Goal: Task Accomplishment & Management: Use online tool/utility

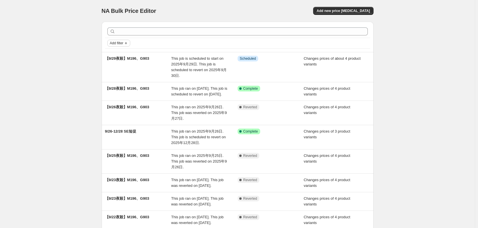
click at [128, 44] on icon "Add filter" at bounding box center [126, 43] width 5 height 5
click at [124, 56] on span "Job status" at bounding box center [120, 54] width 17 height 4
click at [121, 77] on span "Complete" at bounding box center [128, 79] width 16 height 4
click at [117, 77] on input "Complete" at bounding box center [114, 79] width 5 height 5
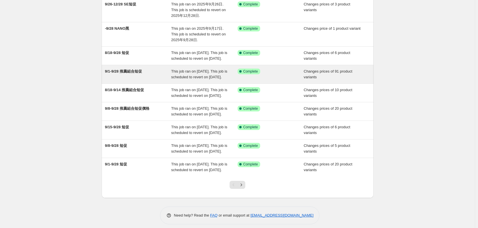
scroll to position [124, 0]
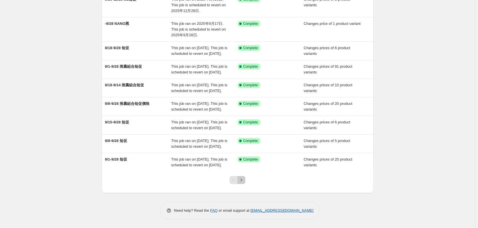
click at [242, 179] on icon "Next" at bounding box center [241, 180] width 1 height 3
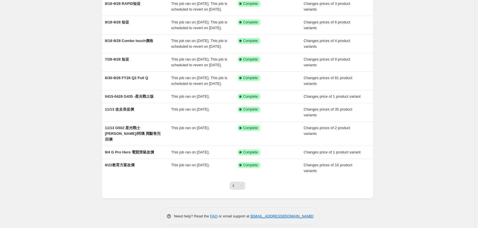
scroll to position [84, 0]
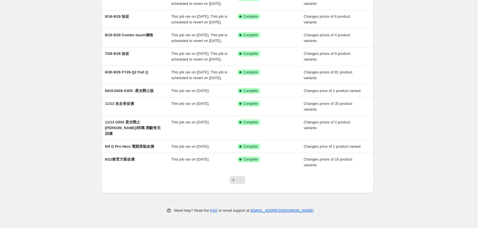
click at [245, 183] on div "Pagination" at bounding box center [241, 180] width 8 height 8
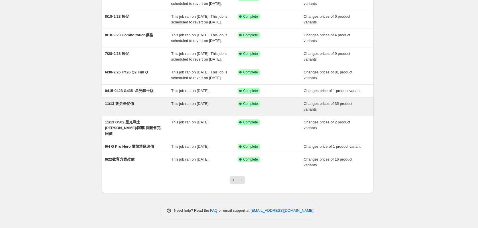
scroll to position [55, 0]
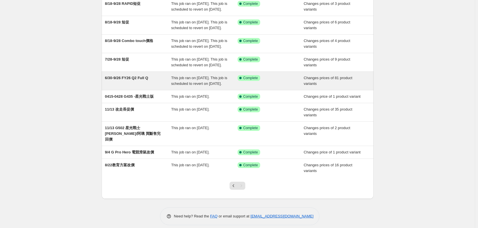
click at [141, 80] on span "6/30-9/26 FY26 Q2 Full Q" at bounding box center [126, 78] width 43 height 4
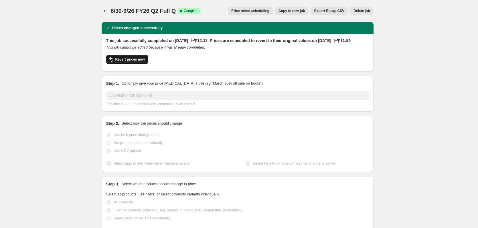
click at [129, 62] on span "Revert prices now" at bounding box center [129, 59] width 29 height 5
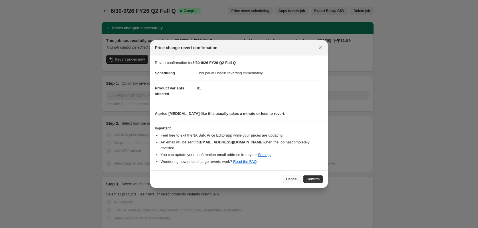
click at [290, 177] on span "Cancel" at bounding box center [291, 179] width 11 height 5
checkbox input "true"
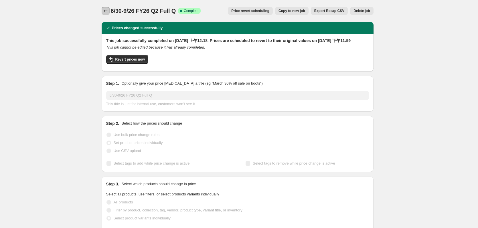
click at [108, 11] on icon "Price change jobs" at bounding box center [106, 11] width 6 height 6
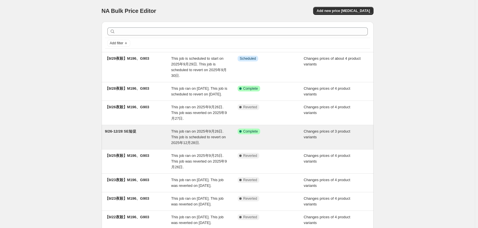
click at [198, 145] on span "This job ran on 2025年9月26日. This job is scheduled to revert on 2025年12月28日." at bounding box center [198, 137] width 55 height 16
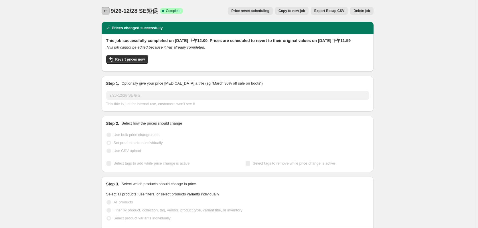
click at [105, 10] on icon "Price change jobs" at bounding box center [106, 11] width 6 height 6
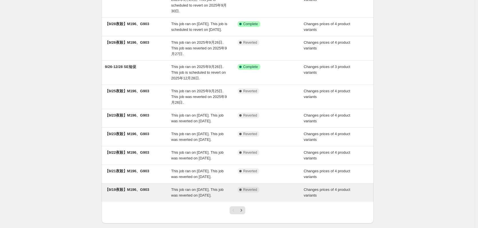
scroll to position [129, 0]
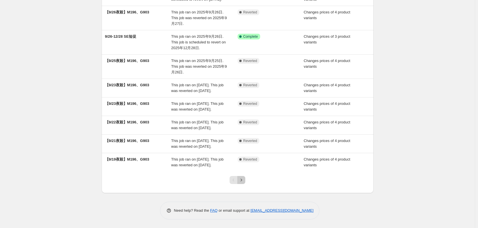
click at [245, 181] on button "Next" at bounding box center [241, 180] width 8 height 8
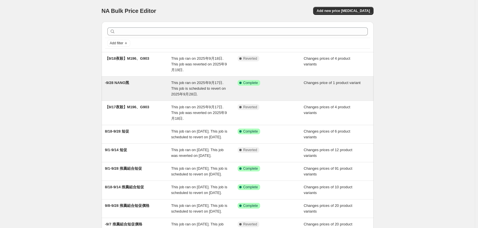
click at [162, 87] on div "-9/28 NANO黑" at bounding box center [138, 88] width 66 height 17
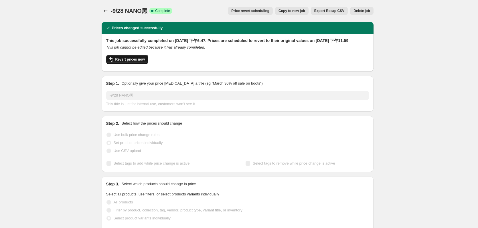
click at [140, 62] on span "Revert prices now" at bounding box center [129, 59] width 29 height 5
checkbox input "false"
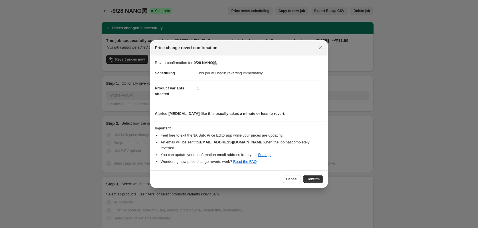
click at [314, 177] on span "Confirm" at bounding box center [313, 179] width 13 height 5
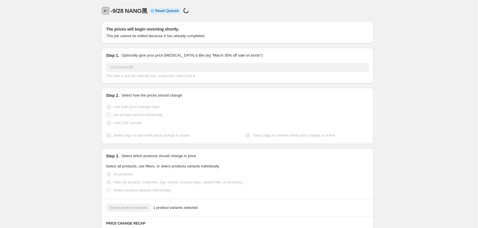
click at [107, 10] on icon "Price change jobs" at bounding box center [106, 11] width 6 height 6
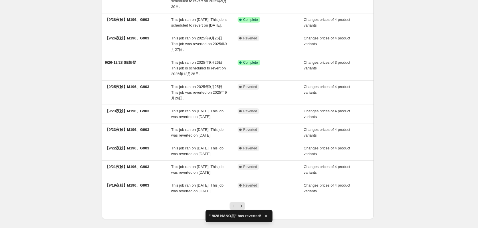
scroll to position [129, 0]
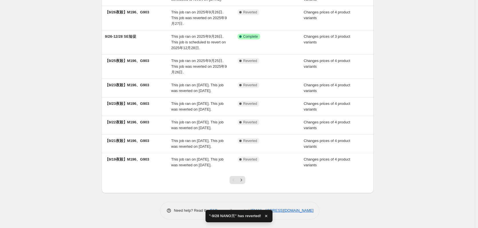
click at [243, 186] on div at bounding box center [237, 183] width 23 height 22
click at [241, 180] on icon "Next" at bounding box center [241, 180] width 6 height 6
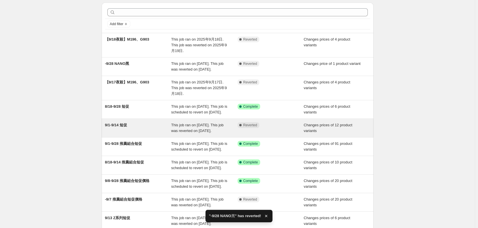
scroll to position [29, 0]
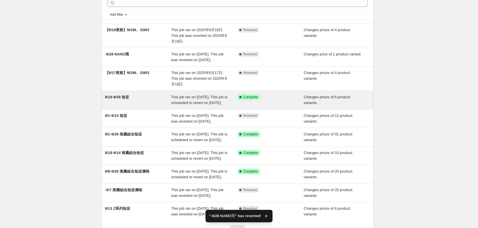
click at [200, 106] on div "This job ran on [DATE]. This job is scheduled to revert on [DATE]." at bounding box center [204, 99] width 66 height 11
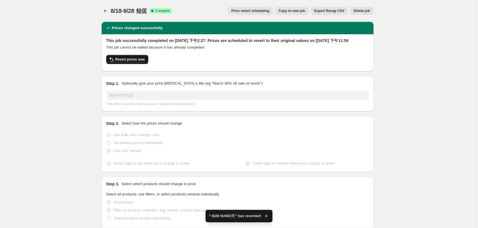
click at [139, 63] on button "Revert prices now" at bounding box center [127, 59] width 42 height 9
checkbox input "false"
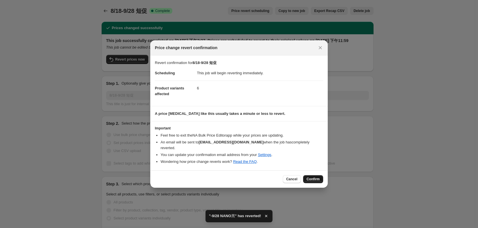
click at [317, 177] on span "Confirm" at bounding box center [313, 179] width 13 height 5
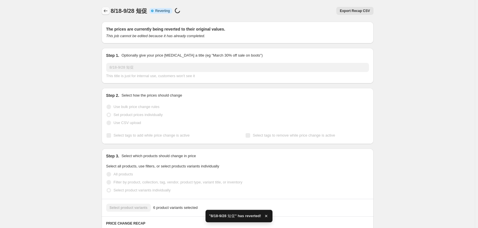
checkbox input "true"
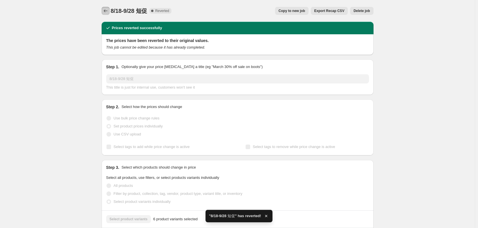
click at [107, 11] on icon "Price change jobs" at bounding box center [106, 11] width 6 height 6
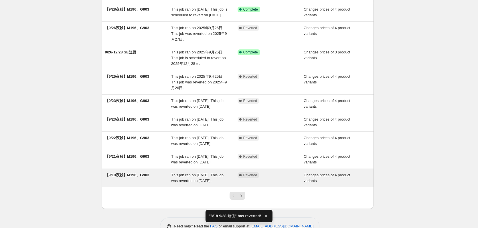
scroll to position [129, 0]
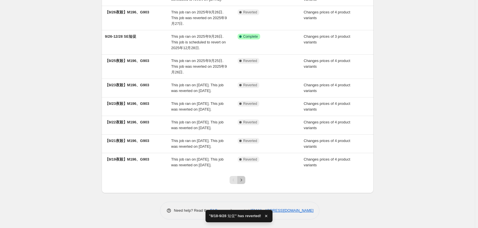
click at [242, 180] on icon "Next" at bounding box center [241, 180] width 1 height 3
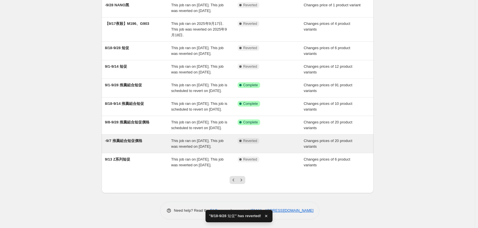
scroll to position [114, 0]
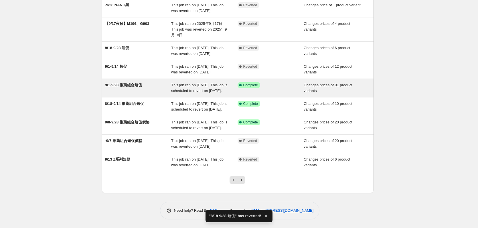
click at [179, 83] on span "This job ran on [DATE]. This job is scheduled to revert on [DATE]." at bounding box center [199, 88] width 56 height 10
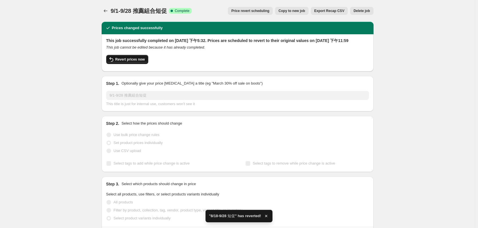
click at [138, 62] on span "Revert prices now" at bounding box center [129, 59] width 29 height 5
checkbox input "false"
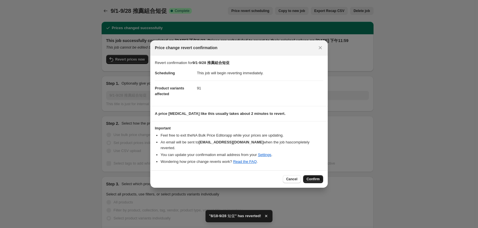
click at [309, 178] on span "Confirm" at bounding box center [313, 179] width 13 height 5
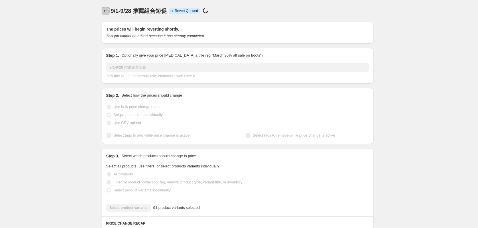
click at [103, 11] on button "Price change jobs" at bounding box center [106, 11] width 8 height 8
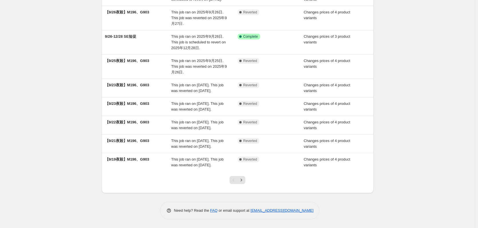
scroll to position [129, 0]
click at [247, 184] on div at bounding box center [237, 183] width 23 height 22
click at [244, 182] on icon "Next" at bounding box center [241, 180] width 6 height 6
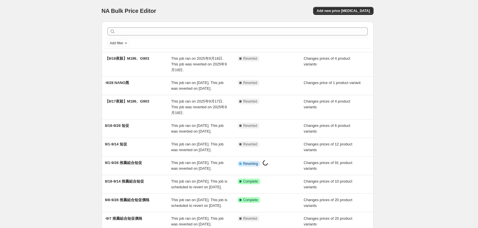
scroll to position [86, 0]
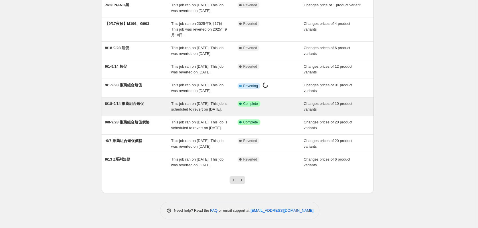
click at [187, 112] on span "This job ran on [DATE]. This job is scheduled to revert on [DATE]." at bounding box center [199, 107] width 56 height 10
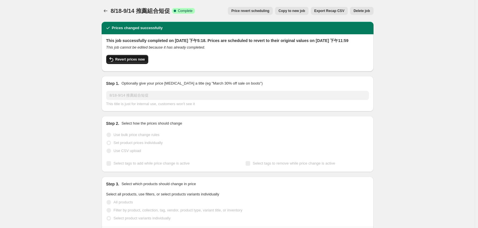
click at [137, 62] on span "Revert prices now" at bounding box center [129, 59] width 29 height 5
checkbox input "false"
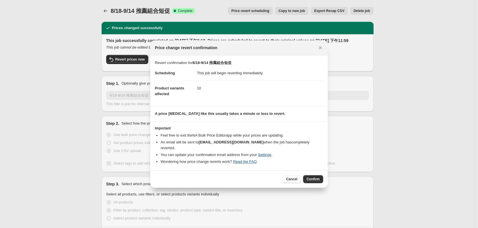
click at [314, 177] on span "Confirm" at bounding box center [313, 179] width 13 height 5
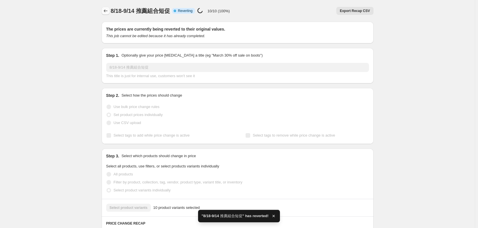
click at [105, 10] on icon "Price change jobs" at bounding box center [106, 11] width 6 height 6
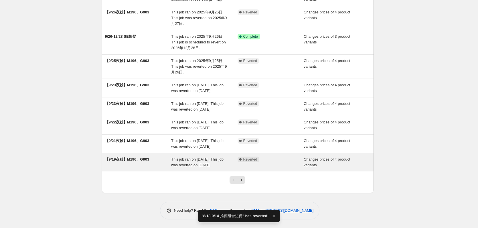
scroll to position [129, 0]
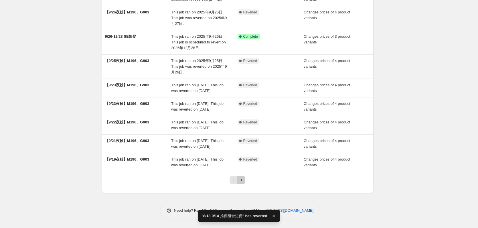
click at [244, 181] on icon "Next" at bounding box center [241, 180] width 6 height 6
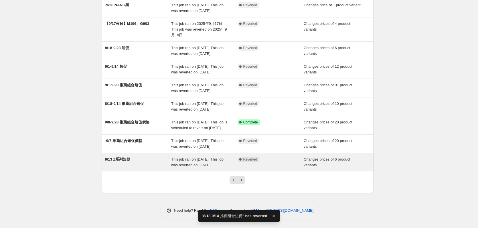
scroll to position [118, 0]
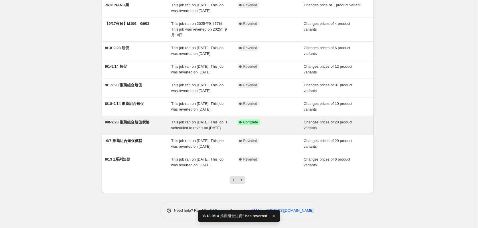
click at [204, 116] on div "9/8-9/28 推薦組合短促價格 This job ran on [DATE]. This job is scheduled to revert on [D…" at bounding box center [238, 125] width 272 height 18
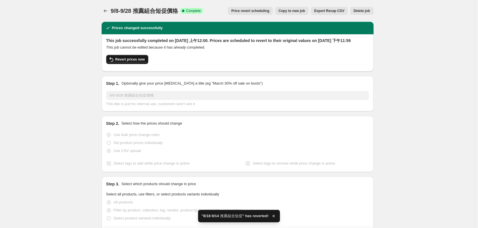
click at [146, 64] on button "Revert prices now" at bounding box center [127, 59] width 42 height 9
checkbox input "false"
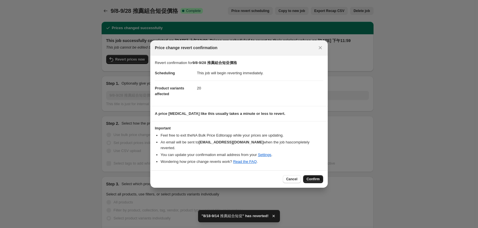
click at [307, 175] on button "Confirm" at bounding box center [313, 179] width 20 height 8
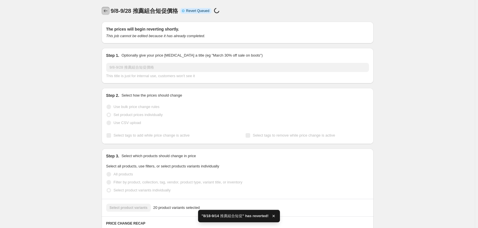
click at [105, 10] on icon "Price change jobs" at bounding box center [106, 11] width 6 height 6
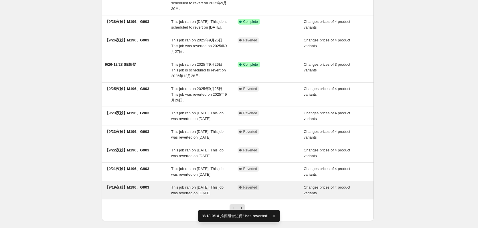
scroll to position [129, 0]
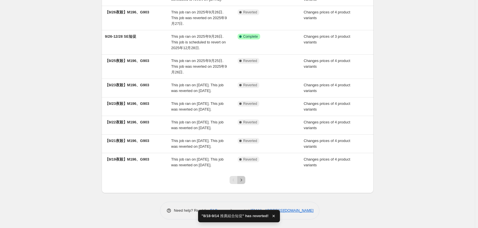
click at [244, 179] on icon "Next" at bounding box center [241, 180] width 6 height 6
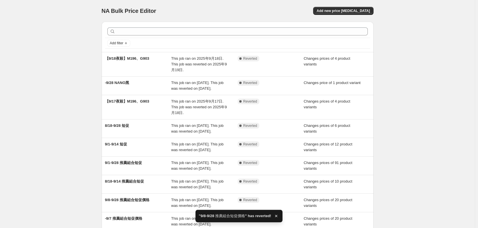
scroll to position [118, 0]
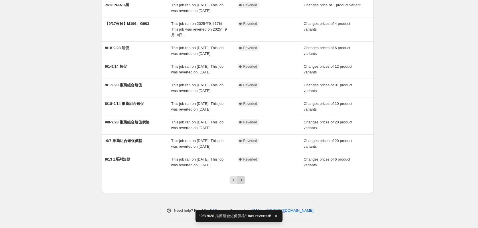
click at [244, 180] on icon "Next" at bounding box center [241, 180] width 6 height 6
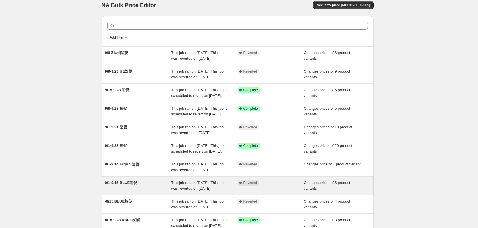
scroll to position [3, 0]
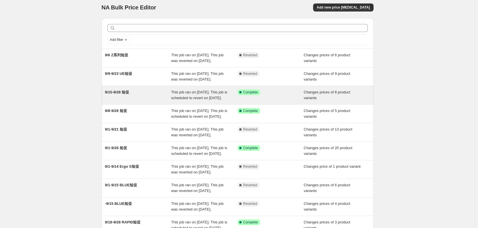
click at [190, 100] on span "This job ran on [DATE]. This job is scheduled to revert on [DATE]." at bounding box center [199, 95] width 56 height 10
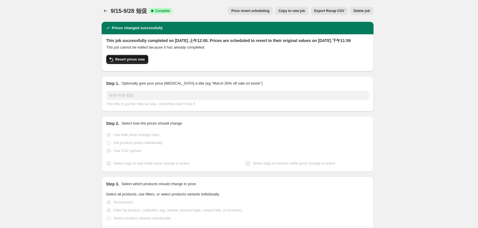
click at [143, 62] on span "Revert prices now" at bounding box center [129, 59] width 29 height 5
checkbox input "false"
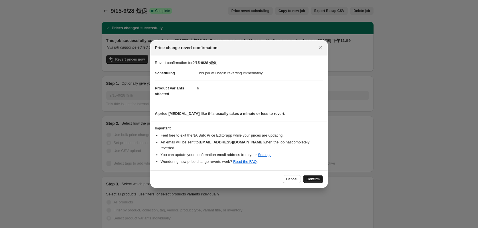
click at [313, 178] on span "Confirm" at bounding box center [313, 179] width 13 height 5
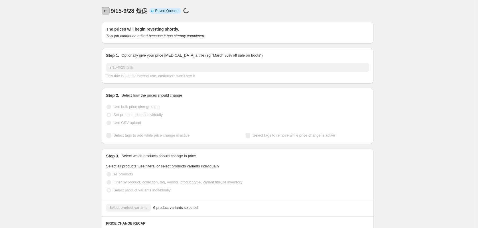
click at [108, 12] on icon "Price change jobs" at bounding box center [106, 11] width 6 height 6
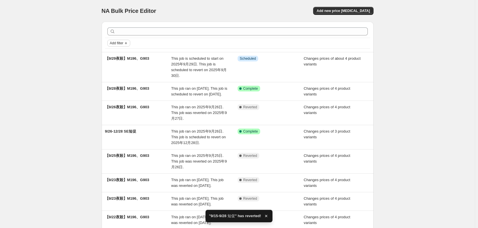
click at [123, 41] on span "Add filter" at bounding box center [116, 43] width 13 height 5
click at [124, 53] on span "Job status" at bounding box center [120, 54] width 17 height 4
click at [126, 76] on label "Complete" at bounding box center [123, 80] width 23 height 8
click at [117, 77] on input "Complete" at bounding box center [114, 79] width 5 height 5
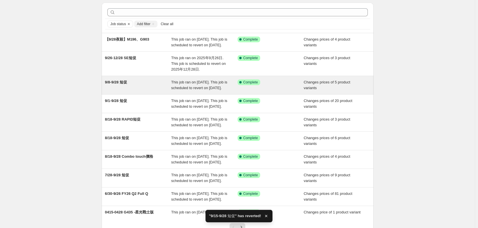
scroll to position [29, 0]
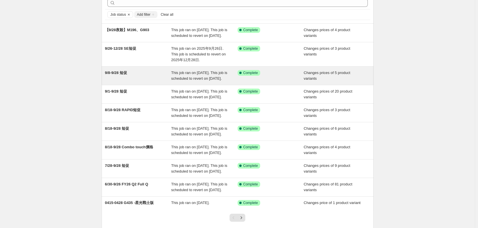
click at [140, 82] on div "9/8-9/28 短促" at bounding box center [138, 75] width 66 height 11
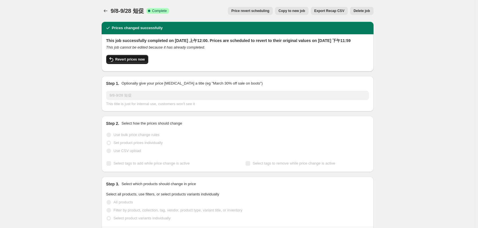
click at [131, 62] on button "Revert prices now" at bounding box center [127, 59] width 42 height 9
checkbox input "false"
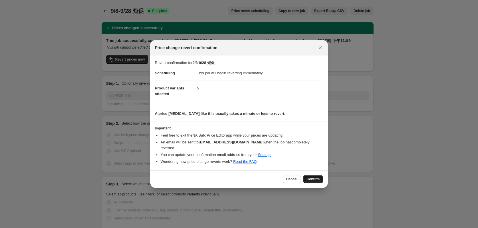
click at [309, 177] on span "Confirm" at bounding box center [313, 179] width 13 height 5
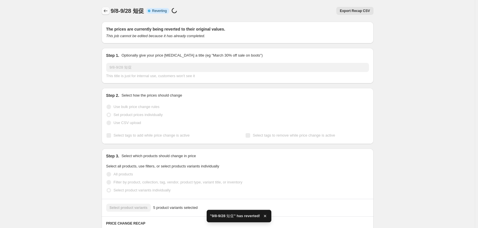
checkbox input "true"
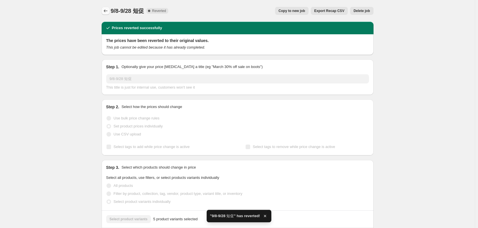
click at [107, 13] on icon "Price change jobs" at bounding box center [106, 11] width 6 height 6
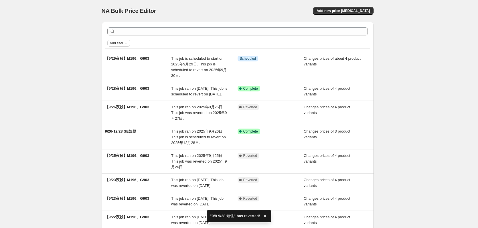
click at [120, 46] on button "Add filter" at bounding box center [118, 43] width 23 height 7
click at [119, 54] on span "Job status" at bounding box center [120, 54] width 17 height 4
click at [121, 81] on span "Complete" at bounding box center [128, 79] width 16 height 4
click at [117, 81] on input "Complete" at bounding box center [114, 79] width 5 height 5
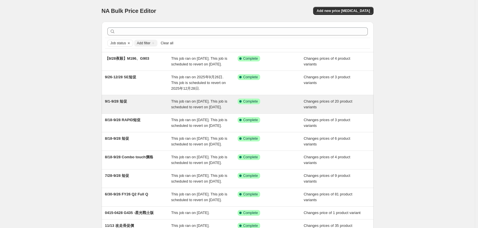
click at [143, 110] on div "9/1-9/28 短促" at bounding box center [138, 104] width 66 height 11
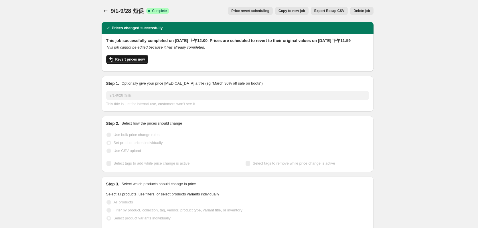
click at [130, 62] on button "Revert prices now" at bounding box center [127, 59] width 42 height 9
checkbox input "false"
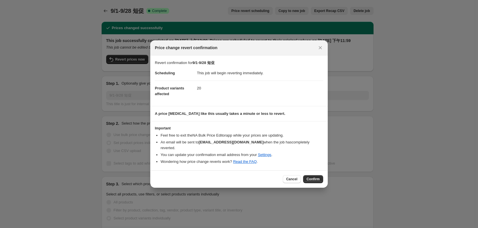
click at [314, 177] on span "Confirm" at bounding box center [313, 179] width 13 height 5
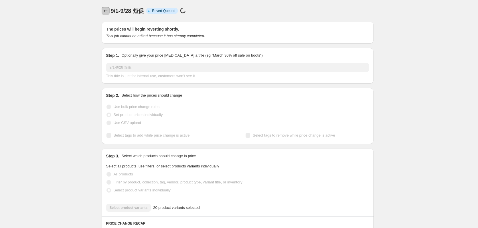
click at [106, 11] on icon "Price change jobs" at bounding box center [106, 11] width 6 height 6
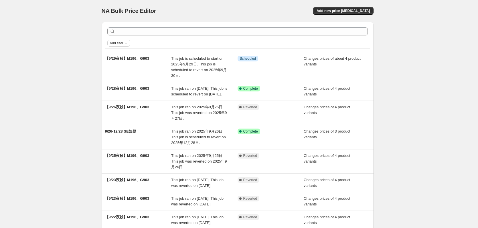
drag, startPoint x: 129, startPoint y: 48, endPoint x: 125, endPoint y: 44, distance: 6.3
click at [128, 48] on div "Add filter" at bounding box center [237, 43] width 265 height 11
click at [125, 44] on icon "Add filter" at bounding box center [126, 43] width 5 height 5
click at [126, 54] on span "Job status" at bounding box center [120, 54] width 17 height 4
click at [125, 82] on span "Complete" at bounding box center [128, 79] width 16 height 4
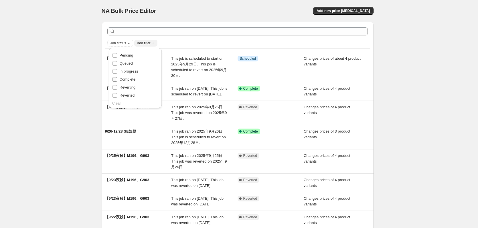
click at [117, 82] on input "Complete" at bounding box center [114, 79] width 5 height 5
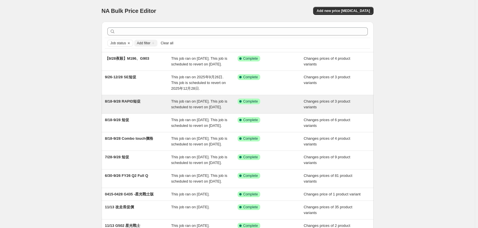
click at [129, 110] on div "8/18-9/28 RAPID短促" at bounding box center [138, 104] width 66 height 11
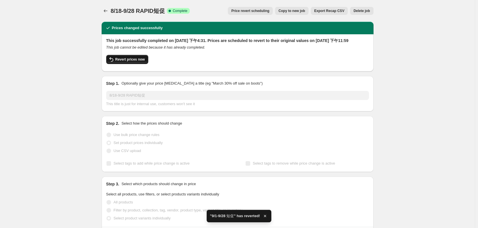
click at [129, 62] on span "Revert prices now" at bounding box center [129, 59] width 29 height 5
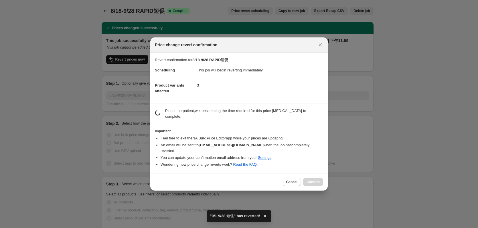
checkbox input "false"
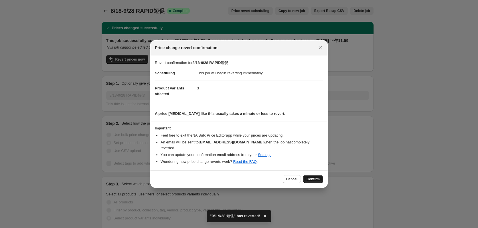
click at [320, 177] on button "Confirm" at bounding box center [313, 179] width 20 height 8
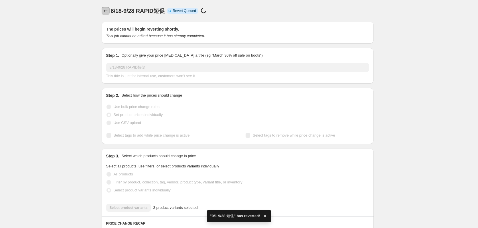
click at [108, 12] on icon "Price change jobs" at bounding box center [106, 11] width 6 height 6
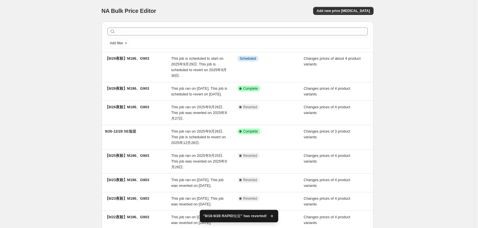
click at [121, 38] on div "Add filter" at bounding box center [237, 43] width 265 height 10
click at [121, 42] on span "Add filter" at bounding box center [116, 43] width 13 height 5
click at [122, 54] on span "Job status" at bounding box center [120, 54] width 17 height 4
click at [129, 79] on span "Complete" at bounding box center [128, 79] width 16 height 4
click at [117, 79] on input "Complete" at bounding box center [114, 79] width 5 height 5
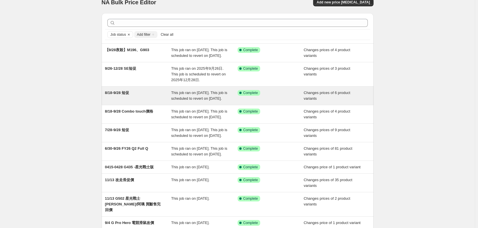
scroll to position [3, 0]
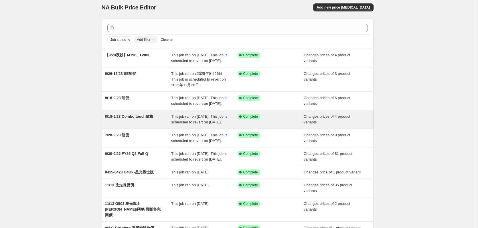
click at [134, 119] on span "8/18-9/28 Combo touch價格" at bounding box center [129, 116] width 48 height 4
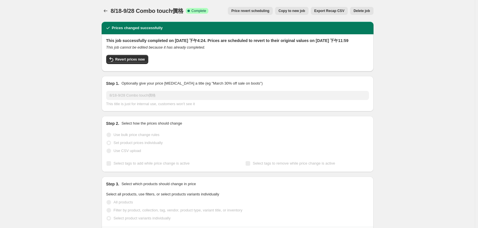
click at [135, 64] on button "Revert prices now" at bounding box center [127, 59] width 42 height 9
checkbox input "false"
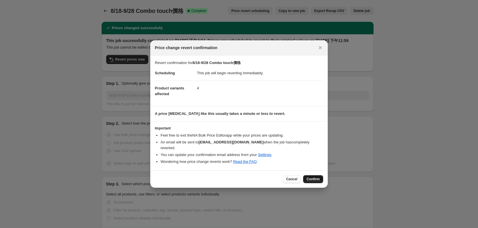
click at [312, 177] on span "Confirm" at bounding box center [313, 179] width 13 height 5
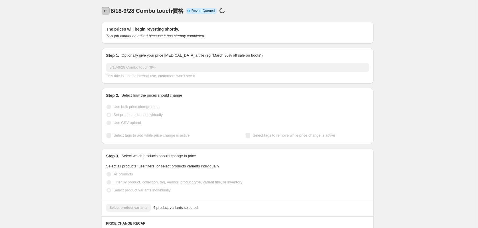
click at [107, 12] on icon "Price change jobs" at bounding box center [106, 11] width 6 height 6
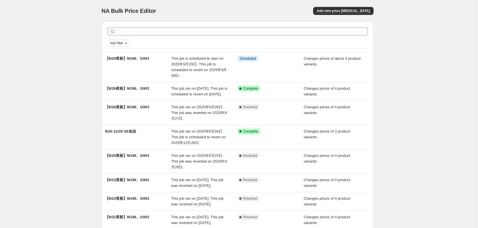
click at [121, 41] on span "Add filter" at bounding box center [116, 43] width 13 height 5
click at [122, 55] on span "Job status" at bounding box center [120, 54] width 17 height 4
click at [129, 79] on span "Complete" at bounding box center [128, 79] width 16 height 4
click at [117, 79] on input "Complete" at bounding box center [114, 79] width 5 height 5
checkbox input "true"
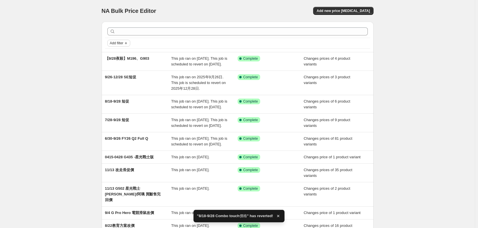
click at [128, 44] on icon "Add filter" at bounding box center [126, 43] width 5 height 5
click at [120, 55] on span "Job status" at bounding box center [120, 54] width 17 height 4
click at [131, 80] on span "Complete" at bounding box center [128, 79] width 16 height 4
click at [117, 80] on input "Complete" at bounding box center [114, 79] width 5 height 5
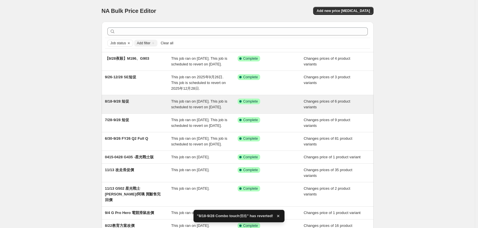
click at [141, 110] on div "8/18-9/28 短促" at bounding box center [138, 104] width 66 height 11
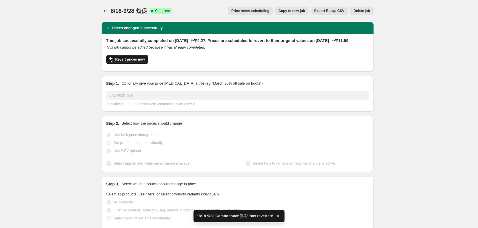
click at [135, 62] on span "Revert prices now" at bounding box center [129, 59] width 29 height 5
checkbox input "false"
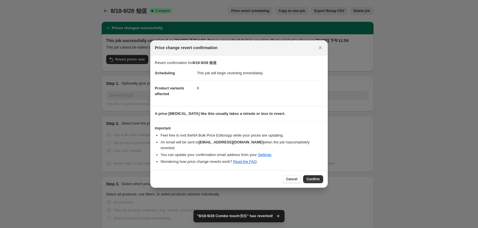
click at [315, 181] on div "Cancel Confirm" at bounding box center [238, 179] width 177 height 17
click at [312, 177] on span "Confirm" at bounding box center [313, 179] width 13 height 5
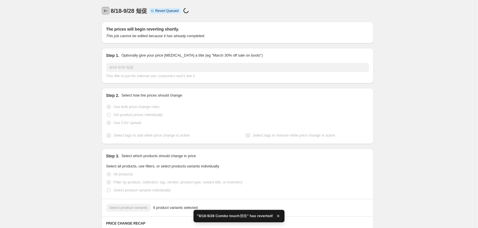
click at [108, 10] on icon "Price change jobs" at bounding box center [106, 11] width 6 height 6
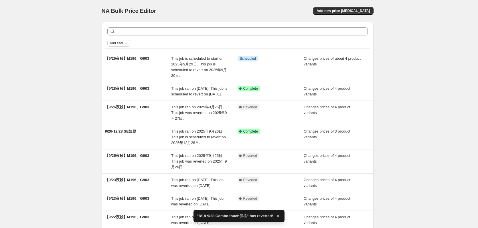
click at [123, 41] on span "Add filter" at bounding box center [116, 43] width 13 height 5
click at [122, 54] on span "Job status" at bounding box center [120, 54] width 17 height 4
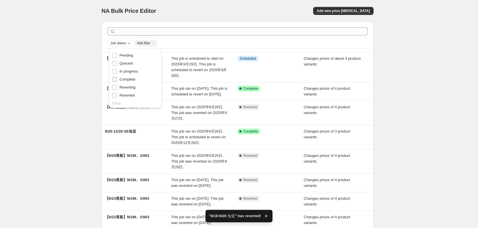
click at [125, 80] on span "Complete" at bounding box center [128, 79] width 16 height 4
click at [117, 80] on input "Complete" at bounding box center [114, 79] width 5 height 5
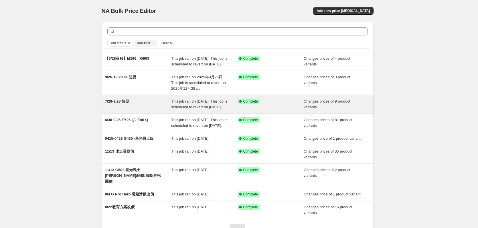
click at [138, 109] on div "7/28-9/28 短促" at bounding box center [138, 104] width 66 height 11
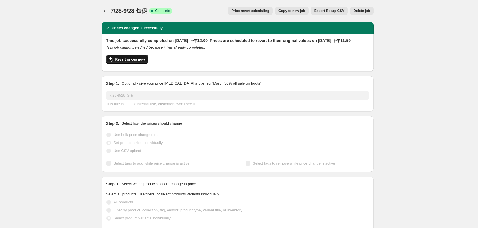
click at [131, 62] on span "Revert prices now" at bounding box center [129, 59] width 29 height 5
checkbox input "false"
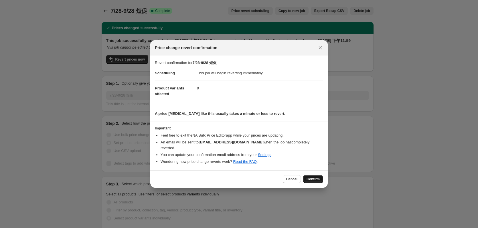
click at [310, 178] on span "Confirm" at bounding box center [313, 179] width 13 height 5
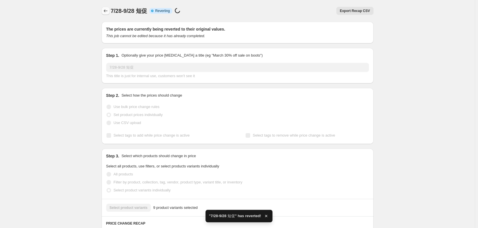
checkbox input "true"
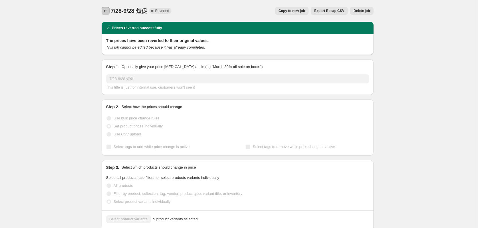
click at [106, 11] on icon "Price change jobs" at bounding box center [106, 11] width 6 height 6
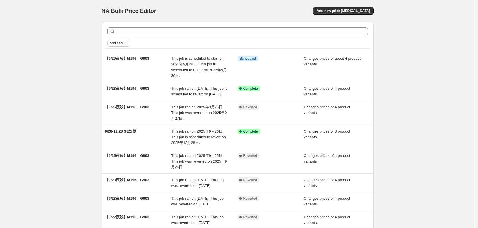
click at [127, 40] on button "Add filter" at bounding box center [118, 43] width 23 height 7
click at [121, 60] on div "Job status" at bounding box center [121, 54] width 24 height 13
click at [123, 56] on span "Job status" at bounding box center [120, 54] width 17 height 4
click at [124, 78] on span "Complete" at bounding box center [128, 79] width 16 height 4
click at [117, 78] on input "Complete" at bounding box center [114, 79] width 5 height 5
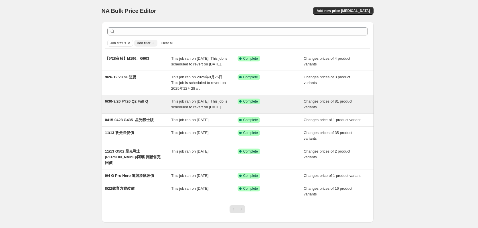
click at [199, 110] on div "This job ran on [DATE]. This job is scheduled to revert on [DATE]." at bounding box center [204, 104] width 66 height 11
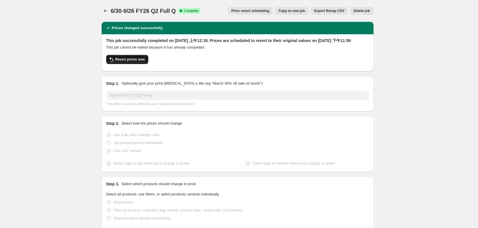
click at [136, 64] on button "Revert prices now" at bounding box center [127, 59] width 42 height 9
checkbox input "false"
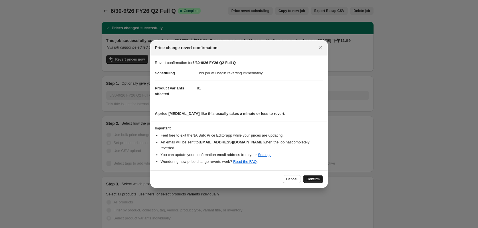
click at [321, 175] on button "Confirm" at bounding box center [313, 179] width 20 height 8
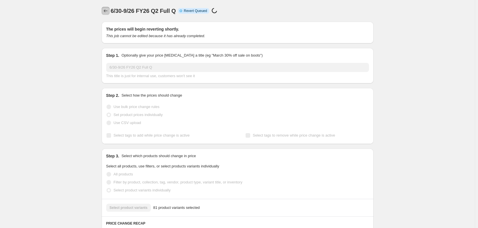
click at [105, 7] on button "Price change jobs" at bounding box center [106, 11] width 8 height 8
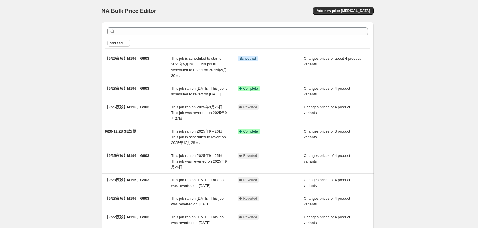
click at [126, 44] on icon "Add filter" at bounding box center [126, 43] width 5 height 5
click at [126, 52] on span "Job status" at bounding box center [120, 54] width 17 height 4
click at [132, 70] on span "In progress" at bounding box center [129, 71] width 19 height 4
click at [117, 70] on input "In progress" at bounding box center [114, 71] width 5 height 5
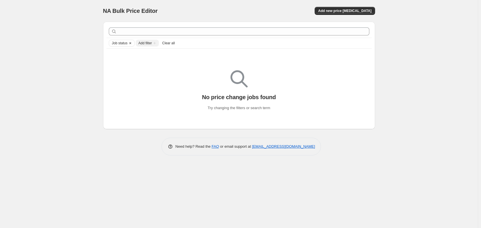
click at [129, 42] on icon "Clear" at bounding box center [130, 43] width 5 height 5
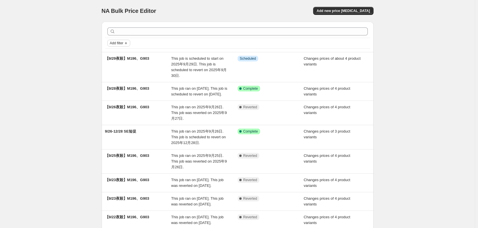
click at [117, 44] on span "Add filter" at bounding box center [116, 43] width 13 height 5
click at [117, 53] on span "Job status" at bounding box center [120, 54] width 17 height 4
click at [126, 80] on span "Complete" at bounding box center [128, 79] width 16 height 4
click at [117, 80] on input "Complete" at bounding box center [114, 79] width 5 height 5
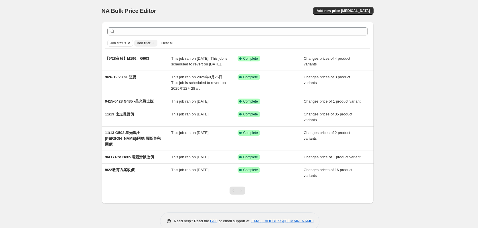
click at [132, 44] on button "Clear" at bounding box center [129, 43] width 6 height 6
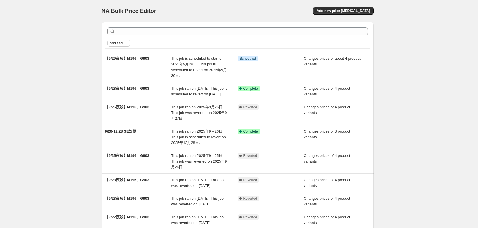
click at [127, 42] on icon "Add filter" at bounding box center [126, 43] width 5 height 5
click at [124, 53] on span "Job status" at bounding box center [120, 54] width 17 height 4
click at [127, 88] on span "Reverting" at bounding box center [128, 87] width 16 height 4
click at [117, 88] on input "Reverting" at bounding box center [114, 87] width 5 height 5
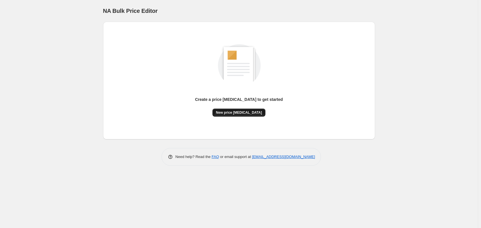
click at [225, 114] on span "New price [MEDICAL_DATA]" at bounding box center [239, 112] width 46 height 5
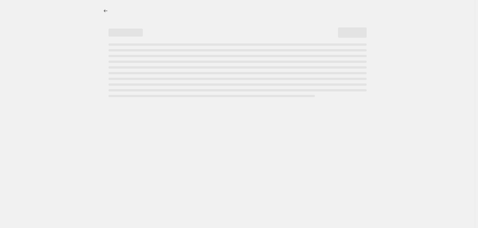
select select "percentage"
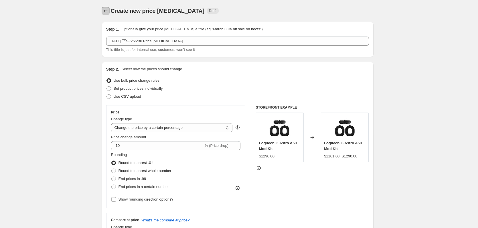
click at [107, 8] on button "Price change jobs" at bounding box center [106, 11] width 8 height 8
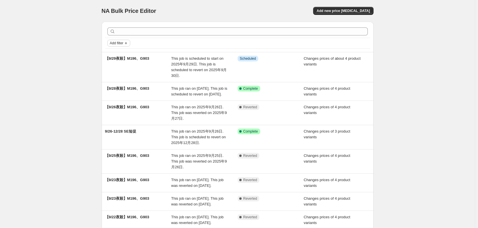
click at [119, 44] on span "Add filter" at bounding box center [116, 43] width 13 height 5
click at [122, 57] on span "Job status" at bounding box center [120, 55] width 17 height 6
click at [128, 82] on span "Complete" at bounding box center [128, 79] width 16 height 4
click at [117, 82] on input "Complete" at bounding box center [114, 79] width 5 height 5
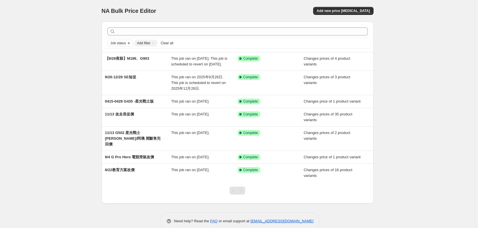
click at [131, 44] on icon "Clear" at bounding box center [128, 43] width 5 height 5
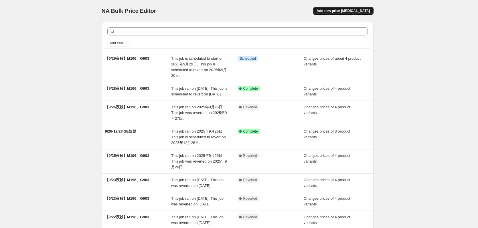
click at [350, 11] on span "Add new price [MEDICAL_DATA]" at bounding box center [343, 11] width 53 height 5
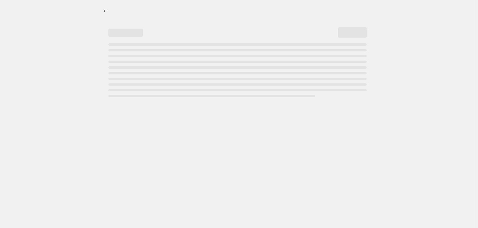
select select "percentage"
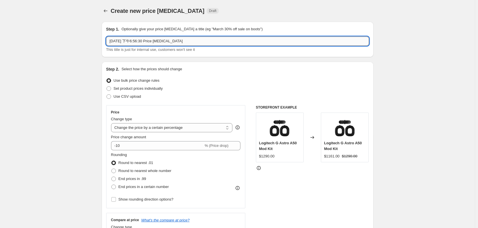
click at [198, 43] on input "[DATE] 下午6:56:30 Price [MEDICAL_DATA]" at bounding box center [237, 41] width 263 height 9
type input "9"
type input "9/29-12/28 FullQ"
click at [159, 92] on label "Set product prices individually" at bounding box center [134, 89] width 57 height 8
click at [107, 87] on input "Set product prices individually" at bounding box center [106, 86] width 0 height 0
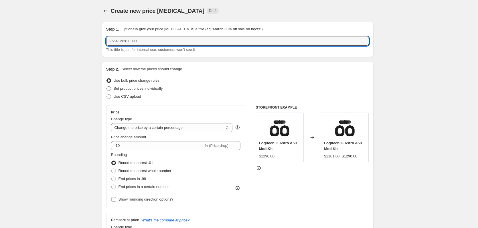
radio input "true"
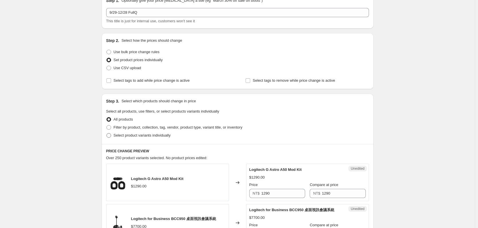
click at [134, 138] on span "Select product variants individually" at bounding box center [142, 136] width 57 height 6
click at [107, 134] on input "Select product variants individually" at bounding box center [106, 133] width 0 height 0
radio input "true"
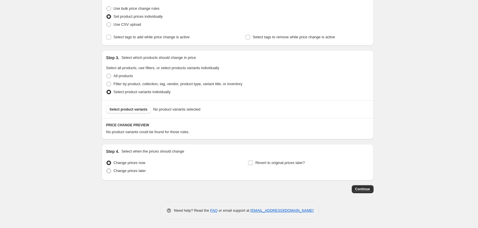
click at [118, 169] on span "Change prices later" at bounding box center [130, 171] width 32 height 4
click at [107, 169] on input "Change prices later" at bounding box center [106, 169] width 0 height 0
radio input "true"
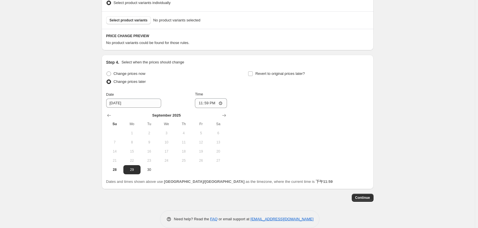
scroll to position [170, 0]
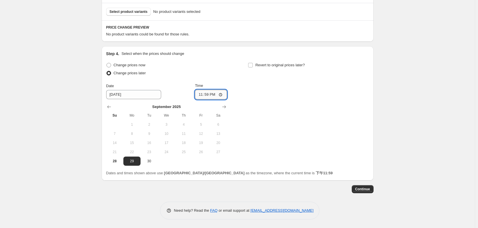
click at [220, 96] on input "23:59" at bounding box center [211, 95] width 32 height 10
type input "11:59"
click at [262, 82] on div "Change prices now Change prices later Date [DATE] Time 11:59 [DATE] Su Mo Tu We…" at bounding box center [237, 113] width 263 height 105
click at [272, 65] on span "Revert to original prices later?" at bounding box center [280, 65] width 50 height 4
click at [253, 65] on input "Revert to original prices later?" at bounding box center [250, 65] width 5 height 5
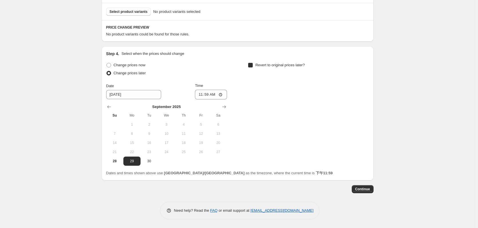
checkbox input "true"
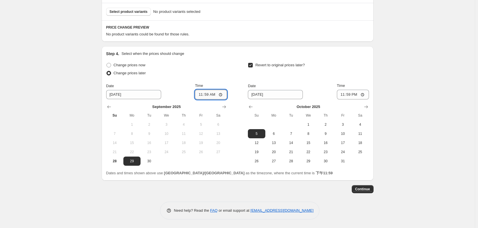
drag, startPoint x: 226, startPoint y: 94, endPoint x: 218, endPoint y: 96, distance: 8.3
click at [226, 94] on input "11:59" at bounding box center [211, 95] width 32 height 10
click at [217, 96] on input "11:59" at bounding box center [211, 95] width 32 height 10
type input "00:00"
click at [231, 62] on div "Change prices now Change prices later Date [DATE] Time 00:00 [DATE] Su Mo Tu We…" at bounding box center [237, 113] width 263 height 105
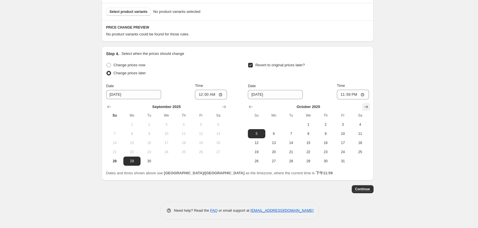
click at [368, 107] on icon "Show next month, November 2025" at bounding box center [366, 107] width 4 height 3
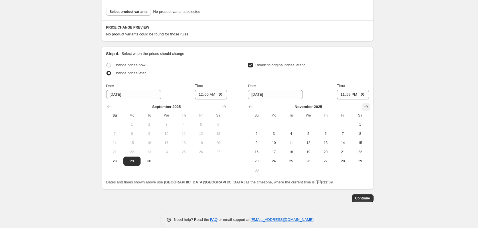
click at [368, 107] on icon "Show next month, December 2025" at bounding box center [366, 107] width 4 height 3
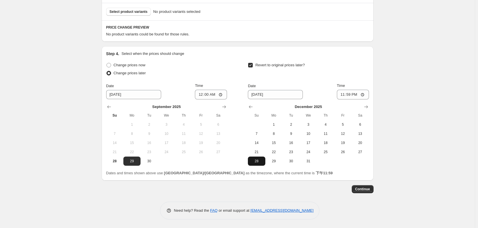
click at [256, 163] on span "28" at bounding box center [256, 161] width 13 height 5
type input "[DATE]"
click at [353, 97] on input "23:59" at bounding box center [353, 95] width 32 height 10
click at [372, 74] on div "Step 4. Select when the prices should change Change prices now Change prices la…" at bounding box center [238, 113] width 272 height 135
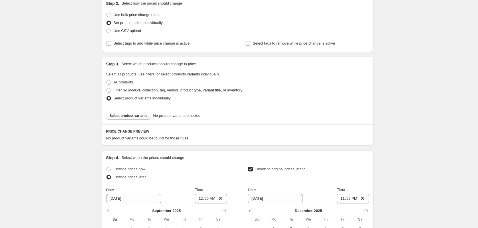
scroll to position [56, 0]
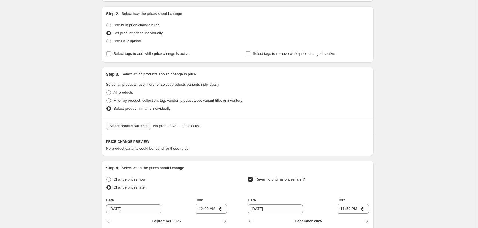
click at [129, 124] on span "Select product variants" at bounding box center [129, 126] width 38 height 5
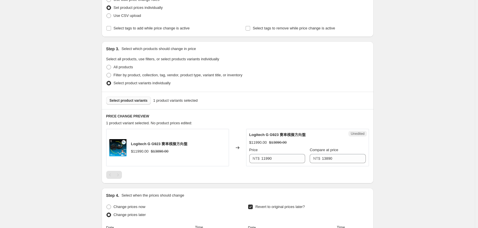
scroll to position [113, 0]
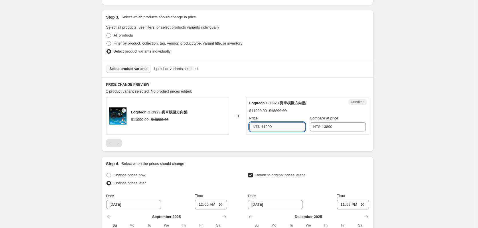
click at [275, 123] on input "11990" at bounding box center [283, 126] width 44 height 9
type input "10990"
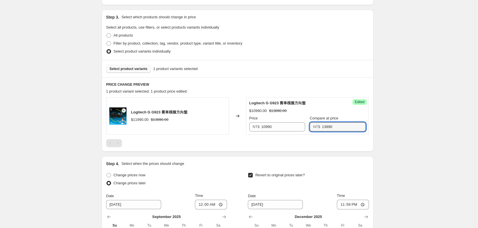
click at [118, 72] on button "Select product variants" at bounding box center [128, 69] width 45 height 8
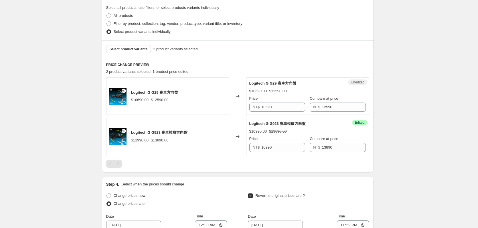
scroll to position [141, 0]
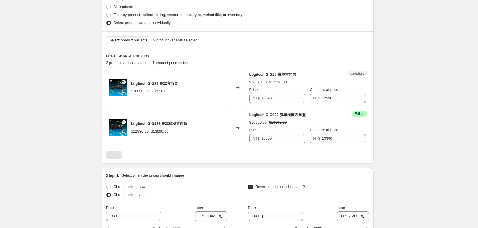
click at [283, 104] on div "Unedited Logitech G G29 賽車方向盤 $10690.00 $12590.00 Price NT$ 10690 Compare at pr…" at bounding box center [307, 87] width 123 height 37
click at [283, 90] on div "Price" at bounding box center [277, 90] width 56 height 6
click at [284, 98] on input "10690" at bounding box center [283, 98] width 44 height 9
type input "8990"
click at [291, 136] on input "10990" at bounding box center [283, 138] width 44 height 9
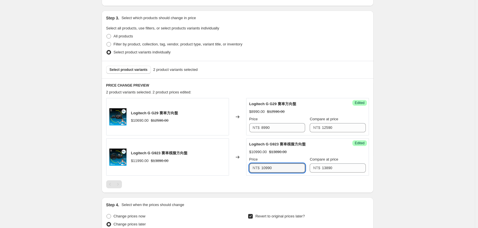
scroll to position [84, 0]
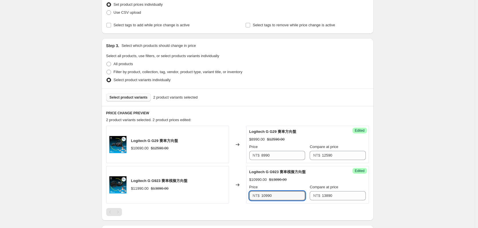
click at [123, 99] on span "Select product variants" at bounding box center [129, 97] width 38 height 5
click at [132, 96] on span "Select product variants" at bounding box center [129, 97] width 38 height 5
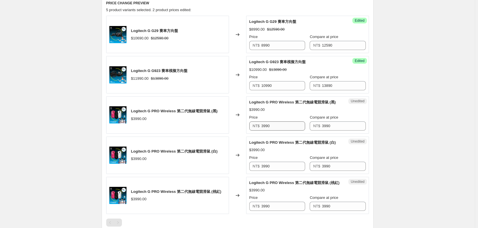
scroll to position [199, 0]
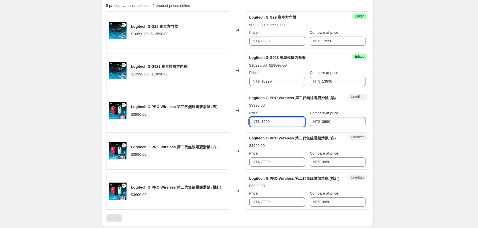
click at [285, 125] on input "3990" at bounding box center [283, 121] width 44 height 9
type input "3090"
click at [285, 122] on input "3090" at bounding box center [283, 121] width 44 height 9
click at [288, 162] on input "3990" at bounding box center [283, 162] width 44 height 9
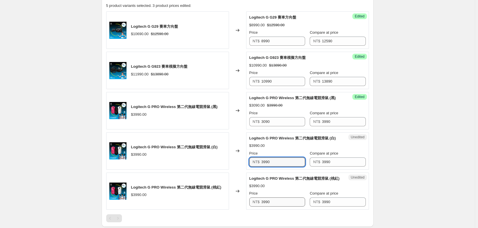
paste input "0"
type input "3090"
click at [292, 200] on input "3990" at bounding box center [283, 202] width 44 height 9
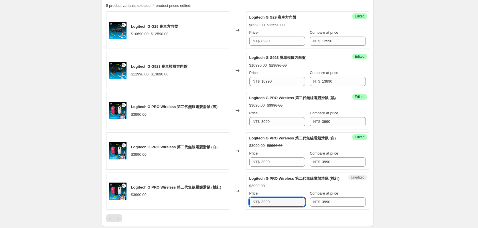
paste input "0"
type input "3090"
click at [280, 181] on span "Logitech G PRO Wireless 第二代無線電競滑鼠 (桃紅)" at bounding box center [294, 179] width 90 height 4
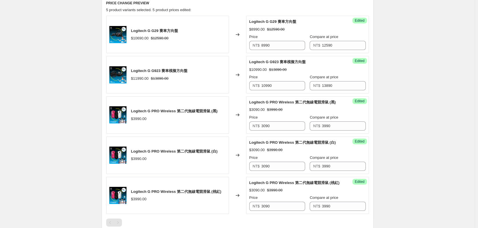
scroll to position [113, 0]
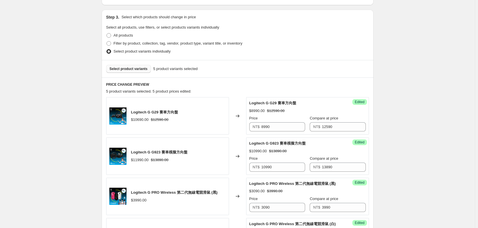
click at [137, 68] on span "Select product variants" at bounding box center [129, 69] width 38 height 5
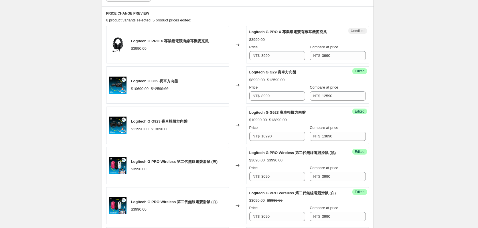
scroll to position [199, 0]
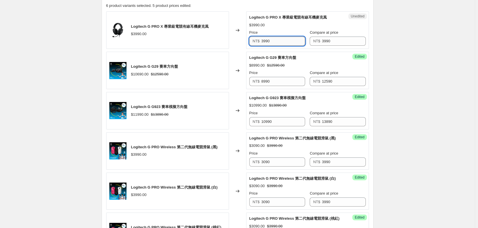
click at [281, 38] on input "3990" at bounding box center [283, 41] width 44 height 9
type input "3490"
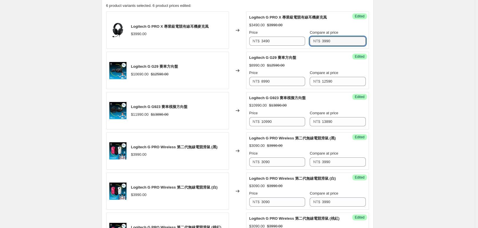
click at [178, 48] on div "Logitech G PRO X 專業級電競有線耳機麥克風 $3990.00" at bounding box center [167, 29] width 123 height 37
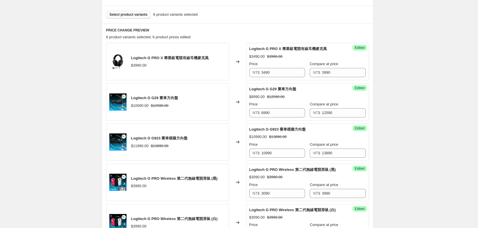
scroll to position [141, 0]
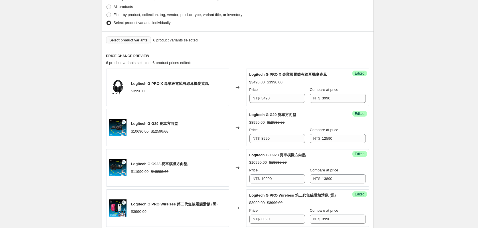
click at [124, 44] on button "Select product variants" at bounding box center [128, 40] width 45 height 8
click at [136, 42] on span "Select product variants" at bounding box center [129, 40] width 38 height 5
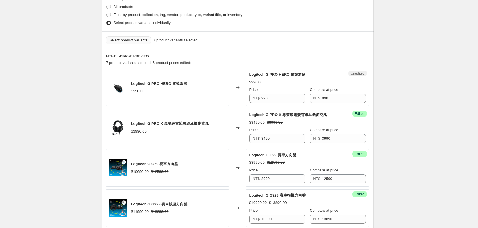
click at [282, 92] on div "Price" at bounding box center [277, 90] width 56 height 6
click at [284, 96] on input "990" at bounding box center [283, 98] width 44 height 9
type input "899"
click at [274, 74] on span "Logitech G PRO HERO 電競滑鼠" at bounding box center [277, 74] width 56 height 4
click at [133, 44] on button "Select product variants" at bounding box center [128, 40] width 45 height 8
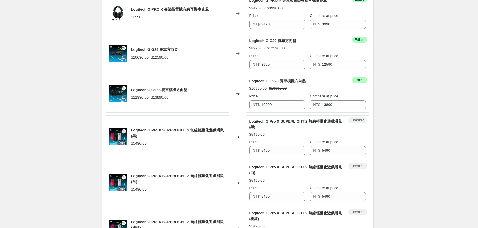
scroll to position [342, 0]
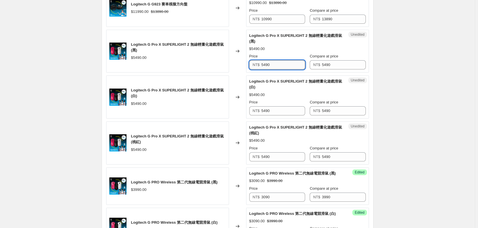
click at [283, 67] on input "5490" at bounding box center [283, 64] width 44 height 9
type input "3990"
click at [283, 67] on input "3990" at bounding box center [283, 64] width 44 height 9
click at [281, 110] on input "5490" at bounding box center [283, 110] width 44 height 9
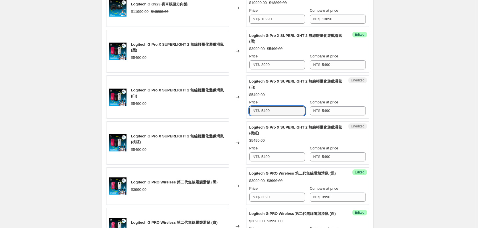
paste input "39"
type input "3990"
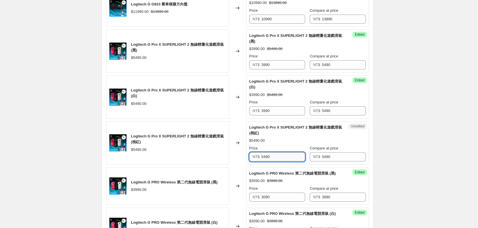
click at [279, 154] on input "5490" at bounding box center [283, 157] width 44 height 9
paste input "39"
type input "3990"
click at [282, 132] on div "Logitech G Pro X SUPERLIGHT 2 無線輕量化遊戲滑鼠 (桃紅)" at bounding box center [296, 130] width 94 height 11
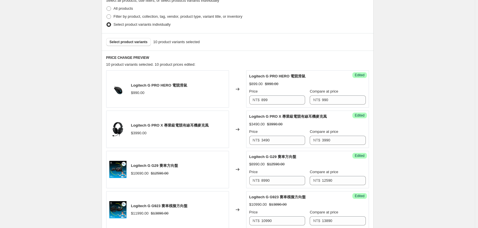
scroll to position [84, 0]
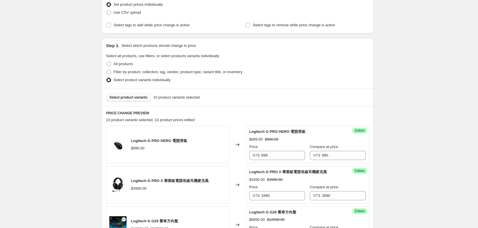
click at [135, 99] on span "Select product variants" at bounding box center [129, 97] width 38 height 5
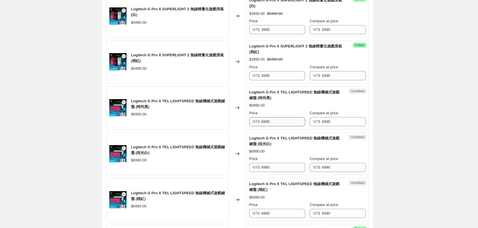
scroll to position [456, 0]
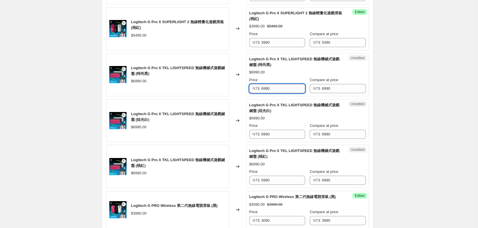
click at [274, 86] on input "6990" at bounding box center [283, 88] width 44 height 9
type input "5990"
click at [274, 86] on input "5990" at bounding box center [283, 88] width 44 height 9
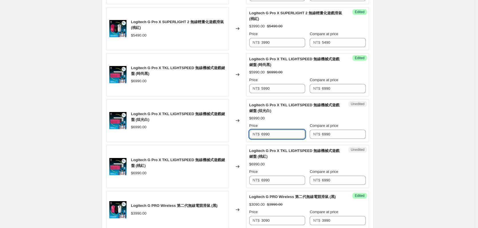
click at [279, 133] on input "6990" at bounding box center [283, 134] width 44 height 9
paste input "5"
type input "5990"
click at [286, 184] on input "6990" at bounding box center [283, 180] width 44 height 9
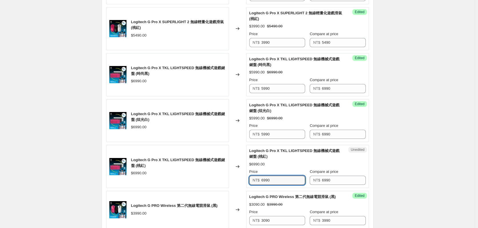
paste input "5"
type input "5990"
click at [286, 155] on div "Logitech G Pro X TKL LIGHTSPEED 無線機械式遊戲鍵盤 (桃紅)" at bounding box center [296, 153] width 94 height 11
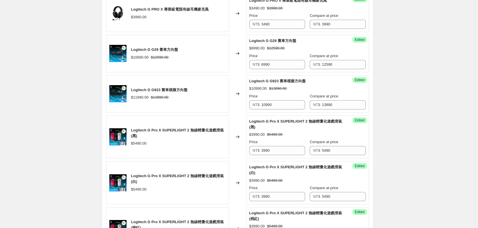
scroll to position [170, 0]
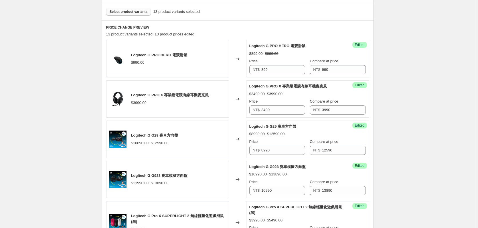
click at [128, 14] on button "Select product variants" at bounding box center [128, 12] width 45 height 8
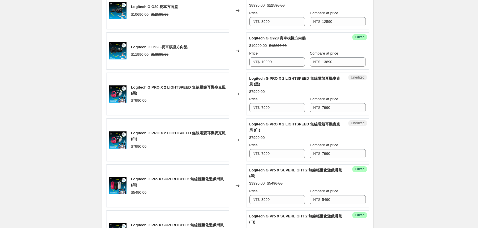
scroll to position [284, 0]
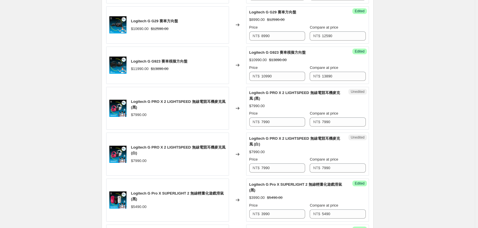
click at [280, 128] on div "Unedited Logitech G PRO X 2 LIGHTSPEED 無線電競耳機麥克風 (黑) $7990.00 Price NT$ 7990 Co…" at bounding box center [307, 108] width 123 height 43
click at [278, 124] on input "7990" at bounding box center [283, 122] width 44 height 9
type input "5990"
click at [278, 124] on input "5990" at bounding box center [283, 122] width 44 height 9
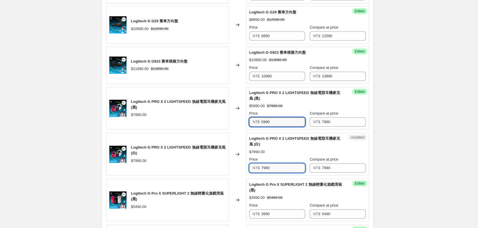
click at [282, 172] on input "7990" at bounding box center [283, 168] width 44 height 9
paste input "5"
type input "5990"
click at [280, 150] on div "$7990.00" at bounding box center [307, 152] width 116 height 6
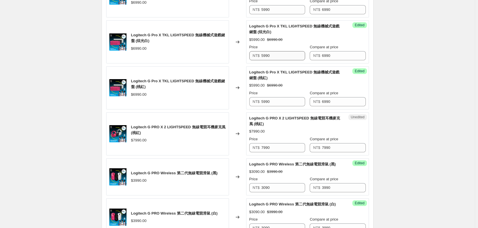
scroll to position [628, 0]
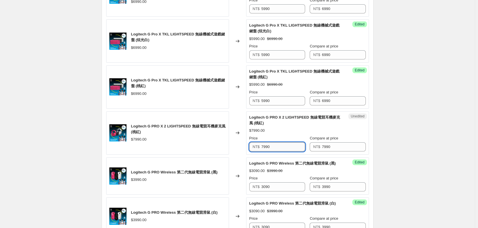
click at [279, 145] on input "7990" at bounding box center [283, 147] width 44 height 9
paste input "5"
type input "5990"
click at [173, 134] on div "Logitech G PRO X 2 LIGHTSPEED 無線電競耳機麥克風 (桃紅)" at bounding box center [178, 129] width 95 height 11
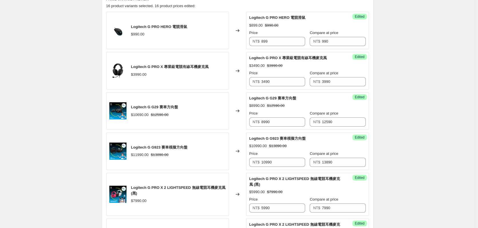
scroll to position [113, 0]
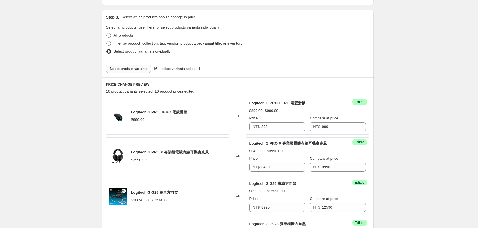
click at [128, 68] on span "Select product variants" at bounding box center [129, 69] width 38 height 5
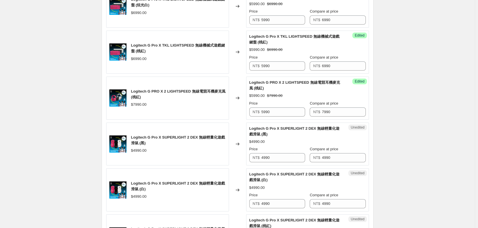
scroll to position [714, 0]
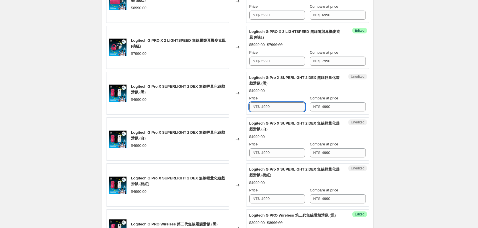
click at [286, 108] on input "4990" at bounding box center [283, 106] width 44 height 9
type input "4490"
click at [286, 108] on input "4490" at bounding box center [283, 106] width 44 height 9
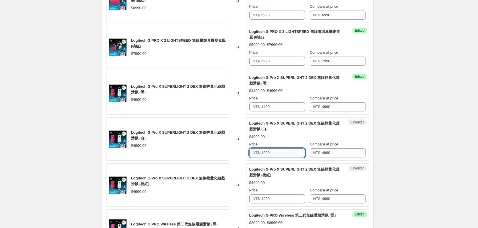
click at [280, 155] on input "4990" at bounding box center [283, 153] width 44 height 9
paste input "4"
type input "4490"
drag, startPoint x: 288, startPoint y: 139, endPoint x: 284, endPoint y: 192, distance: 52.9
click at [288, 141] on div "Logitech G Pro X SUPERLIGHT 2 DEX 無線輕量化遊戲滑鼠 (白) $4490.00 $4990.00 Price NT$ 449…" at bounding box center [307, 139] width 116 height 37
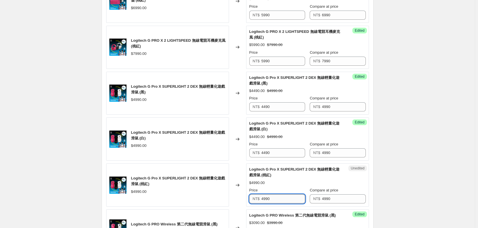
click at [282, 203] on input "4990" at bounding box center [283, 199] width 44 height 9
paste input "4"
type input "4490"
click at [288, 179] on div "Logitech G Pro X SUPERLIGHT 2 DEX 無線輕量化遊戲滑鼠 (桃紅) $4990.00 Price NT$ 4490 Compar…" at bounding box center [307, 185] width 116 height 37
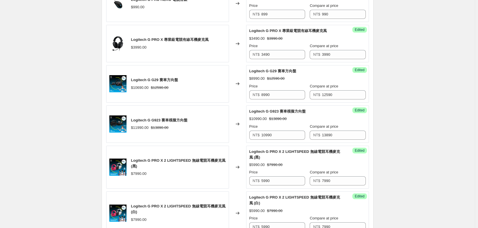
scroll to position [170, 0]
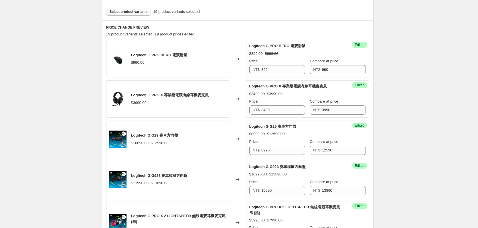
drag, startPoint x: 138, startPoint y: 18, endPoint x: 135, endPoint y: 13, distance: 5.1
click at [138, 17] on div "Select product variants 19 product variants selected" at bounding box center [238, 11] width 272 height 17
click at [135, 13] on span "Select product variants" at bounding box center [129, 11] width 38 height 5
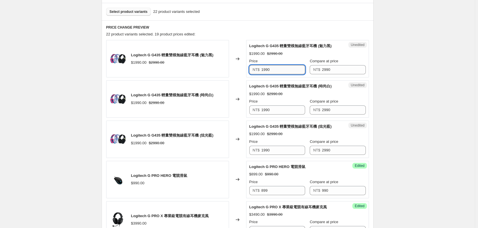
click at [266, 70] on input "1990" at bounding box center [283, 69] width 44 height 9
type input "1790"
click at [266, 70] on input "1790" at bounding box center [283, 69] width 44 height 9
click at [276, 112] on input "1990" at bounding box center [283, 110] width 44 height 9
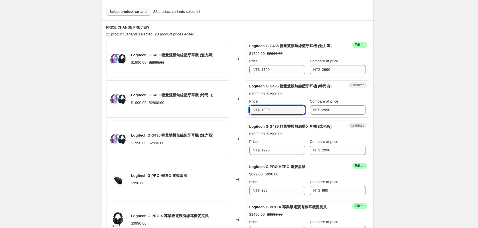
paste input "7"
type input "1790"
click at [276, 147] on input "1990" at bounding box center [283, 150] width 44 height 9
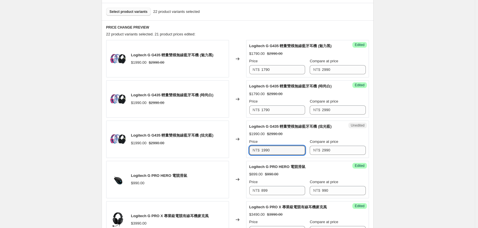
paste input "7"
type input "1790"
click at [282, 129] on span "Logitech G G435 輕量雙模無線藍牙耳機 (炫光藍)" at bounding box center [290, 126] width 82 height 4
click at [124, 7] on div "Select product variants 22 product variants selected" at bounding box center [238, 11] width 272 height 17
click at [124, 9] on button "Select product variants" at bounding box center [128, 12] width 45 height 8
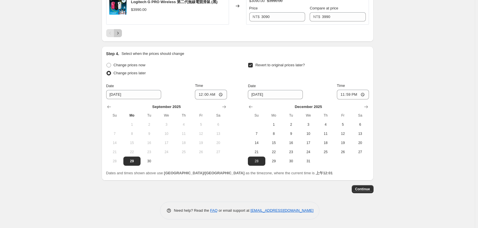
click at [119, 31] on icon "Next" at bounding box center [118, 33] width 6 height 6
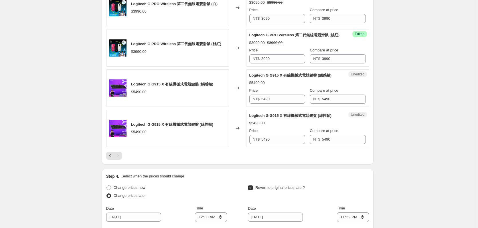
scroll to position [230, 0]
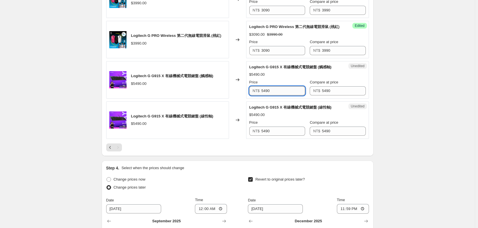
click at [282, 88] on input "5490" at bounding box center [283, 90] width 44 height 9
type input "4990"
click at [282, 88] on input "4990" at bounding box center [283, 90] width 44 height 9
click at [279, 131] on input "5490" at bounding box center [283, 131] width 44 height 9
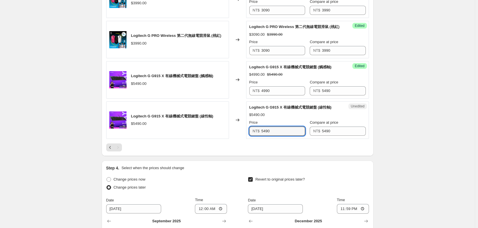
paste input "49"
type input "4990"
click at [282, 111] on div "Logitech G G915 X 有線機械式電競鍵盤 (線性軸) $5490.00 Price NT$ 4990 Compare at price NT$ …" at bounding box center [307, 120] width 116 height 31
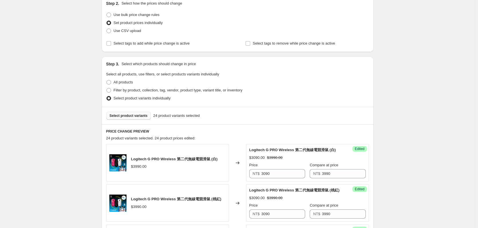
scroll to position [1, 0]
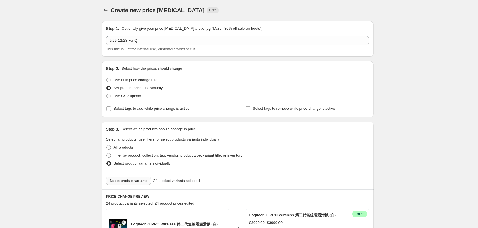
click at [133, 184] on button "Select product variants" at bounding box center [128, 181] width 45 height 8
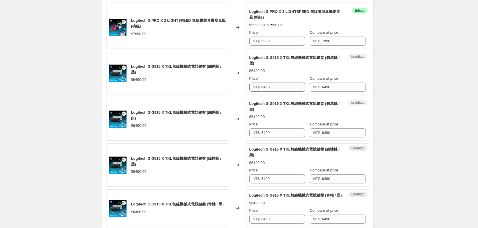
scroll to position [888, 0]
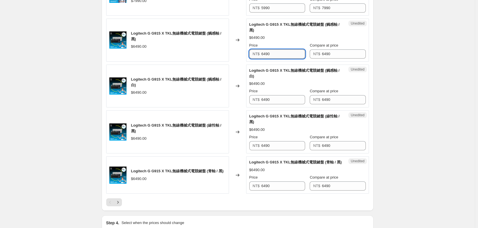
click at [281, 54] on input "6490" at bounding box center [283, 54] width 44 height 9
type input "5990"
click at [281, 54] on input "5990" at bounding box center [283, 54] width 44 height 9
click at [278, 100] on input "6490" at bounding box center [283, 99] width 44 height 9
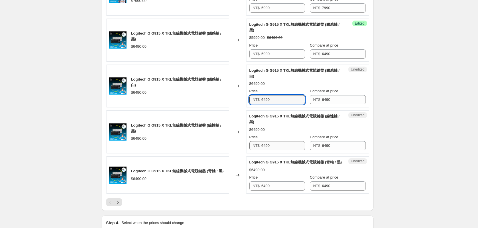
paste input "59"
type input "5990"
click at [285, 149] on input "6490" at bounding box center [283, 145] width 44 height 9
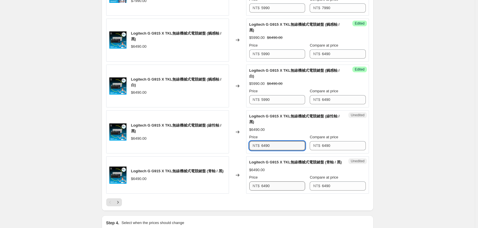
paste input "59"
type input "5990"
click at [286, 188] on input "6490" at bounding box center [283, 186] width 44 height 9
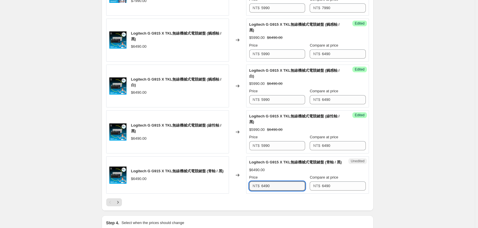
paste input "59"
type input "5990"
click at [278, 174] on div "Logitech G G915 X TKL無線機械式電競鍵盤 (青軸 / 黑) $6490.00 Price NT$ 5990 Compare at pric…" at bounding box center [307, 175] width 116 height 31
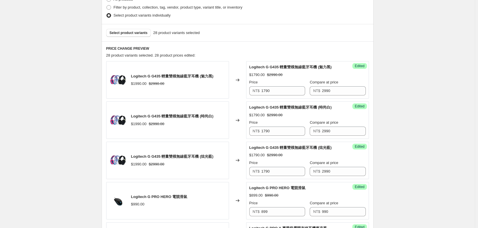
scroll to position [86, 0]
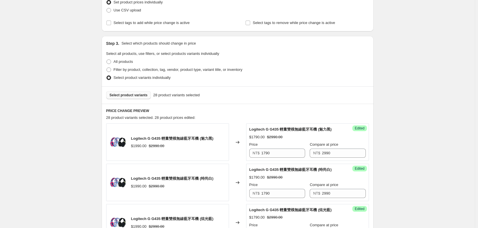
click at [132, 94] on span "Select product variants" at bounding box center [129, 95] width 38 height 5
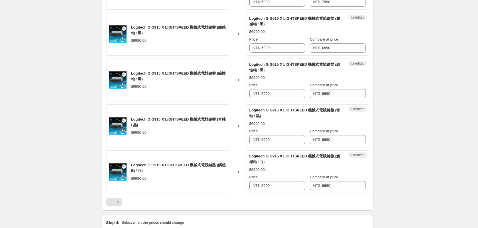
scroll to position [859, 0]
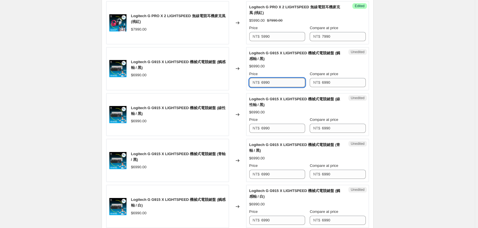
click at [278, 81] on input "6990" at bounding box center [283, 82] width 44 height 9
type input "6490"
click at [278, 81] on input "6490" at bounding box center [283, 82] width 44 height 9
click at [286, 132] on input "6990" at bounding box center [283, 128] width 44 height 9
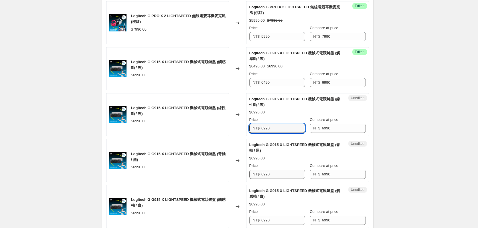
paste input "4"
type input "6490"
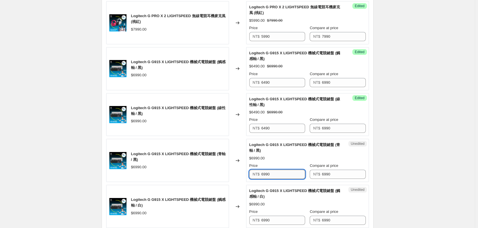
click at [278, 177] on input "6990" at bounding box center [283, 174] width 44 height 9
paste input "4"
type input "6490"
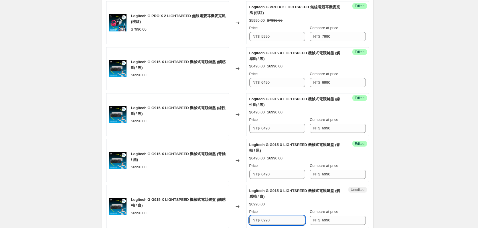
click at [280, 223] on input "6990" at bounding box center [283, 220] width 44 height 9
paste input "4"
type input "6490"
click at [285, 195] on div "Logitech G G915 X LIGHTSPEED 機械式電競鍵盤 (觸感軸 / 白)" at bounding box center [296, 193] width 94 height 11
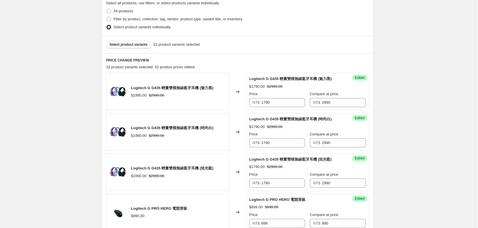
scroll to position [86, 0]
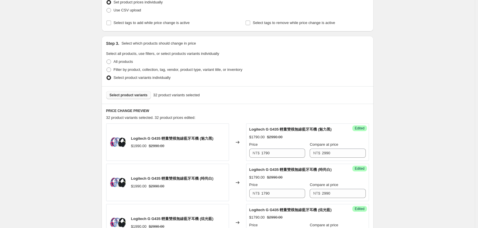
click at [136, 96] on span "Select product variants" at bounding box center [129, 95] width 38 height 5
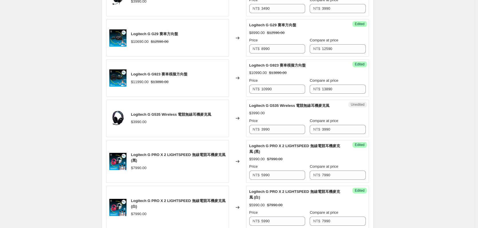
scroll to position [344, 0]
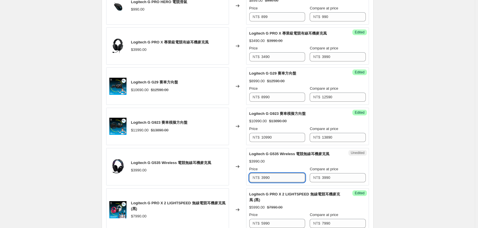
click at [282, 179] on input "3990" at bounding box center [283, 177] width 44 height 9
type input "2990"
click at [246, 172] on div "Changed to" at bounding box center [237, 166] width 17 height 37
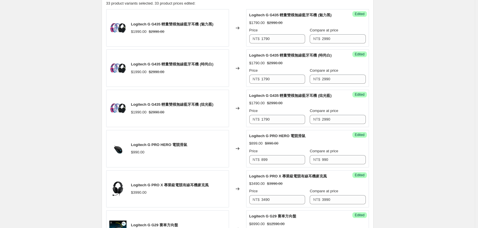
scroll to position [86, 0]
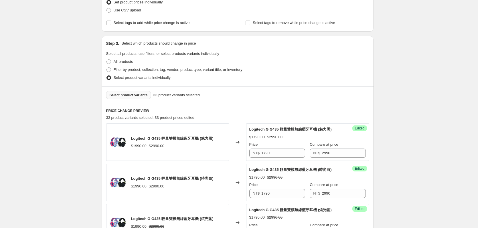
click at [143, 95] on span "Select product variants" at bounding box center [129, 95] width 38 height 5
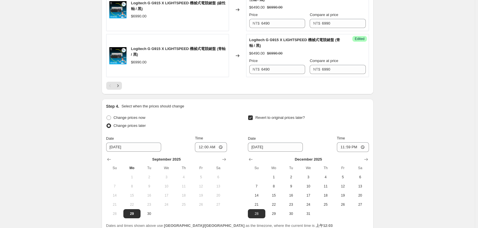
scroll to position [943, 0]
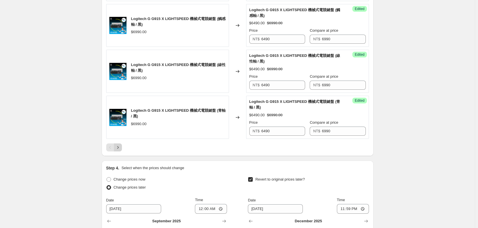
drag, startPoint x: 126, startPoint y: 144, endPoint x: 121, endPoint y: 149, distance: 7.1
click at [126, 144] on div at bounding box center [237, 148] width 263 height 8
click at [120, 149] on icon "Next" at bounding box center [118, 148] width 6 height 6
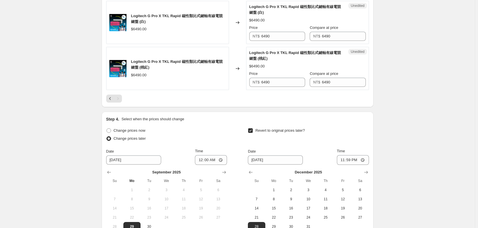
scroll to position [770, 0]
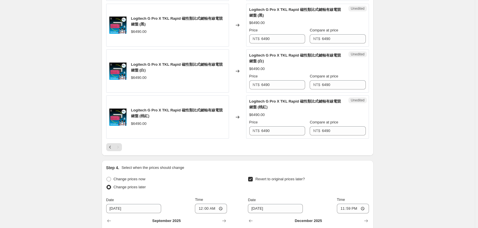
click at [276, 136] on div "Unedited Logitech G Pro X TKL Rapid 磁性類比式鍵軸有線電競鍵盤 (桃紅) $6490.00 Price NT$ 6490 …" at bounding box center [307, 117] width 123 height 43
click at [271, 133] on input "6490" at bounding box center [283, 130] width 44 height 9
type input "4990"
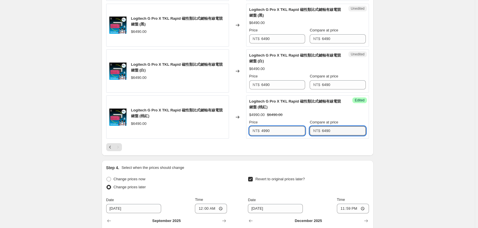
click at [271, 133] on input "4990" at bounding box center [283, 130] width 44 height 9
click at [278, 78] on div "Price" at bounding box center [277, 77] width 56 height 6
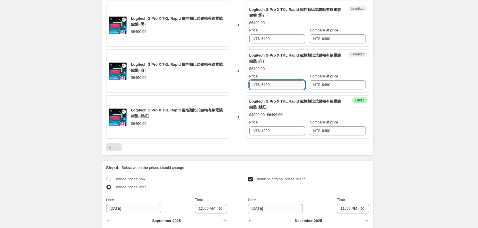
click at [277, 84] on input "6490" at bounding box center [283, 84] width 44 height 9
paste input "49"
type input "4990"
click at [280, 41] on input "6490" at bounding box center [283, 38] width 44 height 9
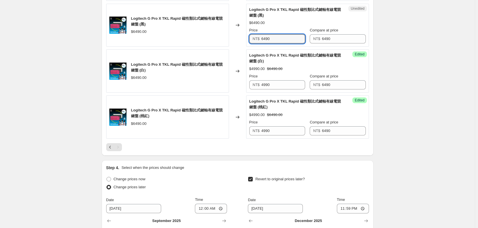
paste input "49"
type input "4990"
click at [283, 67] on div "$4990.00 $6490.00" at bounding box center [307, 69] width 116 height 6
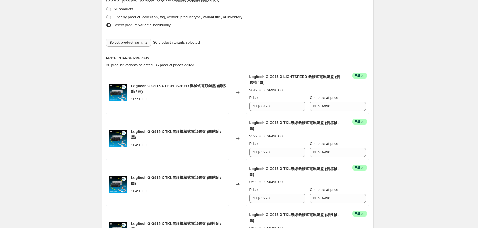
scroll to position [55, 0]
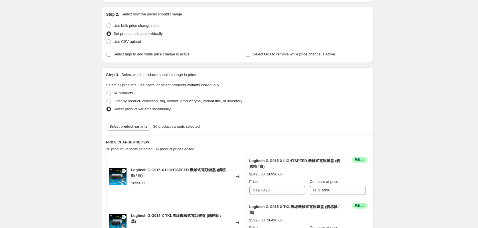
click at [122, 127] on span "Select product variants" at bounding box center [129, 126] width 38 height 5
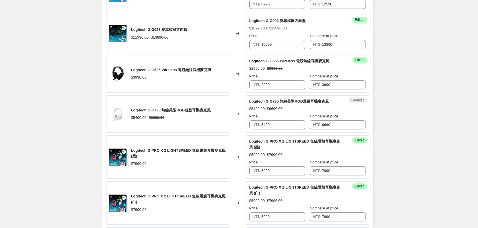
scroll to position [427, 0]
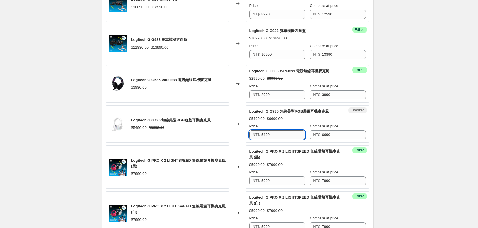
click at [270, 136] on input "5490" at bounding box center [283, 135] width 44 height 9
type input "4990"
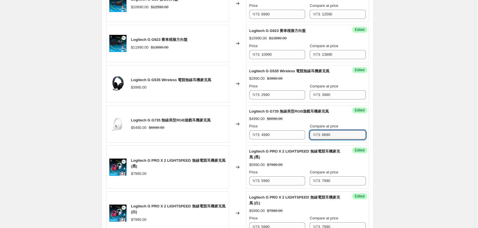
click at [258, 134] on span "NT$" at bounding box center [256, 135] width 7 height 4
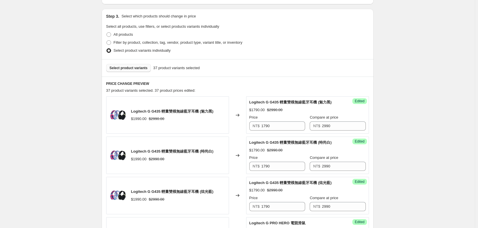
scroll to position [55, 0]
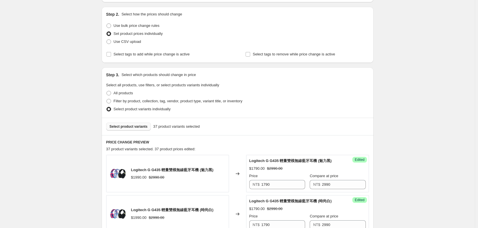
click at [136, 124] on button "Select product variants" at bounding box center [128, 127] width 45 height 8
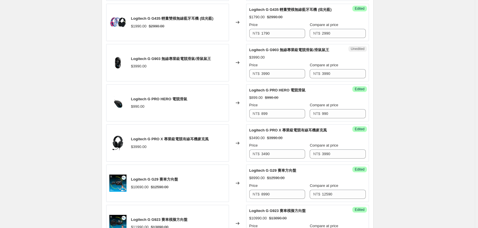
scroll to position [227, 0]
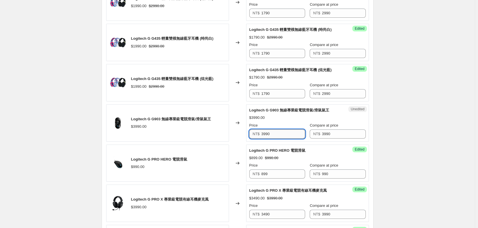
click at [285, 134] on input "3990" at bounding box center [283, 134] width 44 height 9
type input "3290"
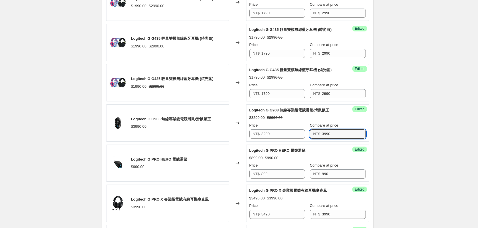
click at [169, 135] on div "Logitech G G903 無線專業級電競滑鼠/滑鼠鼠王 $3990.00" at bounding box center [167, 122] width 123 height 37
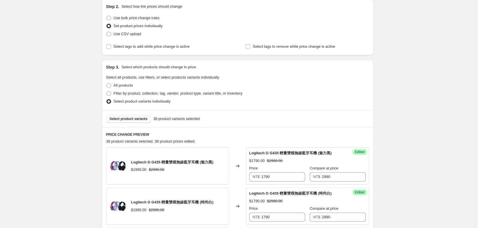
scroll to position [114, 0]
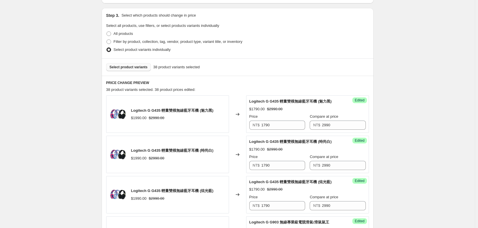
click at [129, 68] on span "Select product variants" at bounding box center [129, 67] width 38 height 5
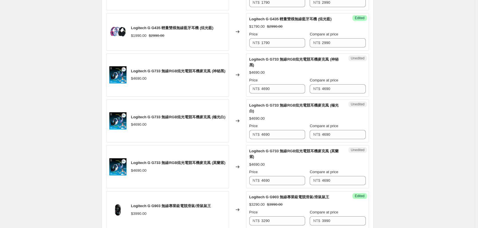
scroll to position [286, 0]
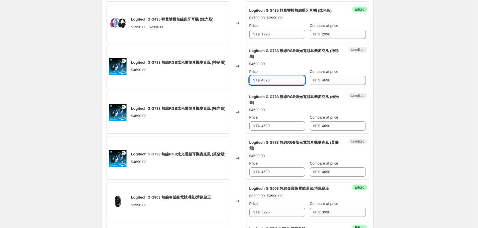
click at [280, 78] on input "4690" at bounding box center [283, 80] width 44 height 9
type input "3390"
click at [280, 78] on input "3390" at bounding box center [283, 80] width 44 height 9
click at [289, 127] on input "4690" at bounding box center [283, 126] width 44 height 9
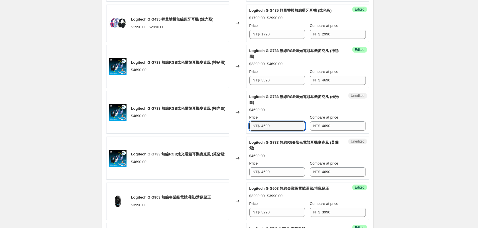
paste input "33"
type input "3390"
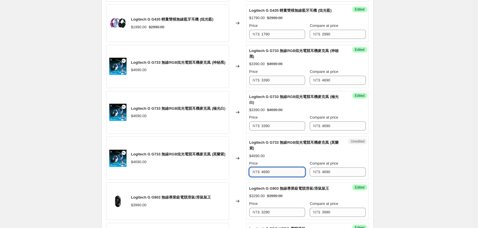
click at [284, 173] on input "4690" at bounding box center [283, 172] width 44 height 9
paste input "33"
type input "3390"
click at [289, 156] on div "$4690.00" at bounding box center [307, 156] width 116 height 6
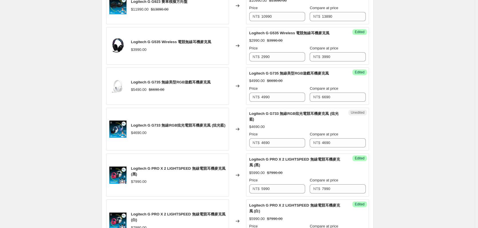
scroll to position [687, 0]
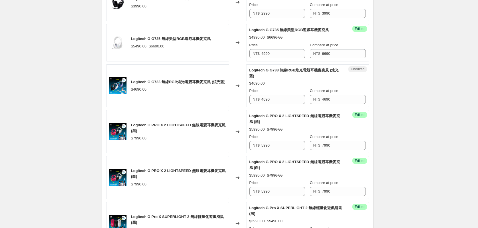
click at [288, 106] on div "Unedited Logitech G G733 無線RGB炫光電競耳機麥克風 (炫光藍) $4690.00 Price NT$ 4690 Compare a…" at bounding box center [307, 85] width 123 height 43
click at [289, 102] on input "4690" at bounding box center [283, 99] width 44 height 9
paste input "33"
type input "3390"
click at [188, 99] on div "Logitech G G733 無線RGB炫光電競耳機麥克風 (炫光藍) $4690.00" at bounding box center [167, 85] width 123 height 43
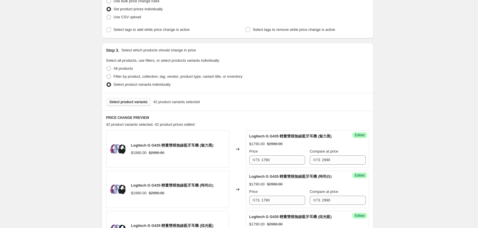
scroll to position [57, 0]
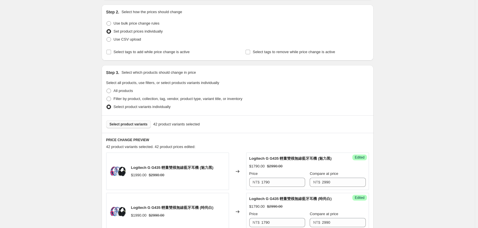
click at [130, 124] on span "Select product variants" at bounding box center [129, 124] width 38 height 5
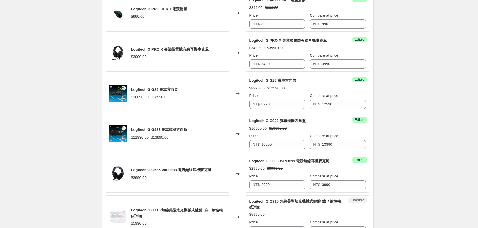
scroll to position [630, 0]
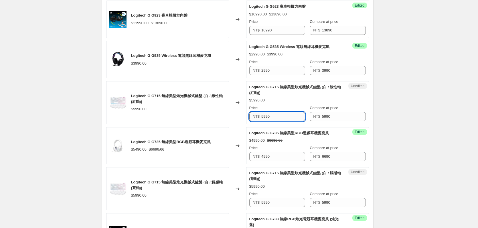
click at [275, 117] on input "5990" at bounding box center [283, 116] width 44 height 9
type input "3990"
click at [275, 117] on input "3990" at bounding box center [283, 116] width 44 height 9
click at [280, 205] on input "5990" at bounding box center [283, 202] width 44 height 9
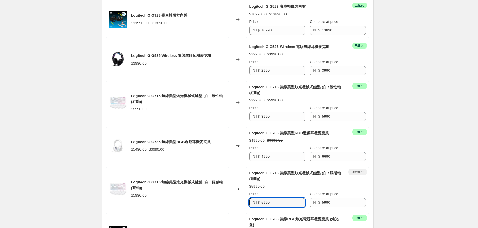
paste input "3"
type input "3990"
click at [202, 187] on div "Logitech G G715 無線美型炫光機械式鍵盤 (白 / 觸感軸(茶軸))" at bounding box center [178, 185] width 95 height 11
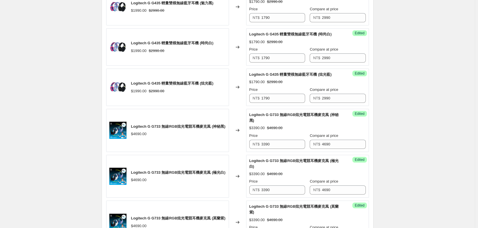
scroll to position [172, 0]
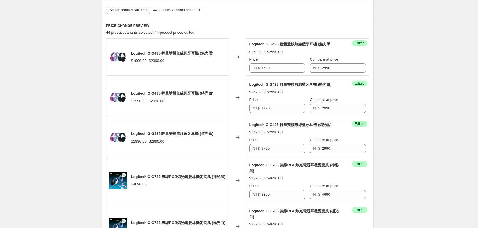
click at [134, 10] on span "Select product variants" at bounding box center [129, 10] width 38 height 5
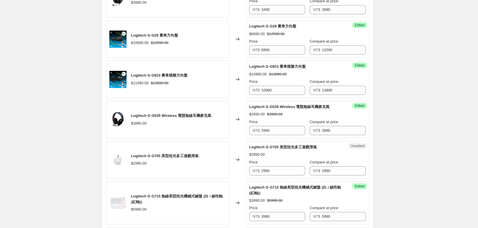
scroll to position [601, 0]
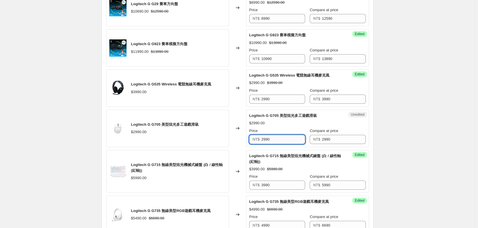
click at [278, 135] on input "2990" at bounding box center [283, 139] width 44 height 9
type input "1990"
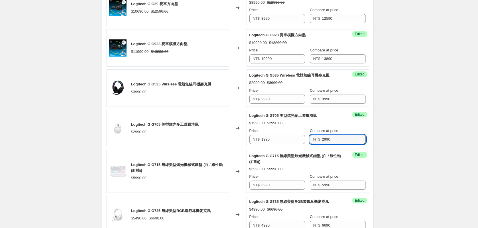
click at [205, 135] on div "Logitech G G705 美型炫光多工遊戲滑鼠 $2990.00" at bounding box center [167, 128] width 123 height 37
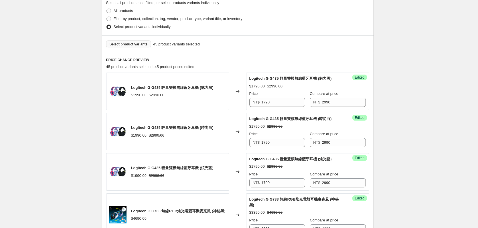
scroll to position [86, 0]
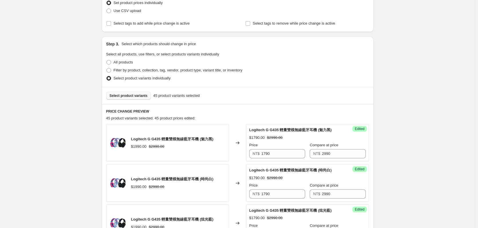
click at [135, 102] on div "Select product variants 45 product variants selected" at bounding box center [238, 95] width 272 height 17
click at [137, 94] on span "Select product variants" at bounding box center [129, 96] width 38 height 5
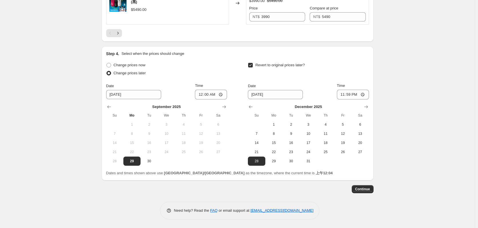
scroll to position [954, 0]
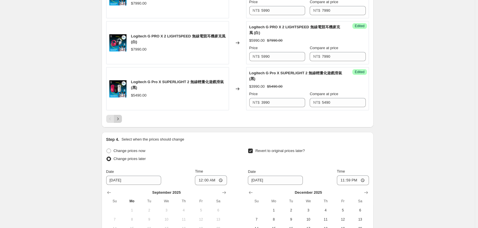
click at [118, 120] on icon "Next" at bounding box center [118, 119] width 6 height 6
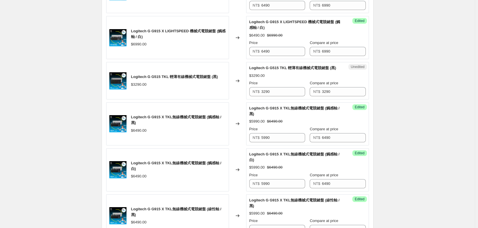
scroll to position [611, 0]
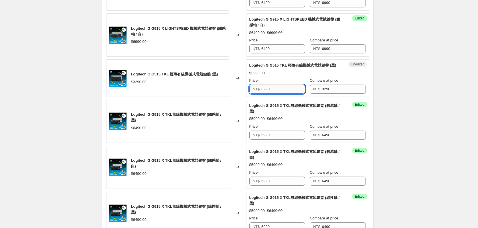
click at [281, 89] on input "3290" at bounding box center [283, 89] width 44 height 9
type input "2490"
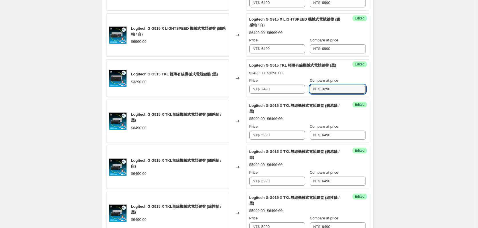
click at [246, 74] on div "Changed to" at bounding box center [237, 78] width 17 height 37
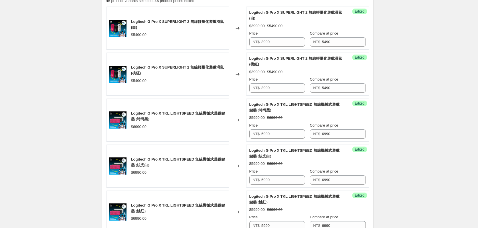
scroll to position [153, 0]
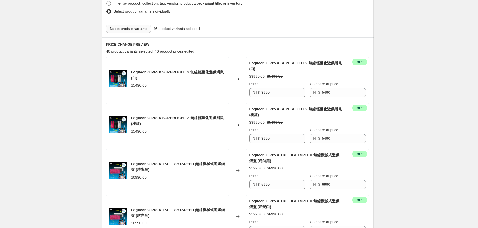
click at [131, 33] on div "Select product variants 46 product variants selected" at bounding box center [238, 28] width 272 height 17
click at [131, 27] on span "Select product variants" at bounding box center [129, 29] width 38 height 5
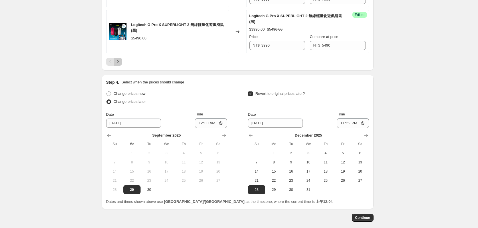
click at [121, 61] on icon "Next" at bounding box center [118, 62] width 6 height 6
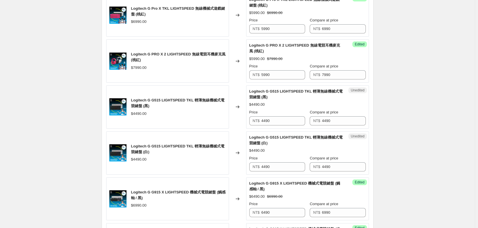
scroll to position [388, 0]
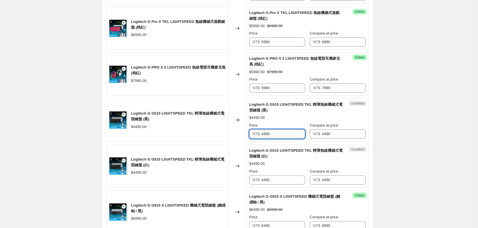
click at [278, 136] on input "4490" at bounding box center [283, 134] width 44 height 9
click at [278, 136] on input "3590" at bounding box center [283, 134] width 44 height 9
type input "3290"
click at [280, 133] on input "3290" at bounding box center [283, 134] width 44 height 9
click at [269, 179] on input "4490" at bounding box center [283, 180] width 44 height 9
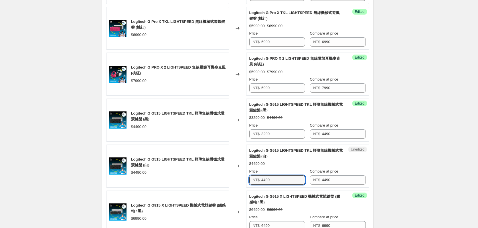
paste input "32"
type input "3290"
click at [282, 160] on div "Logitech G G515 LIGHTSPEED TKL 輕薄無線機械式電競鍵盤 (白) $3290.00 $4490.00 Price NT$ 3290…" at bounding box center [307, 166] width 116 height 37
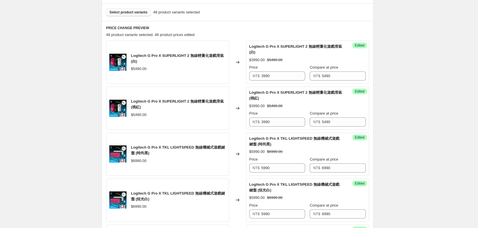
scroll to position [130, 0]
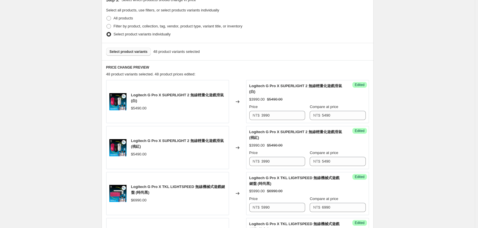
click at [135, 52] on span "Select product variants" at bounding box center [129, 52] width 38 height 5
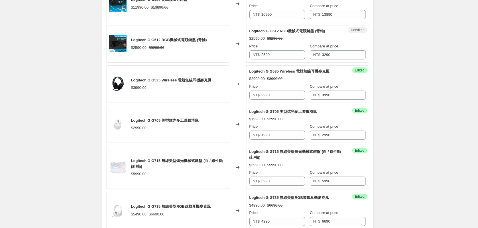
scroll to position [645, 0]
click at [274, 56] on input "2590" at bounding box center [283, 55] width 44 height 9
type input "2190"
click at [274, 56] on input "2190" at bounding box center [283, 55] width 44 height 9
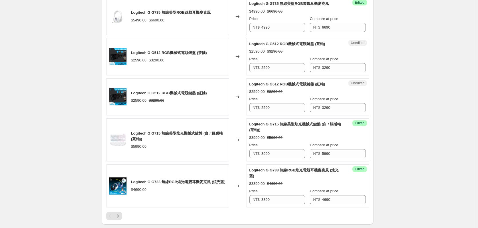
scroll to position [845, 0]
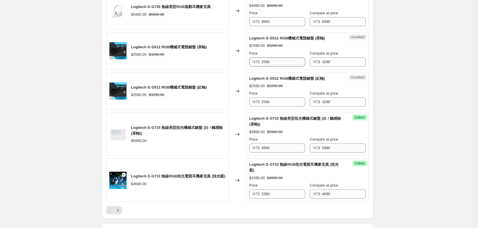
drag, startPoint x: 299, startPoint y: 50, endPoint x: 293, endPoint y: 61, distance: 12.6
click at [297, 57] on div "Price NT$ 2590" at bounding box center [277, 59] width 56 height 16
click at [293, 61] on input "2590" at bounding box center [283, 62] width 44 height 9
paste input "1"
type input "2190"
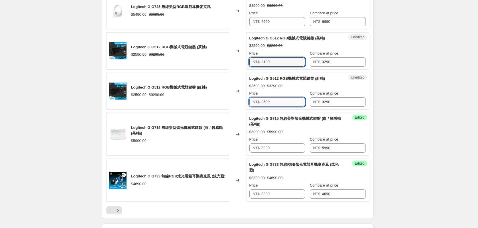
click at [286, 99] on input "2590" at bounding box center [283, 102] width 44 height 9
paste input "1"
type input "2190"
click at [286, 80] on span "Logitech G G512 RGB機械式電競鍵盤 (紅軸)" at bounding box center [287, 78] width 76 height 4
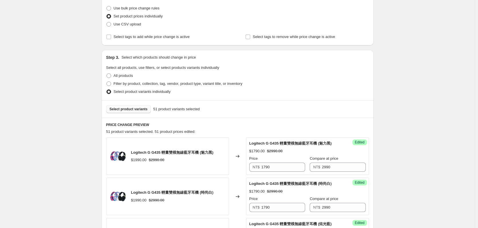
scroll to position [15, 0]
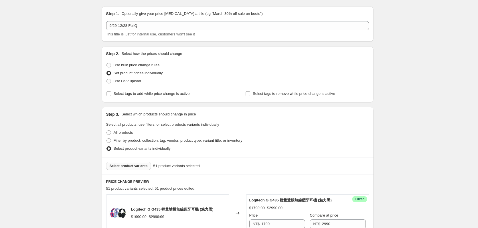
click at [137, 166] on span "Select product variants" at bounding box center [129, 166] width 38 height 5
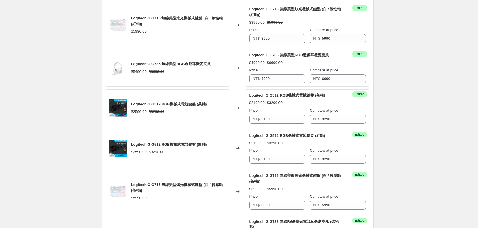
scroll to position [931, 0]
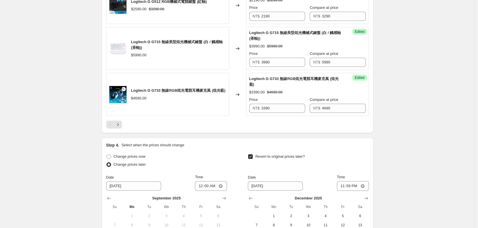
click at [126, 124] on div at bounding box center [237, 125] width 263 height 8
click at [121, 126] on icon "Next" at bounding box center [118, 125] width 6 height 6
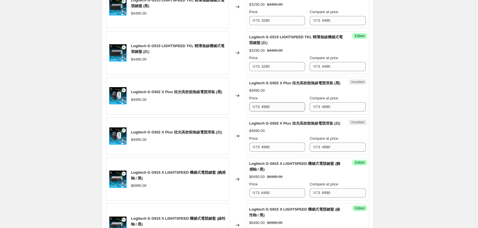
scroll to position [645, 0]
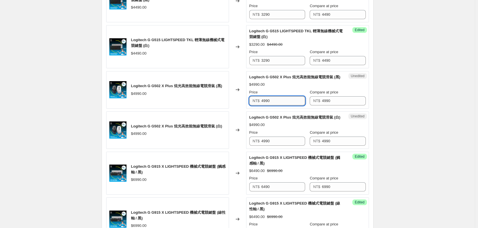
click at [278, 102] on input "4990" at bounding box center [283, 100] width 44 height 9
type input "4190"
click at [278, 102] on input "4190" at bounding box center [283, 100] width 44 height 9
click at [283, 140] on input "4990" at bounding box center [283, 141] width 44 height 9
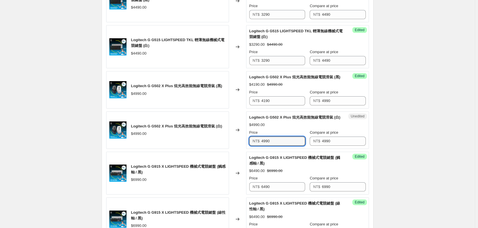
paste input "1"
type input "4190"
click at [278, 127] on div "$4990.00" at bounding box center [307, 125] width 116 height 6
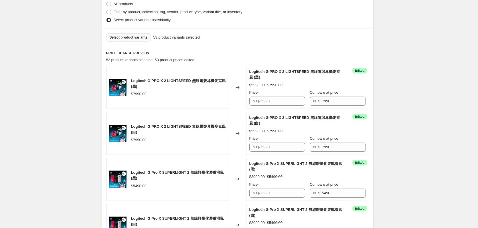
scroll to position [130, 0]
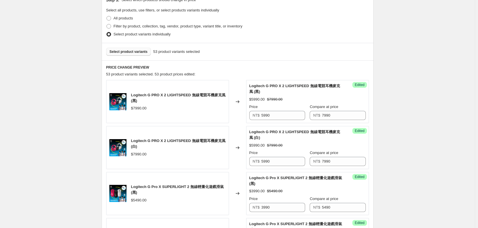
click at [123, 54] on button "Select product variants" at bounding box center [128, 52] width 45 height 8
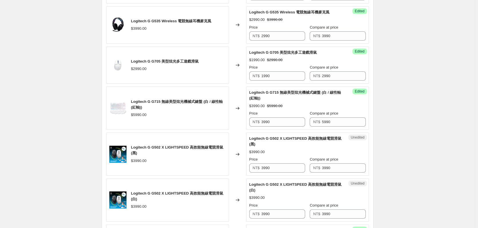
scroll to position [760, 0]
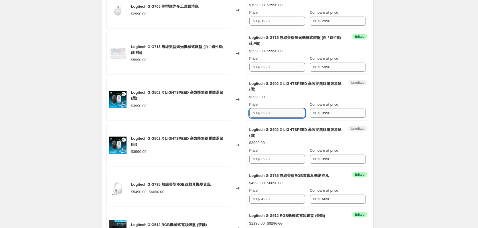
click at [279, 111] on input "3990" at bounding box center [283, 113] width 44 height 9
type input "3490"
click at [279, 111] on input "3490" at bounding box center [283, 113] width 44 height 9
click at [281, 160] on input "3990" at bounding box center [283, 159] width 44 height 9
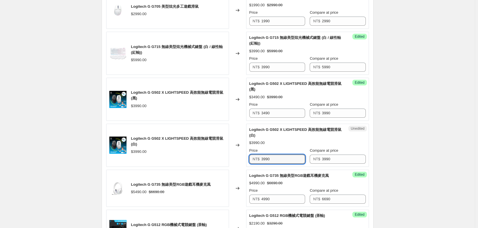
paste input "4"
type input "3490"
click at [288, 142] on div "$3490.00 $3990.00" at bounding box center [307, 143] width 116 height 6
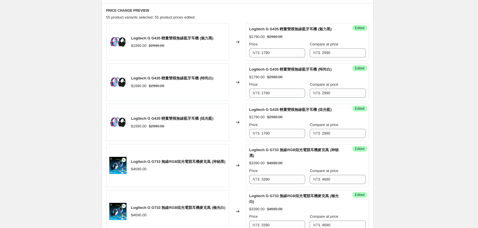
scroll to position [73, 0]
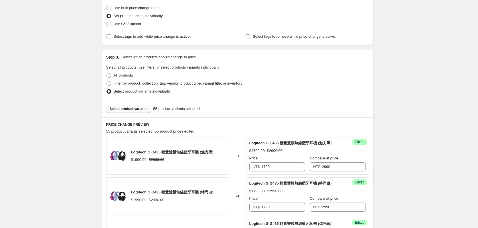
click at [130, 108] on span "Select product variants" at bounding box center [129, 109] width 38 height 5
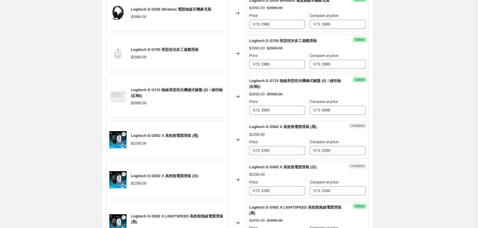
scroll to position [760, 0]
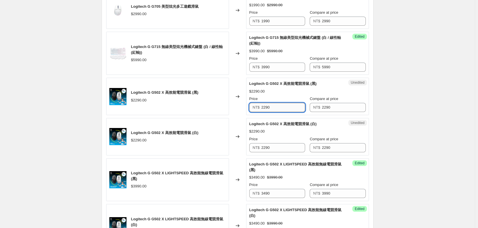
click at [288, 108] on input "2290" at bounding box center [283, 107] width 44 height 9
type input "1990"
click at [281, 110] on input "1990" at bounding box center [283, 107] width 44 height 9
click at [274, 146] on input "2290" at bounding box center [283, 147] width 44 height 9
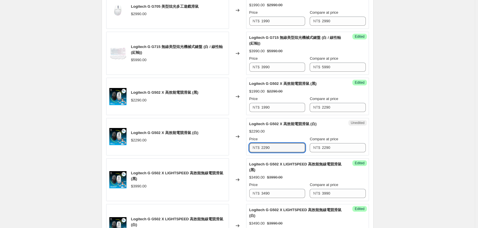
paste input "19"
type input "1990"
click at [277, 137] on div "Price" at bounding box center [277, 140] width 56 height 6
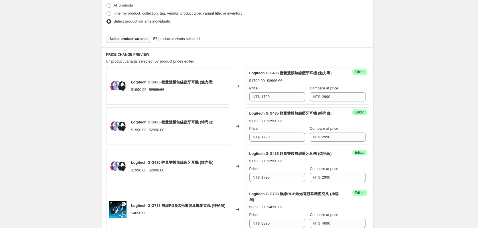
scroll to position [101, 0]
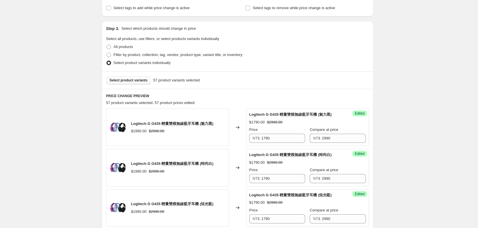
click at [139, 86] on div "Select product variants 57 product variants selected" at bounding box center [238, 80] width 272 height 17
click at [139, 84] on button "Select product variants" at bounding box center [128, 80] width 45 height 8
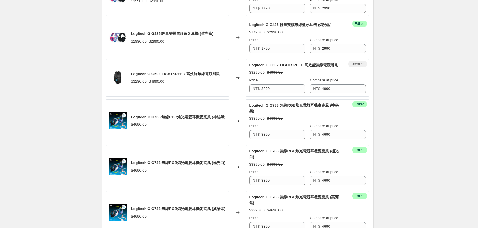
scroll to position [273, 0]
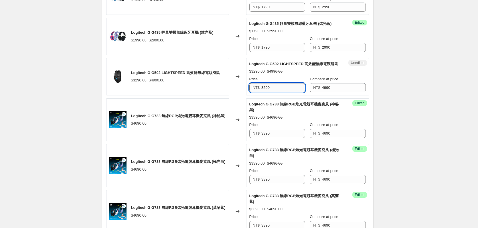
click at [284, 83] on input "3290" at bounding box center [283, 87] width 44 height 9
type input "2490"
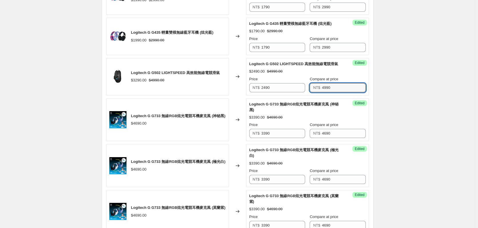
click at [263, 76] on div "Logitech G G502 LIGHTSPEED 高效能無線電競滑鼠 $2490.00 $4990.00 Price NT$ 2490 Compare a…" at bounding box center [307, 76] width 116 height 31
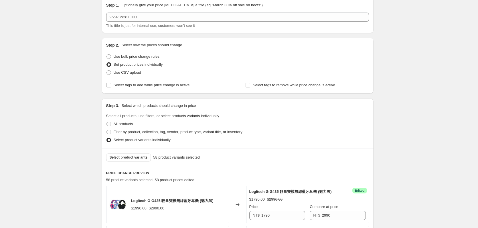
scroll to position [15, 0]
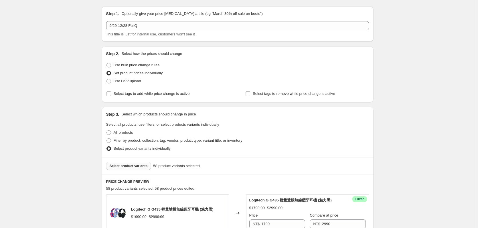
click at [133, 167] on span "Select product variants" at bounding box center [129, 166] width 38 height 5
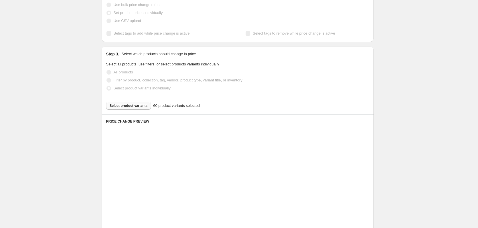
scroll to position [159, 0]
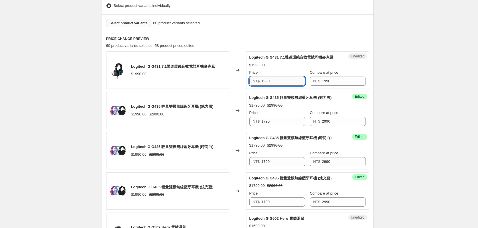
click at [280, 84] on input "1990" at bounding box center [283, 81] width 44 height 9
type input "1490"
click at [280, 84] on input "1490" at bounding box center [283, 81] width 44 height 9
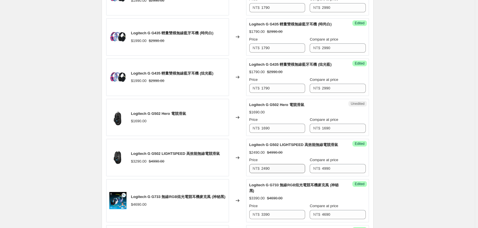
scroll to position [273, 0]
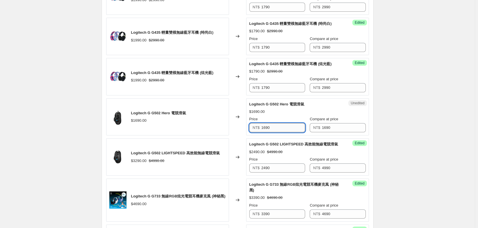
click at [272, 129] on input "1690" at bounding box center [283, 127] width 44 height 9
paste input "4"
type input "1490"
click at [231, 113] on div "Changed to" at bounding box center [237, 116] width 17 height 37
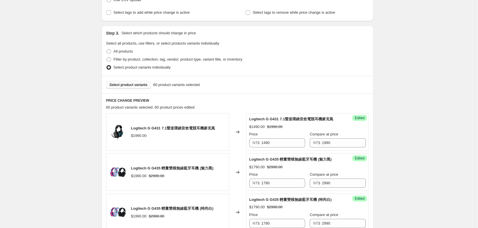
scroll to position [44, 0]
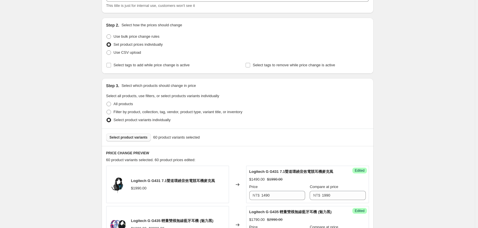
drag, startPoint x: 130, startPoint y: 148, endPoint x: 129, endPoint y: 142, distance: 5.6
click at [129, 142] on div "Select product variants 60 product variants selected" at bounding box center [238, 137] width 272 height 17
click at [130, 136] on span "Select product variants" at bounding box center [129, 137] width 38 height 5
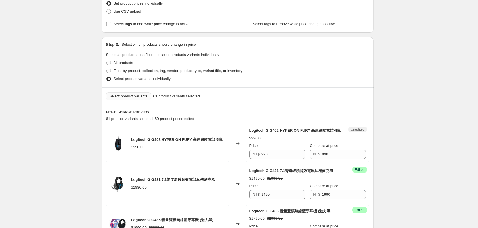
scroll to position [159, 0]
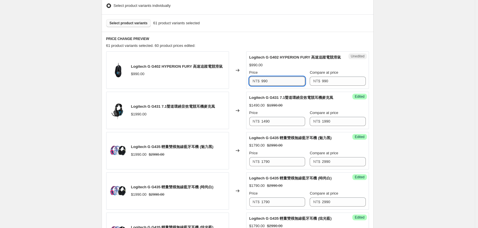
click at [293, 84] on input "990" at bounding box center [283, 81] width 44 height 9
type input "890"
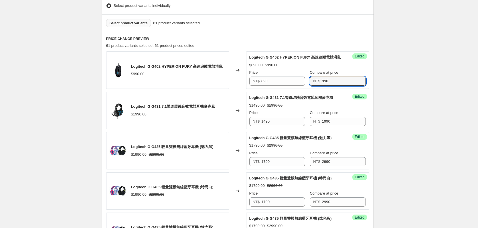
click at [268, 52] on div "Success Edited Logitech G G402 HYPERION FURY 高速追蹤電競滑鼠 $890.00 $990.00 Price NT$…" at bounding box center [307, 70] width 123 height 37
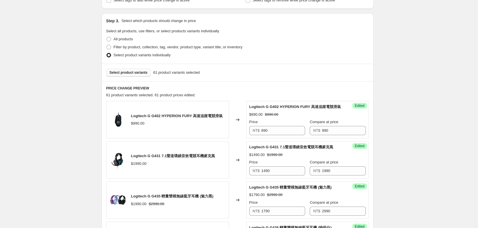
scroll to position [15, 0]
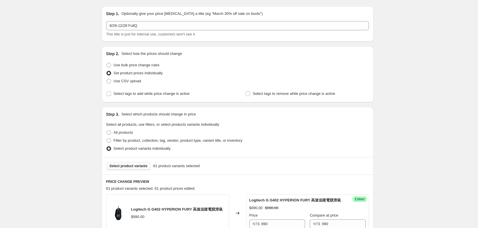
click at [137, 169] on button "Select product variants" at bounding box center [128, 166] width 45 height 8
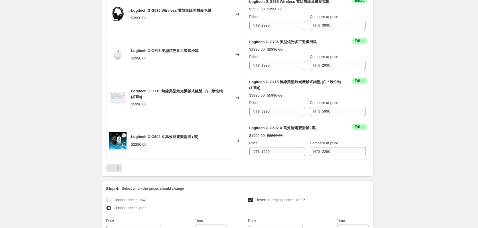
scroll to position [903, 0]
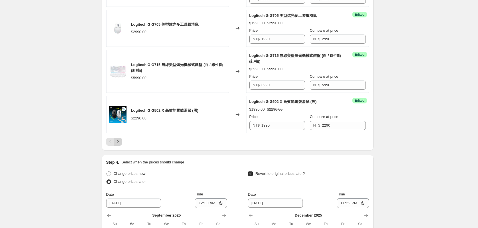
click at [120, 142] on div at bounding box center [237, 142] width 263 height 8
click at [120, 142] on icon "Next" at bounding box center [118, 142] width 6 height 6
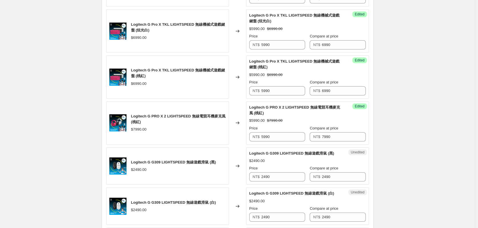
scroll to position [874, 0]
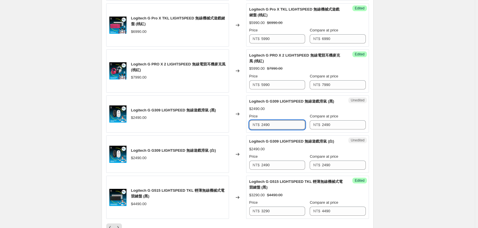
click at [284, 127] on input "2490" at bounding box center [283, 124] width 44 height 9
type input "2190"
click at [284, 127] on input "2190" at bounding box center [283, 124] width 44 height 9
click at [291, 168] on input "2490" at bounding box center [283, 165] width 44 height 9
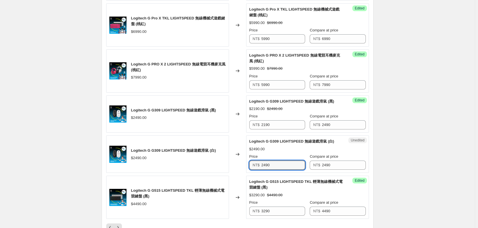
paste input "1"
type input "2190"
click at [285, 146] on div "Logitech G G309 LIGHTSPEED 無線遊戲滑鼠 (白) $2190.00 $2490.00 Price NT$ 2190 Compare …" at bounding box center [307, 154] width 116 height 31
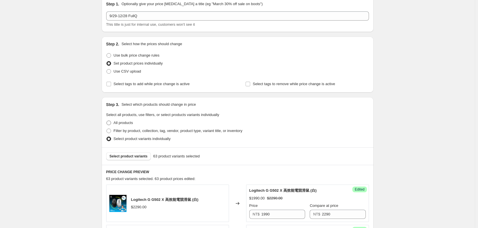
scroll to position [15, 0]
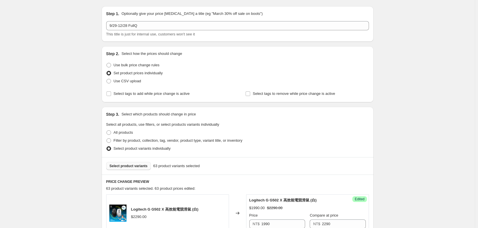
click at [130, 169] on button "Select product variants" at bounding box center [128, 166] width 45 height 8
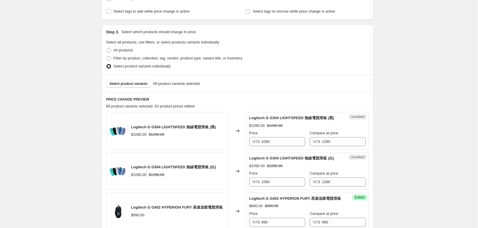
scroll to position [159, 0]
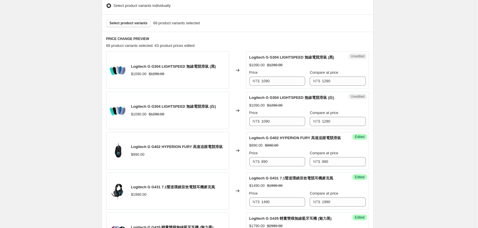
click at [274, 86] on div "Unedited Logitech G G304 LIGHTSPEED 無線電競滑鼠 (黑) $1090.00 $1290.00 Price NT$ 1090…" at bounding box center [307, 70] width 123 height 37
click at [276, 84] on input "1090" at bounding box center [283, 81] width 44 height 9
type input "990"
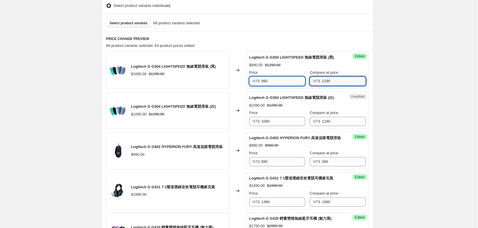
click at [276, 84] on input "990" at bounding box center [283, 81] width 44 height 9
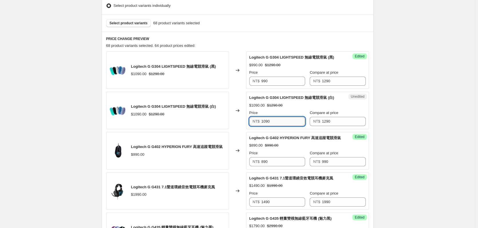
click at [279, 117] on input "1090" at bounding box center [283, 121] width 44 height 9
paste input "9"
type input "990"
click at [282, 101] on div "Logitech G G304 LIGHTSPEED 無線電競滑鼠 (白) $1090.00 $1290.00 Price NT$ 990 Compare a…" at bounding box center [307, 110] width 116 height 31
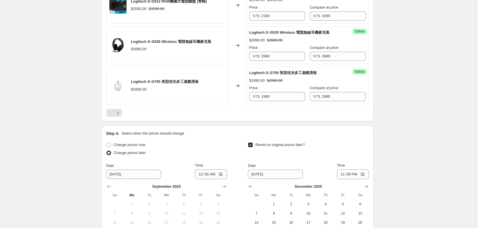
scroll to position [989, 0]
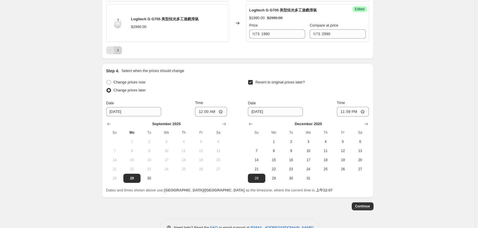
click at [117, 54] on button "Next" at bounding box center [118, 50] width 8 height 8
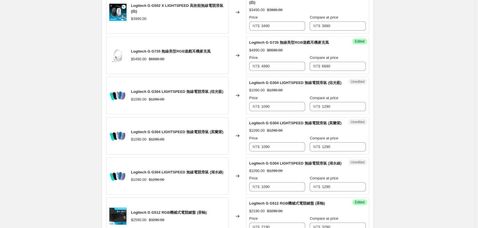
scroll to position [416, 0]
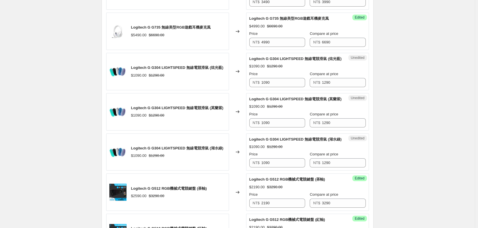
click at [282, 88] on div "Unedited Logitech G G304 LIGHTSPEED 無線電競滑鼠 (炫光藍) $1090.00 $1290.00 Price NT$ 10…" at bounding box center [307, 71] width 123 height 37
click at [282, 83] on input "1090" at bounding box center [283, 82] width 44 height 9
paste input "9"
type input "990"
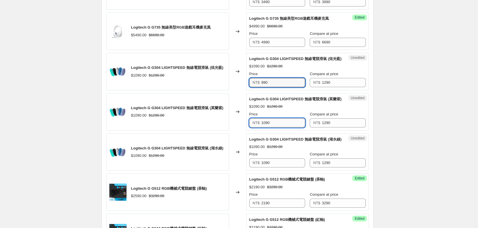
click at [271, 123] on input "1090" at bounding box center [283, 122] width 44 height 9
paste input "9"
type input "990"
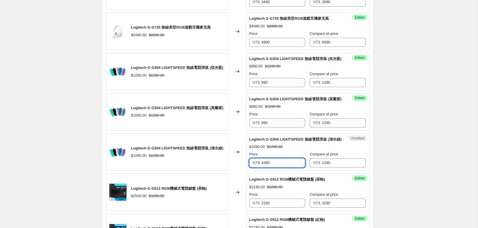
click at [280, 163] on input "1090" at bounding box center [283, 163] width 44 height 9
paste input "9"
type input "990"
click at [295, 146] on div "$1090.00 $1290.00" at bounding box center [307, 147] width 116 height 6
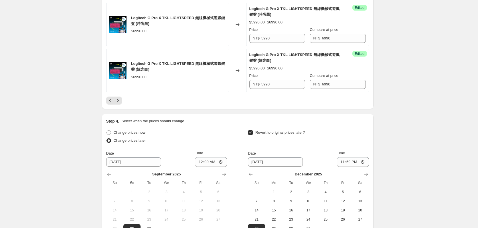
scroll to position [1046, 0]
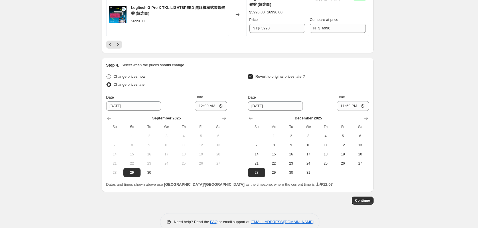
click at [124, 76] on span "Change prices now" at bounding box center [130, 76] width 32 height 4
click at [107, 75] on input "Change prices now" at bounding box center [106, 74] width 0 height 0
radio input "true"
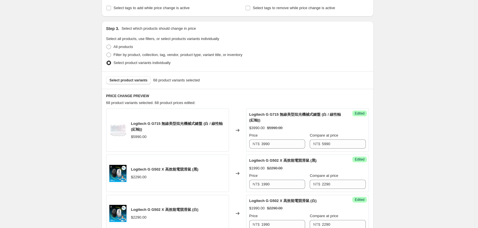
scroll to position [15, 0]
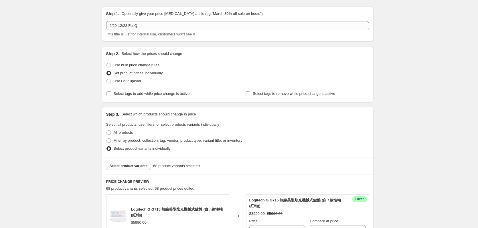
click at [131, 165] on span "Select product variants" at bounding box center [129, 166] width 38 height 5
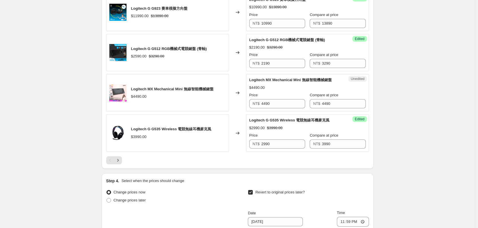
scroll to position [874, 0]
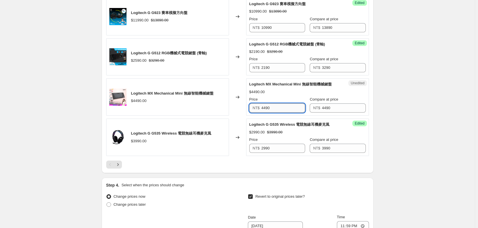
click at [284, 109] on input "4490" at bounding box center [283, 108] width 44 height 9
type input "3990"
click at [284, 109] on input "3990" at bounding box center [283, 108] width 44 height 9
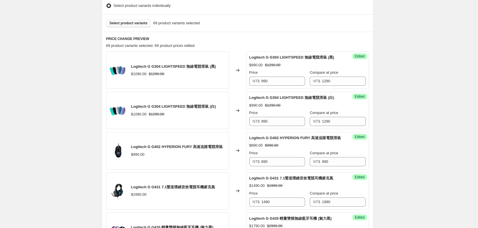
scroll to position [73, 0]
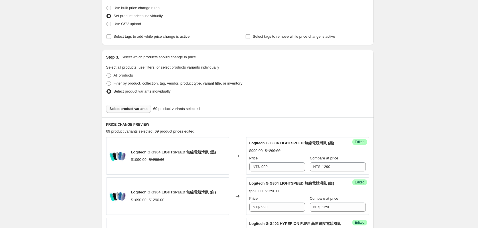
click at [115, 110] on span "Select product variants" at bounding box center [129, 109] width 38 height 5
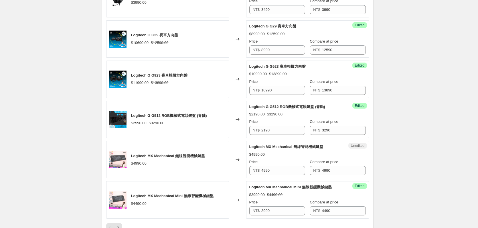
scroll to position [874, 0]
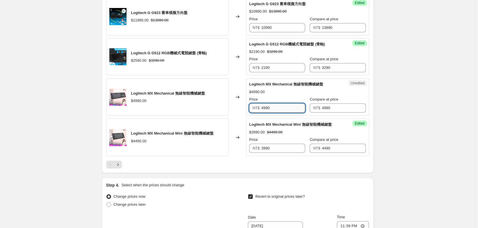
click at [287, 107] on input "4990" at bounding box center [283, 108] width 44 height 9
type input "4490"
click at [287, 107] on input "4490" at bounding box center [283, 108] width 44 height 9
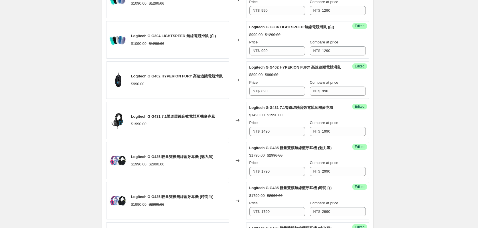
scroll to position [159, 0]
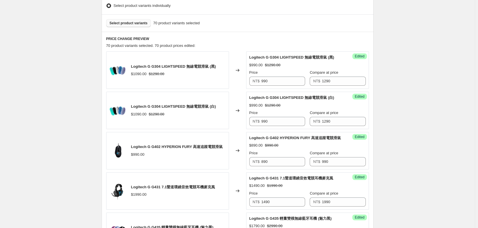
drag, startPoint x: 131, startPoint y: 28, endPoint x: 129, endPoint y: 21, distance: 7.2
click at [131, 28] on div "Select product variants 70 product variants selected" at bounding box center [238, 22] width 272 height 17
click at [129, 21] on span "Select product variants" at bounding box center [129, 23] width 38 height 5
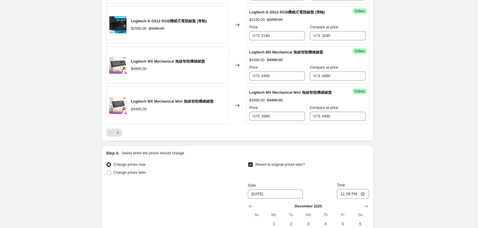
scroll to position [931, 0]
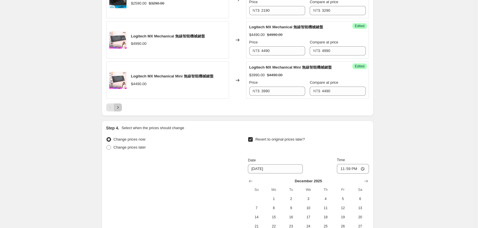
click at [116, 109] on icon "Next" at bounding box center [118, 108] width 6 height 6
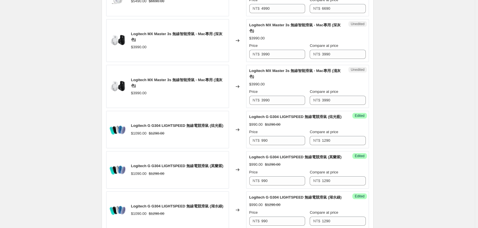
scroll to position [502, 0]
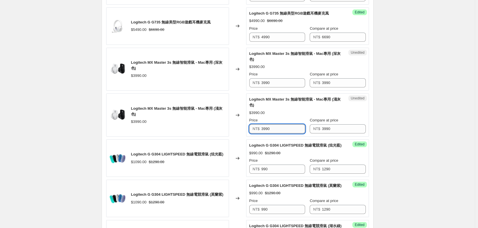
click at [281, 131] on input "3990" at bounding box center [283, 128] width 44 height 9
type input "3490"
click at [281, 131] on input "3490" at bounding box center [283, 128] width 44 height 9
click at [281, 81] on input "3990" at bounding box center [283, 82] width 44 height 9
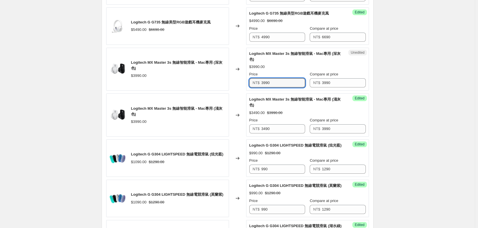
paste input "4"
type input "3490"
click at [224, 112] on div "Logitech MX Master 3s 無線智能滑鼠 - Mac專用 (淺灰色)" at bounding box center [178, 111] width 95 height 11
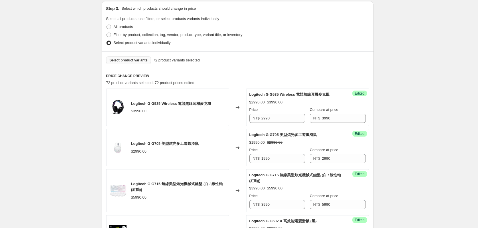
scroll to position [73, 0]
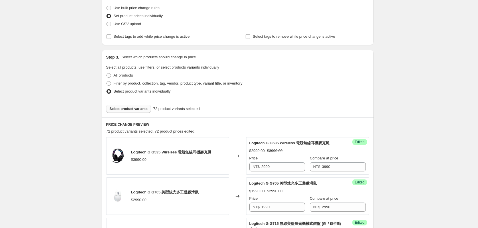
click at [131, 112] on button "Select product variants" at bounding box center [128, 109] width 45 height 8
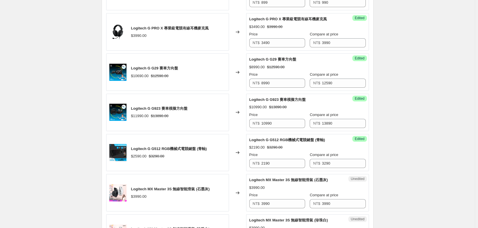
scroll to position [874, 0]
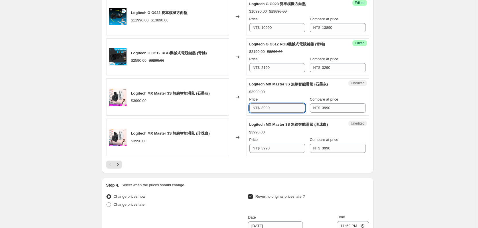
click at [290, 106] on input "3990" at bounding box center [283, 108] width 44 height 9
type input "3490"
click at [290, 106] on input "3490" at bounding box center [283, 108] width 44 height 9
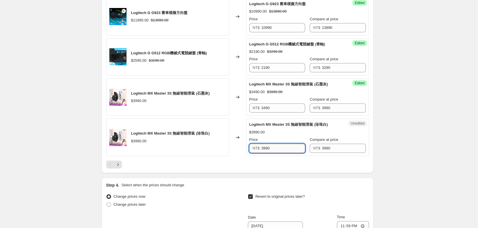
click at [282, 153] on input "3990" at bounding box center [283, 148] width 44 height 9
paste input "4"
type input "3490"
click at [288, 133] on div "$3990.00" at bounding box center [307, 133] width 116 height 6
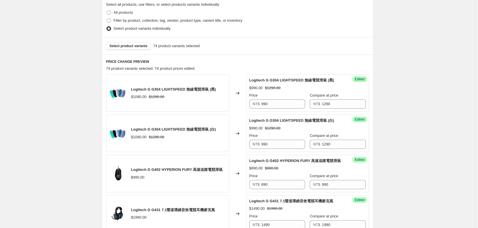
scroll to position [130, 0]
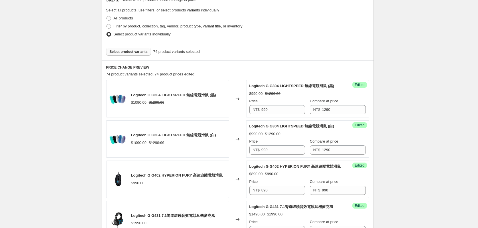
click at [138, 52] on span "Select product variants" at bounding box center [129, 52] width 38 height 5
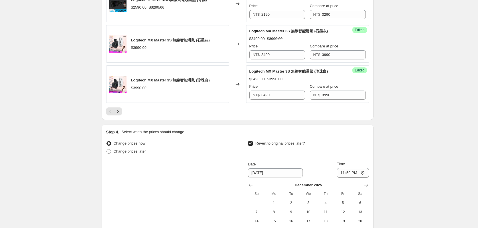
scroll to position [989, 0]
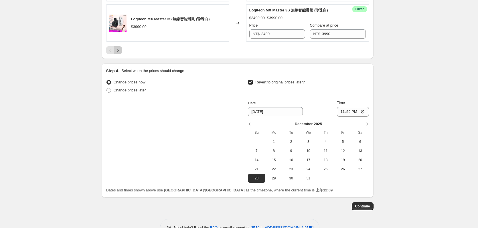
click at [121, 51] on icon "Next" at bounding box center [118, 51] width 6 height 6
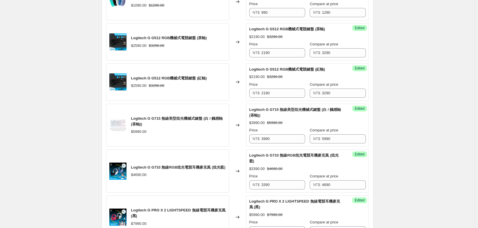
scroll to position [874, 0]
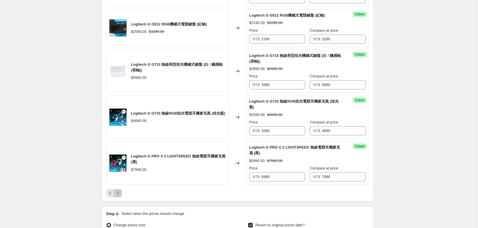
click at [117, 190] on button "Next" at bounding box center [118, 193] width 8 height 8
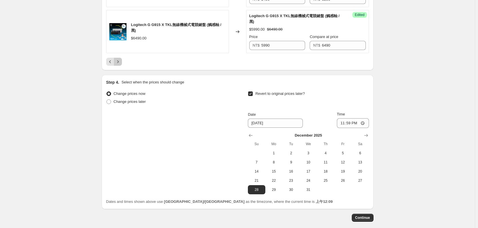
click at [121, 64] on icon "Next" at bounding box center [118, 62] width 6 height 6
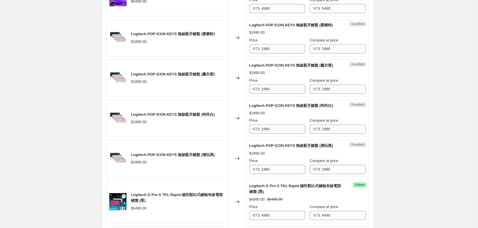
scroll to position [696, 0]
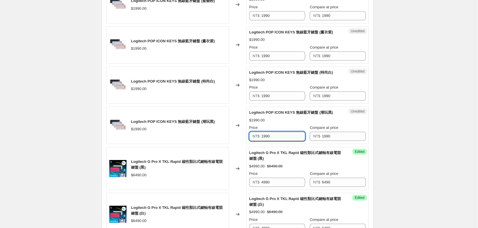
click at [293, 136] on input "1990" at bounding box center [283, 136] width 44 height 9
type input "1590"
click at [293, 136] on input "1590" at bounding box center [283, 136] width 44 height 9
click at [289, 97] on input "1990" at bounding box center [283, 96] width 44 height 9
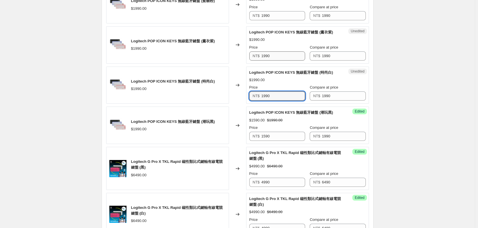
paste input "5"
type input "1590"
click at [285, 54] on input "1990" at bounding box center [283, 56] width 44 height 9
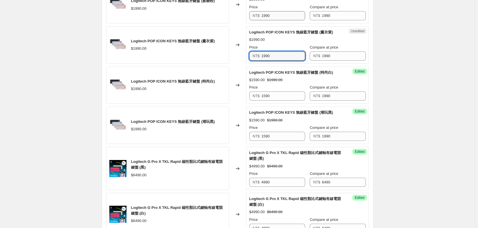
paste input "5"
type input "1590"
click at [282, 13] on input "1990" at bounding box center [283, 15] width 44 height 9
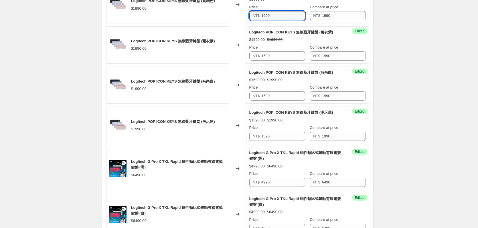
paste input "5"
type input "1590"
click at [288, 39] on div "$1590.00 $1990.00" at bounding box center [307, 40] width 116 height 6
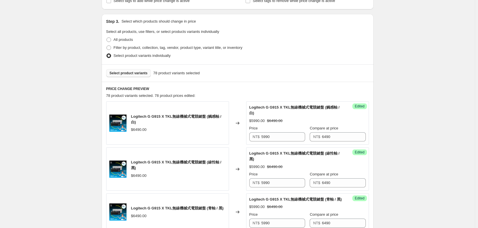
scroll to position [66, 0]
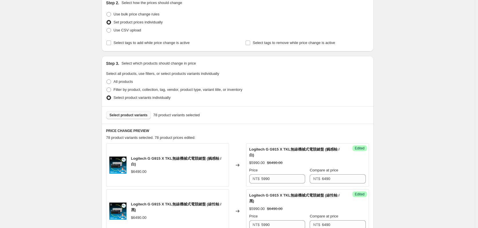
click at [138, 120] on div "Select product variants 78 product variants selected" at bounding box center [238, 114] width 272 height 17
click at [137, 117] on span "Select product variants" at bounding box center [129, 115] width 38 height 5
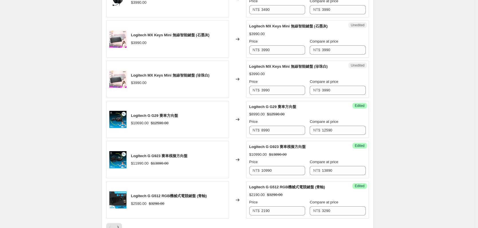
scroll to position [782, 0]
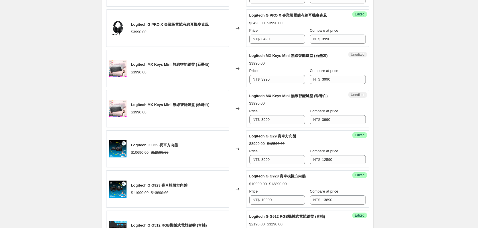
click at [280, 73] on div "Price" at bounding box center [277, 71] width 56 height 6
click at [281, 81] on input "3990" at bounding box center [283, 79] width 44 height 9
type input "3390"
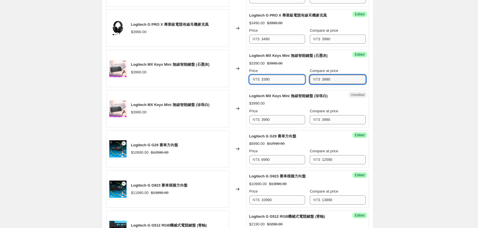
click at [281, 81] on input "3390" at bounding box center [283, 79] width 44 height 9
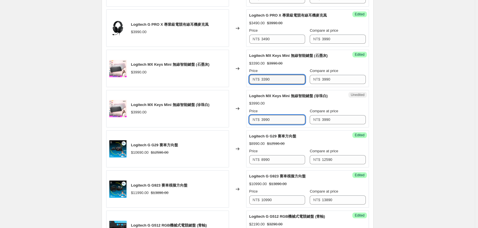
click at [289, 122] on input "3990" at bounding box center [283, 119] width 44 height 9
paste input "3"
type input "3390"
click at [297, 104] on div "$3990.00" at bounding box center [307, 104] width 116 height 6
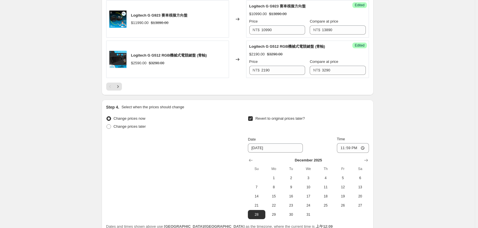
scroll to position [920, 0]
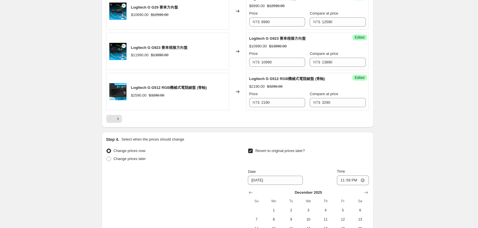
click at [122, 116] on button "Next" at bounding box center [118, 119] width 8 height 8
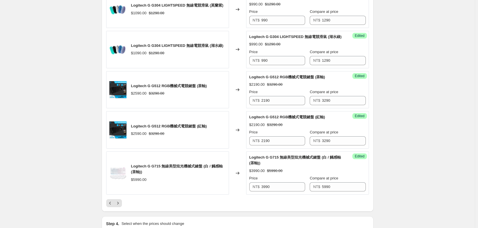
scroll to position [948, 0]
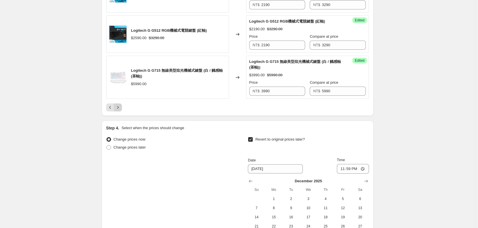
click at [121, 108] on icon "Next" at bounding box center [118, 108] width 6 height 6
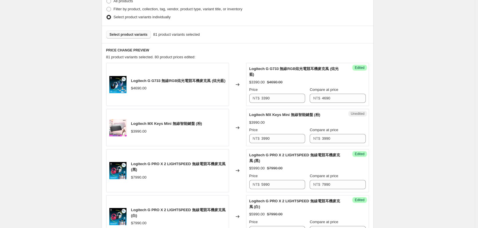
scroll to position [176, 0]
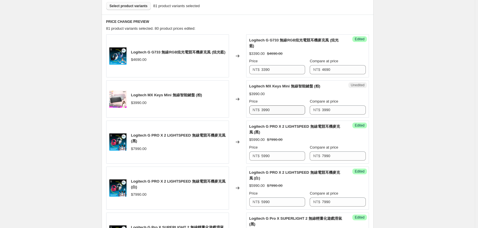
click at [270, 105] on div "Price NT$ 3990" at bounding box center [277, 107] width 56 height 16
click at [270, 109] on input "3990" at bounding box center [283, 110] width 44 height 9
paste input "3"
type input "3390"
click at [215, 117] on div "Logitech MX Keys Mini 無線智能鍵盤 (粉) $3990.00" at bounding box center [167, 98] width 123 height 37
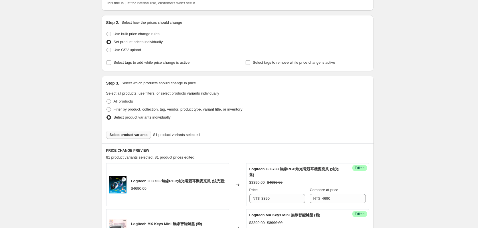
scroll to position [33, 0]
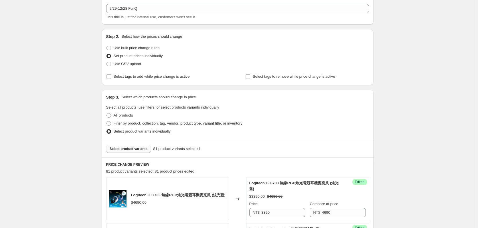
click at [134, 151] on button "Select product variants" at bounding box center [128, 149] width 45 height 8
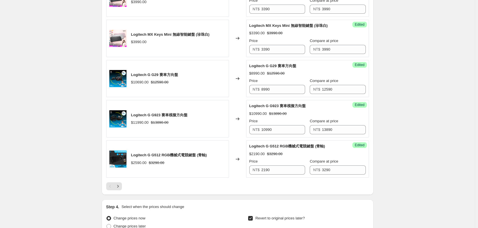
scroll to position [920, 0]
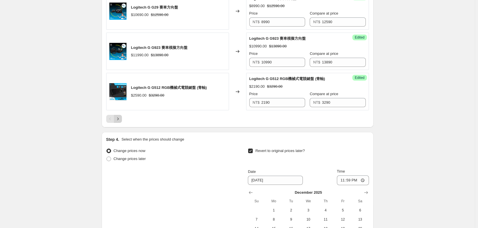
click at [118, 119] on icon "Next" at bounding box center [118, 119] width 6 height 6
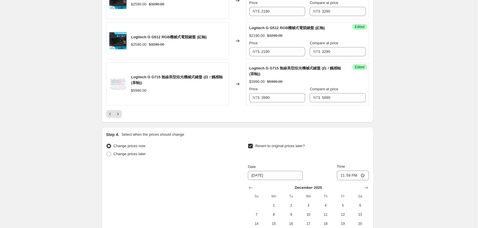
scroll to position [948, 0]
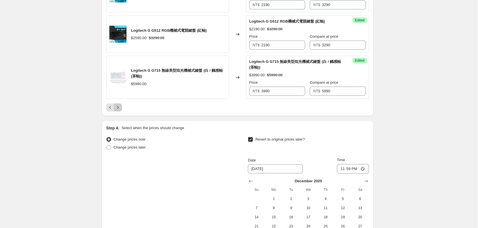
click at [120, 106] on icon "Next" at bounding box center [118, 108] width 6 height 6
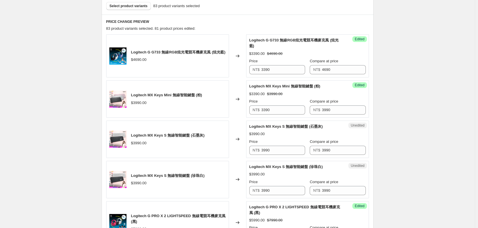
scroll to position [233, 0]
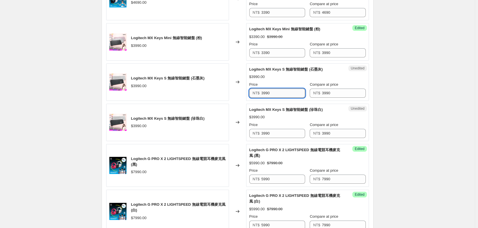
click at [298, 97] on input "3990" at bounding box center [283, 93] width 44 height 9
type input "3690"
click at [298, 97] on input "3690" at bounding box center [283, 93] width 44 height 9
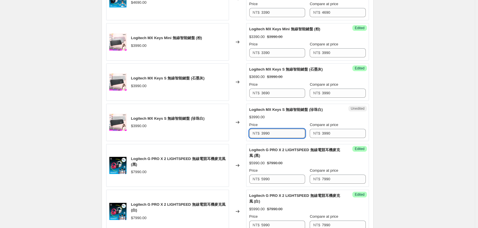
click at [279, 133] on input "3990" at bounding box center [283, 133] width 44 height 9
paste input "6"
type input "3690"
click at [277, 115] on div "$3990.00" at bounding box center [307, 117] width 116 height 6
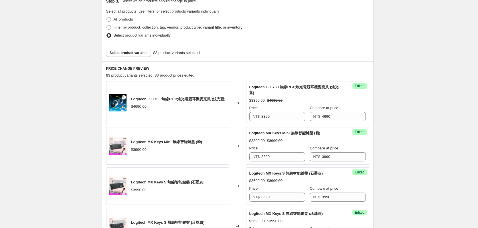
scroll to position [118, 0]
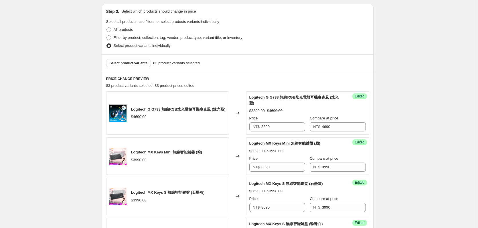
click at [131, 46] on span "Select product variants individually" at bounding box center [142, 46] width 57 height 4
click at [107, 44] on input "Select product variants individually" at bounding box center [106, 44] width 0 height 0
click at [134, 59] on div "Select product variants 83 product variants selected" at bounding box center [238, 62] width 272 height 17
click at [137, 62] on span "Select product variants" at bounding box center [129, 63] width 38 height 5
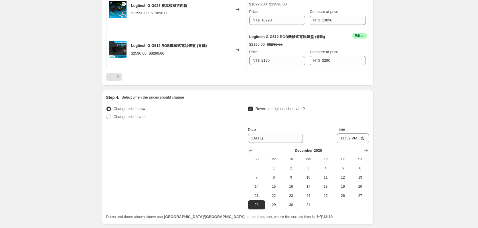
scroll to position [920, 0]
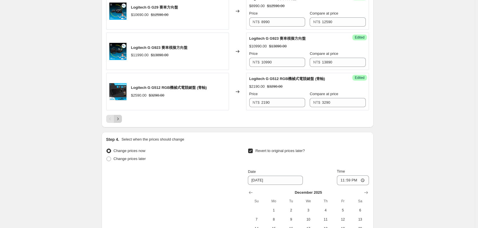
click at [121, 123] on button "Next" at bounding box center [118, 119] width 8 height 8
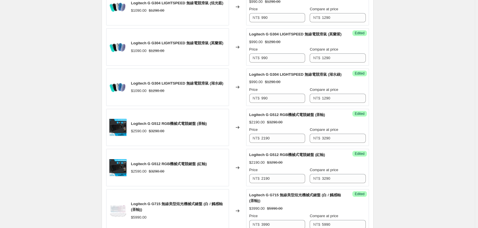
scroll to position [863, 0]
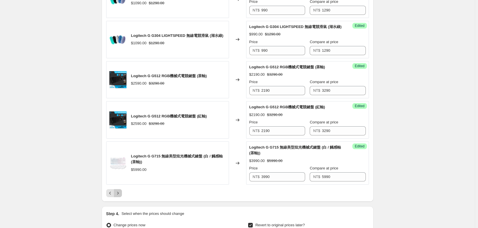
click at [122, 191] on button "Next" at bounding box center [118, 193] width 8 height 8
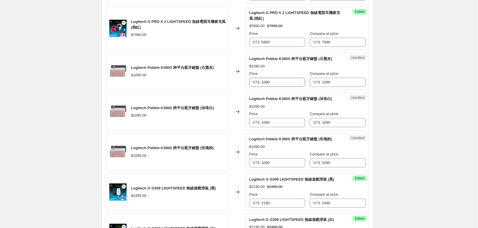
scroll to position [748, 0]
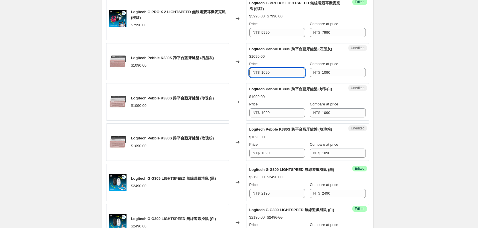
click at [271, 72] on input "1090" at bounding box center [283, 72] width 44 height 9
type input "990"
click at [271, 72] on input "990" at bounding box center [283, 72] width 44 height 9
click at [280, 110] on input "1090" at bounding box center [283, 112] width 44 height 9
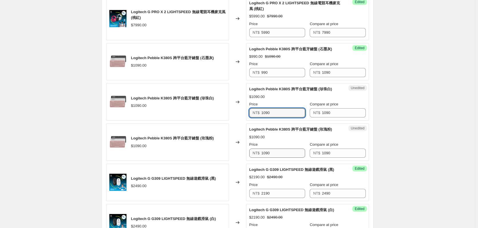
paste input "9"
type input "990"
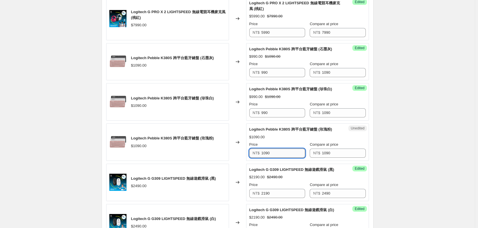
click at [284, 153] on input "1090" at bounding box center [283, 153] width 44 height 9
paste input "9"
type input "990"
click at [288, 133] on div "Logitech Pebble K380S 跨平台藍牙鍵盤 (玫瑰粉) $1090.00 Price NT$ 990 Compare at price NT$…" at bounding box center [307, 142] width 116 height 31
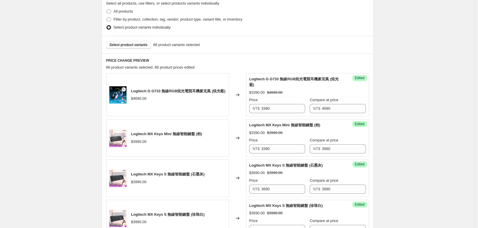
scroll to position [147, 0]
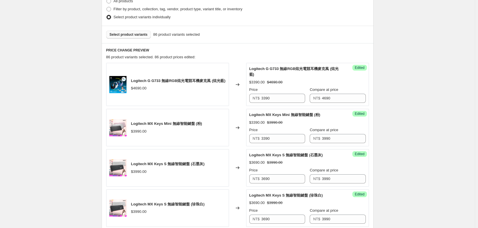
click at [133, 32] on button "Select product variants" at bounding box center [128, 35] width 45 height 8
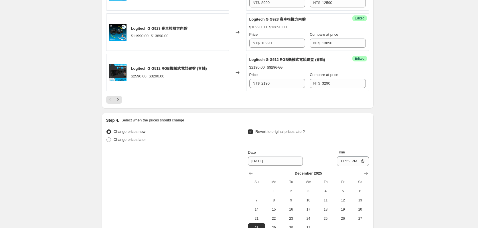
scroll to position [977, 0]
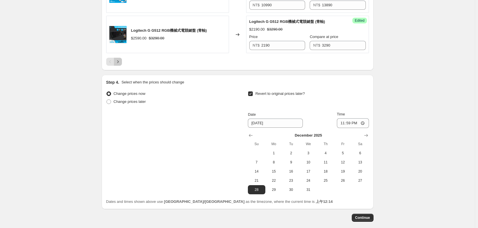
click at [119, 63] on icon "Next" at bounding box center [118, 62] width 6 height 6
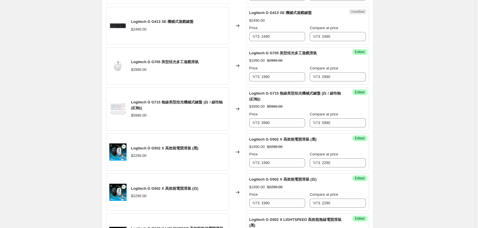
scroll to position [290, 0]
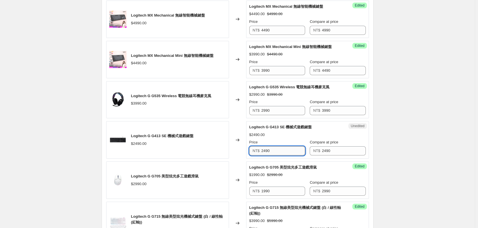
click at [284, 152] on input "2490" at bounding box center [283, 151] width 44 height 9
type input "1990"
click at [223, 102] on div "Logitech G G535 Wireless 電競無線耳機麥克風 $3990.00" at bounding box center [167, 99] width 123 height 37
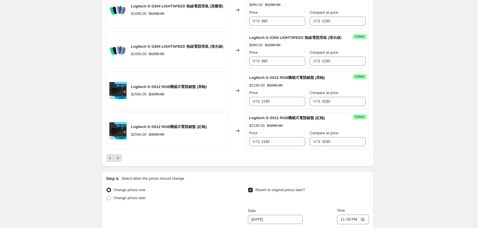
scroll to position [1006, 0]
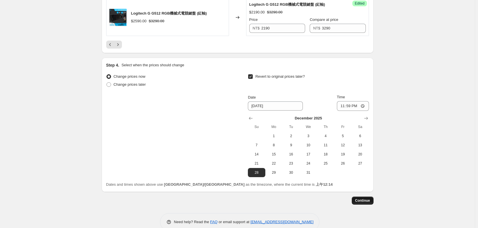
click at [362, 198] on button "Continue" at bounding box center [363, 201] width 22 height 8
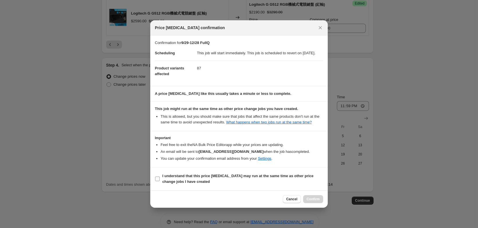
click at [229, 180] on b "I understand that this price [MEDICAL_DATA] may run at the same time as other p…" at bounding box center [237, 179] width 151 height 10
click at [160, 180] on input "I understand that this price [MEDICAL_DATA] may run at the same time as other p…" at bounding box center [157, 179] width 5 height 5
checkbox input "true"
click at [311, 200] on span "Confirm" at bounding box center [313, 199] width 13 height 5
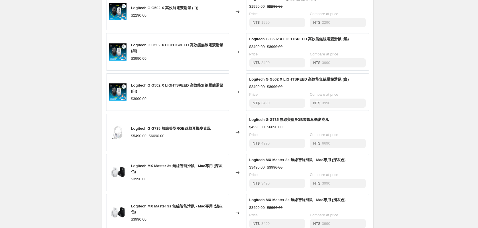
scroll to position [616, 0]
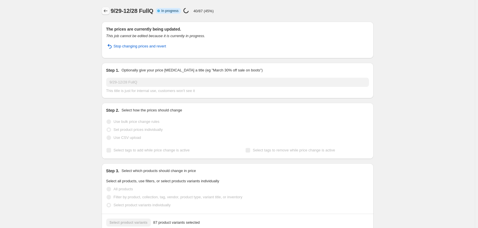
click at [104, 13] on icon "Price change jobs" at bounding box center [106, 11] width 6 height 6
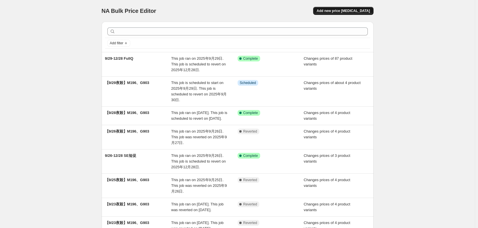
click at [346, 7] on button "Add new price [MEDICAL_DATA]" at bounding box center [343, 11] width 60 height 8
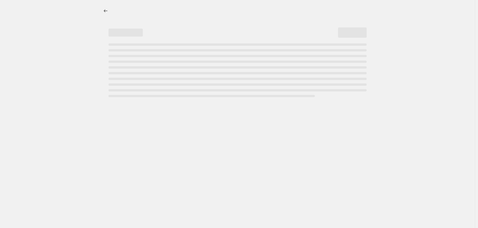
select select "percentage"
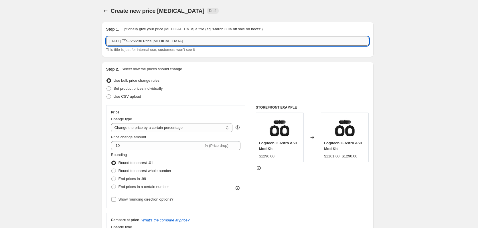
click at [195, 42] on input "[DATE] 下午6:56:30 Price [MEDICAL_DATA]" at bounding box center [237, 41] width 263 height 9
type input "9/29-10/26 短促"
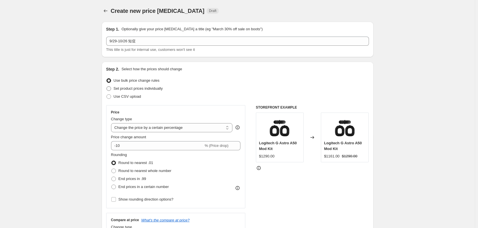
click at [156, 92] on label "Set product prices individually" at bounding box center [134, 89] width 57 height 8
click at [107, 87] on input "Set product prices individually" at bounding box center [106, 86] width 0 height 0
radio input "true"
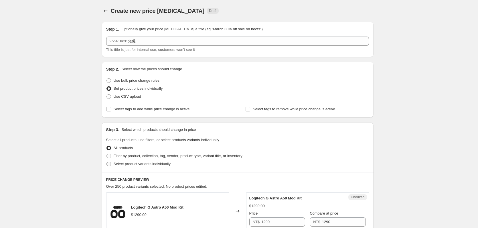
click at [144, 166] on span "Select product variants individually" at bounding box center [142, 164] width 57 height 4
click at [107, 162] on input "Select product variants individually" at bounding box center [106, 162] width 0 height 0
radio input "true"
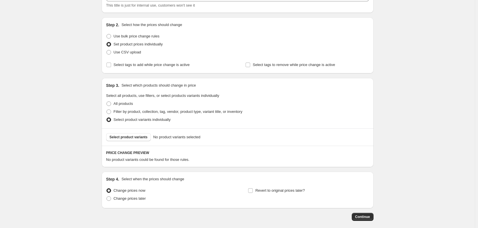
scroll to position [72, 0]
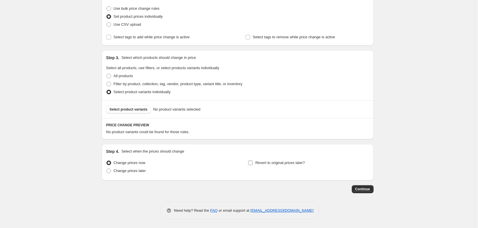
click at [255, 162] on label "Revert to original prices later?" at bounding box center [276, 163] width 57 height 8
click at [253, 162] on input "Revert to original prices later?" at bounding box center [250, 163] width 5 height 5
checkbox input "true"
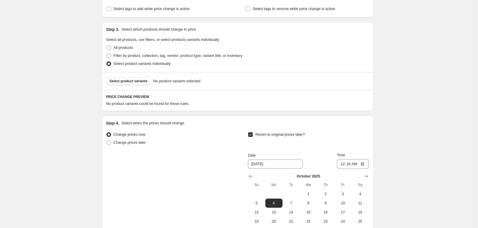
scroll to position [158, 0]
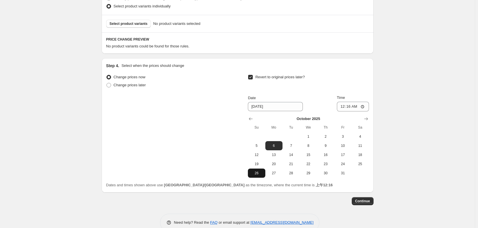
click at [259, 174] on span "26" at bounding box center [256, 173] width 13 height 5
type input "10/26/2025"
click at [355, 106] on input "00:16" at bounding box center [353, 107] width 32 height 10
click at [369, 110] on input "11:59" at bounding box center [353, 107] width 32 height 10
click at [363, 107] on input "11:59" at bounding box center [353, 107] width 32 height 10
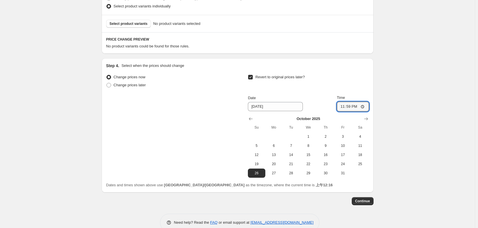
type input "23:59"
click at [380, 80] on div "Create new price change job. This page is ready Create new price change job Dra…" at bounding box center [238, 41] width 286 height 398
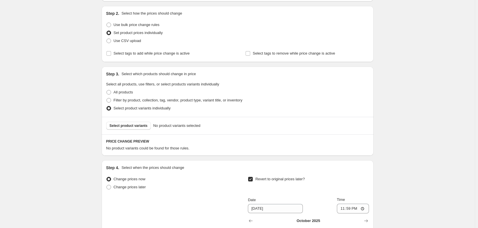
scroll to position [56, 0]
click at [135, 121] on div "Select product variants No product variants selected" at bounding box center [238, 125] width 272 height 17
click at [135, 124] on button "Select product variants" at bounding box center [128, 126] width 45 height 8
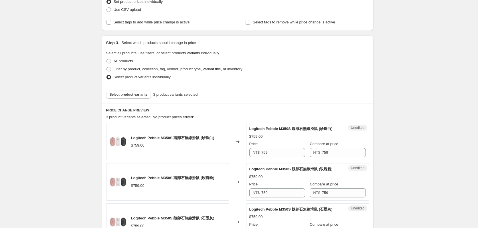
scroll to position [170, 0]
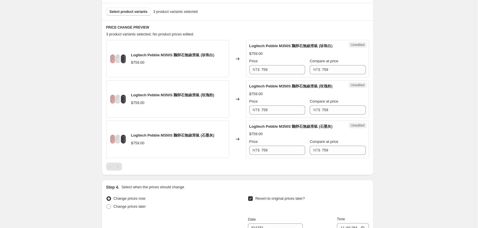
click at [278, 78] on div "Unedited Logitech Pebble M350S 鵝卵石無線滑鼠 (珍珠白) $759.00 Price NT$ 759 Compare at p…" at bounding box center [307, 58] width 123 height 37
click at [277, 71] on input "759" at bounding box center [283, 69] width 44 height 9
type input "699"
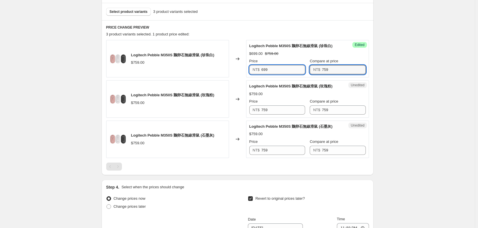
click at [277, 71] on input "699" at bounding box center [283, 69] width 44 height 9
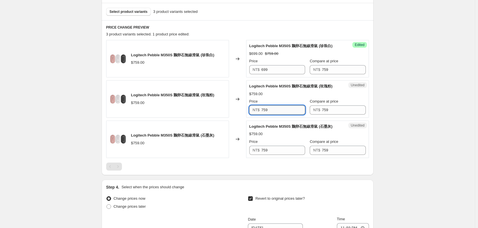
click at [274, 109] on input "759" at bounding box center [283, 110] width 44 height 9
paste input "69"
type input "699"
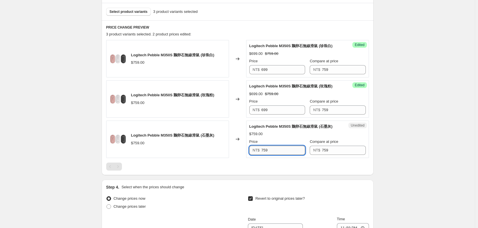
click at [285, 151] on input "759" at bounding box center [283, 150] width 44 height 9
paste input "69"
type input "699"
click at [269, 135] on div "$759.00" at bounding box center [307, 134] width 116 height 6
click at [128, 15] on button "Select product variants" at bounding box center [128, 12] width 45 height 8
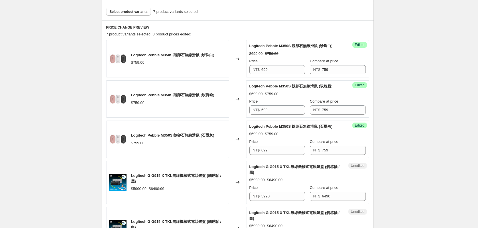
scroll to position [256, 0]
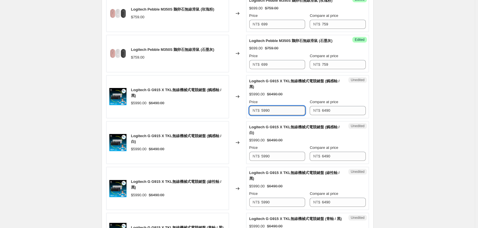
click at [287, 113] on input "5990" at bounding box center [283, 110] width 44 height 9
type input "5190"
click at [287, 113] on input "5190" at bounding box center [283, 110] width 44 height 9
click at [301, 151] on div "Price" at bounding box center [277, 148] width 56 height 6
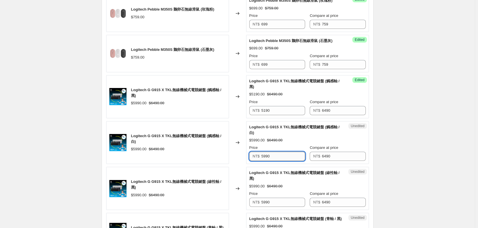
click at [296, 155] on input "5990" at bounding box center [283, 156] width 44 height 9
paste input "1"
type input "5190"
click at [286, 206] on input "5990" at bounding box center [283, 202] width 44 height 9
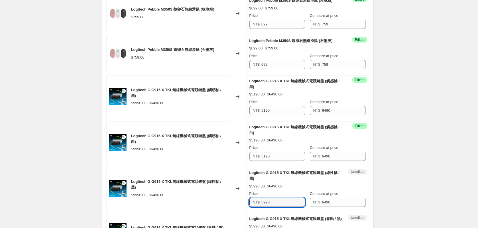
paste input "1"
type input "5190"
click at [292, 189] on div "Logitech G G915 X TKL無線機械式電競鍵盤 (線性軸 / 黑) $5990.00 $6490.00 Price NT$ 5190 Compa…" at bounding box center [307, 188] width 116 height 37
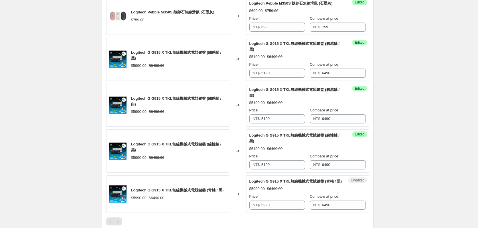
scroll to position [342, 0]
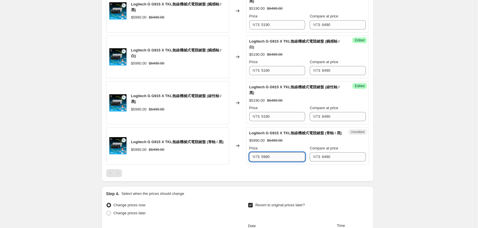
click at [275, 161] on input "5990" at bounding box center [283, 157] width 44 height 9
paste input "1"
type input "5190"
click at [204, 160] on div "Logitech G G915 X TKL無線機械式電競鍵盤 (青軸 / 黑) $5990.00 $6490.00" at bounding box center [167, 145] width 123 height 37
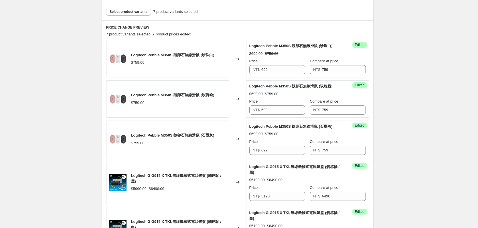
scroll to position [56, 0]
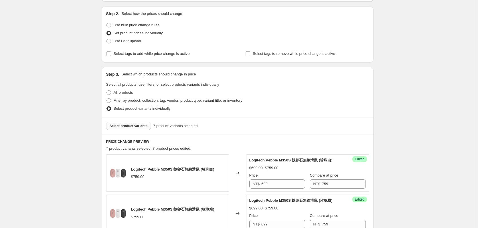
click at [129, 123] on button "Select product variants" at bounding box center [128, 126] width 45 height 8
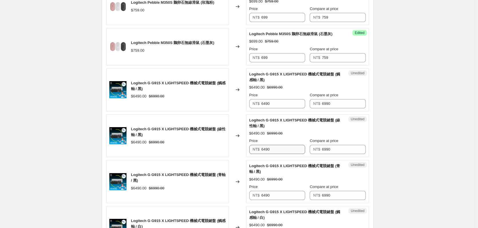
scroll to position [313, 0]
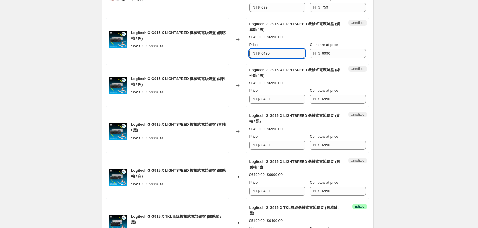
click at [272, 56] on input "6490" at bounding box center [283, 53] width 44 height 9
type input "5490"
click at [272, 56] on input "5490" at bounding box center [283, 53] width 44 height 9
click at [280, 100] on input "6490" at bounding box center [283, 99] width 44 height 9
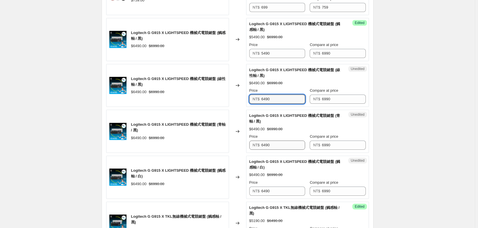
paste input "5"
type input "5490"
click at [292, 143] on input "6490" at bounding box center [283, 145] width 44 height 9
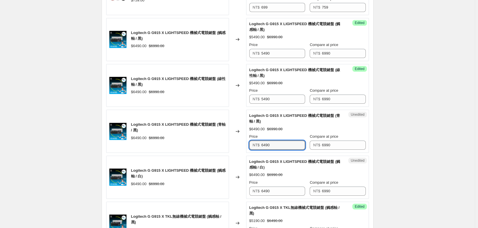
paste input "5"
type input "5490"
click at [293, 188] on input "6490" at bounding box center [283, 191] width 44 height 9
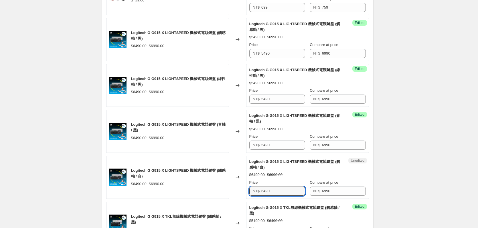
paste input "5"
type input "5490"
click at [294, 176] on div "$5490.00 $6990.00" at bounding box center [307, 175] width 116 height 6
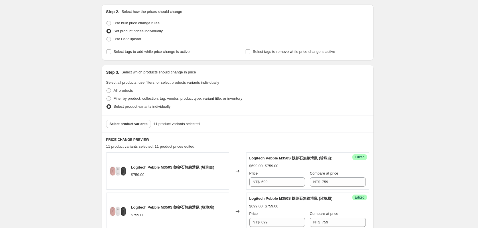
scroll to position [56, 0]
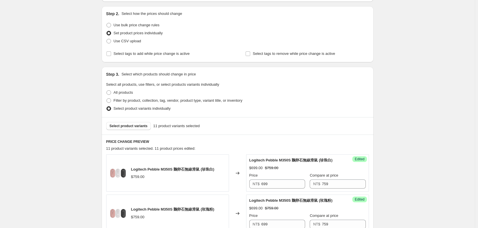
click at [134, 121] on div "Select product variants 11 product variants selected" at bounding box center [238, 125] width 272 height 17
click at [134, 126] on span "Select product variants" at bounding box center [129, 126] width 38 height 5
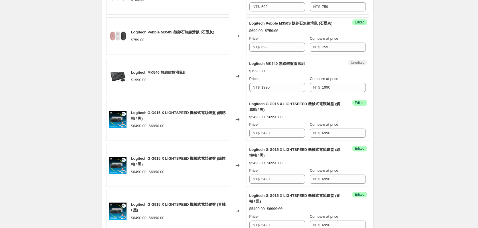
scroll to position [256, 0]
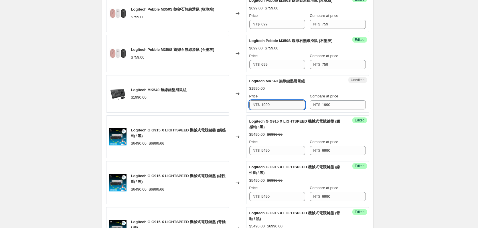
click at [276, 103] on input "1990" at bounding box center [283, 104] width 44 height 9
type input "1690"
click at [187, 92] on div "Logitech MK540 無線鍵盤滑鼠組" at bounding box center [159, 90] width 56 height 6
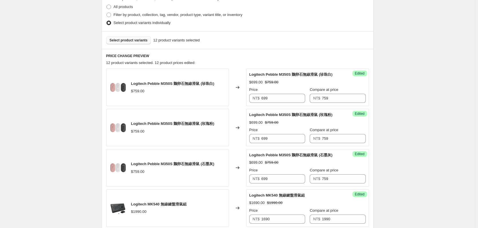
scroll to position [56, 0]
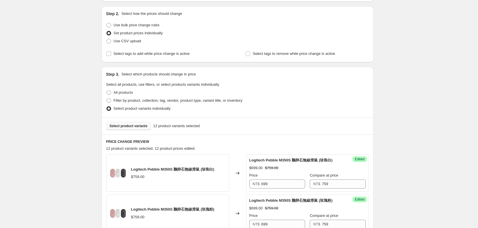
click at [131, 121] on div "Select product variants 12 product variants selected" at bounding box center [238, 125] width 272 height 17
click at [132, 126] on span "Select product variants" at bounding box center [129, 126] width 38 height 5
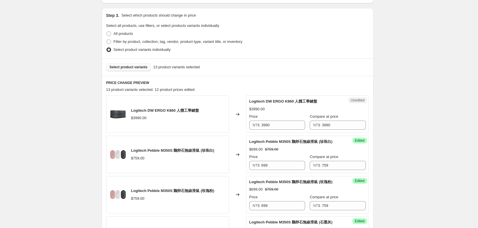
scroll to position [170, 0]
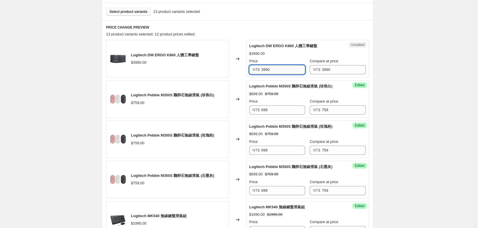
click at [290, 72] on input "3990" at bounding box center [283, 69] width 44 height 9
type input "3490"
click at [208, 61] on div "Logitech DW ERGO K860 人體工學鍵盤 $3990.00" at bounding box center [167, 58] width 123 height 37
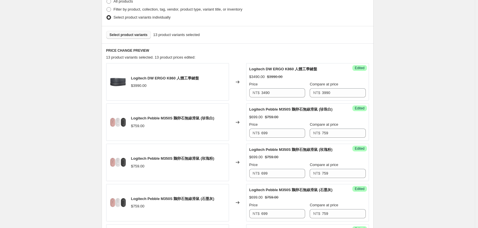
scroll to position [84, 0]
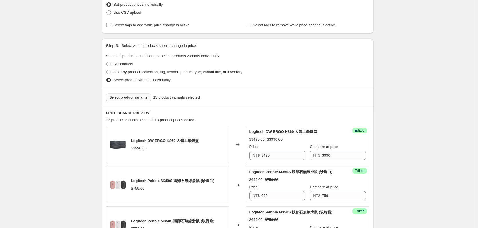
click at [139, 103] on div "Select product variants 13 product variants selected" at bounding box center [238, 97] width 272 height 17
click at [134, 96] on span "Select product variants" at bounding box center [129, 97] width 38 height 5
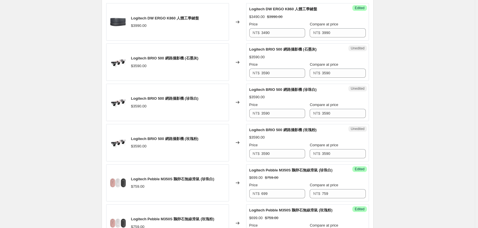
scroll to position [199, 0]
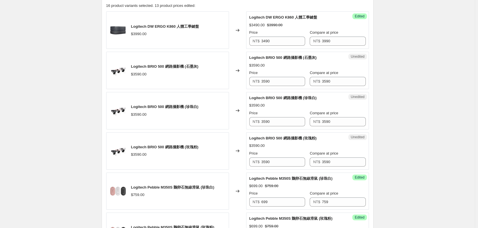
click at [276, 72] on div "Price" at bounding box center [277, 73] width 56 height 6
click at [286, 85] on input "3590" at bounding box center [283, 81] width 44 height 9
type input "3290"
click at [286, 85] on input "3290" at bounding box center [283, 81] width 44 height 9
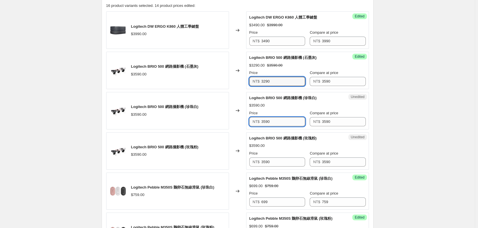
click at [281, 119] on input "3590" at bounding box center [283, 121] width 44 height 9
paste input "2"
type input "3290"
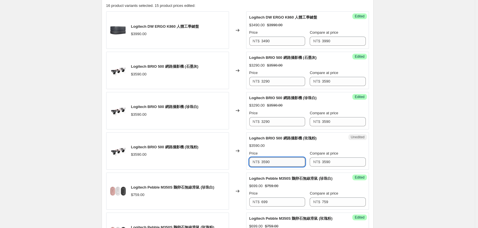
click at [279, 162] on input "3590" at bounding box center [283, 162] width 44 height 9
click at [279, 157] on div "Price NT$ 3590" at bounding box center [277, 159] width 56 height 16
click at [282, 161] on input "3590" at bounding box center [283, 162] width 44 height 9
paste input "2"
type input "3290"
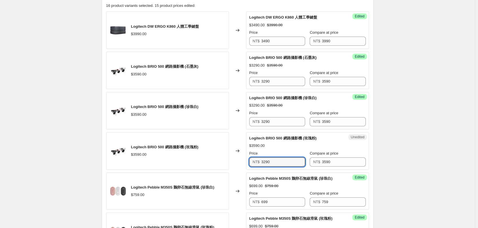
click at [288, 140] on span "Logitech BRIO 500 網路攝影機 (玫瑰粉)" at bounding box center [282, 138] width 67 height 4
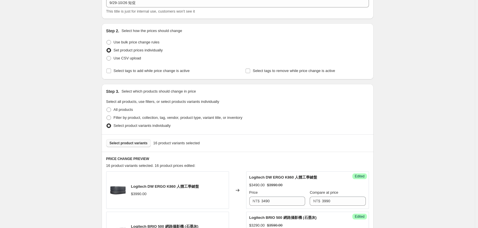
scroll to position [57, 0]
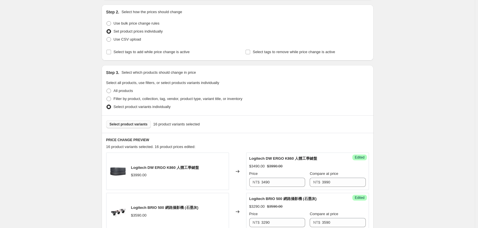
click at [139, 119] on div "Step 3. Select which products should change in price Select all products, use f…" at bounding box center [238, 99] width 272 height 68
click at [135, 124] on span "Select product variants" at bounding box center [129, 124] width 38 height 5
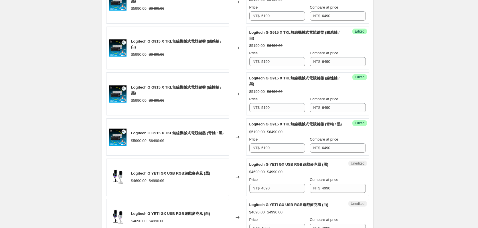
scroll to position [801, 0]
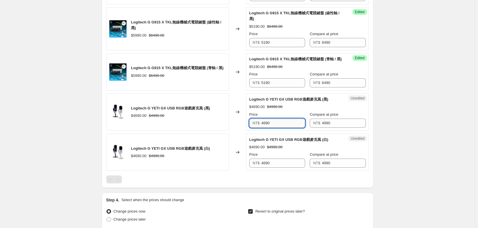
click at [288, 126] on input "4690" at bounding box center [283, 123] width 44 height 9
type input "4290"
click at [288, 126] on input "4290" at bounding box center [283, 123] width 44 height 9
click at [275, 170] on div "Unedited Logitech G YETI GX USB RGB遊戲麥克風 (白) $4690.00 $4990.00 Price NT$ 4690 C…" at bounding box center [307, 152] width 123 height 37
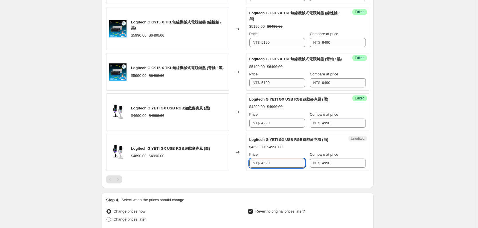
click at [276, 167] on input "4690" at bounding box center [283, 163] width 44 height 9
paste input "2"
type input "4290"
click at [289, 151] on div "Logitech G YETI GX USB RGB遊戲麥克風 (白) $4690.00 $4990.00 Price NT$ 4290 Compare at…" at bounding box center [307, 152] width 116 height 31
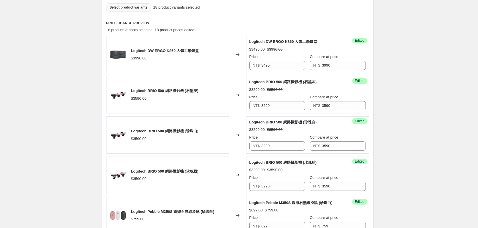
scroll to position [114, 0]
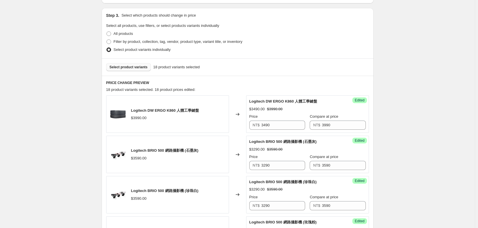
click at [136, 76] on div "Select product variants 18 product variants selected" at bounding box center [238, 66] width 272 height 17
click at [129, 65] on button "Select product variants" at bounding box center [128, 67] width 45 height 8
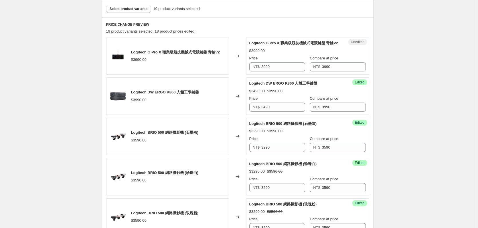
scroll to position [172, 0]
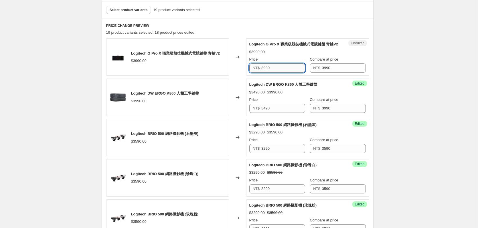
click at [282, 64] on input "3990" at bounding box center [283, 68] width 44 height 9
type input "2990"
click at [282, 64] on input "2990" at bounding box center [283, 68] width 44 height 9
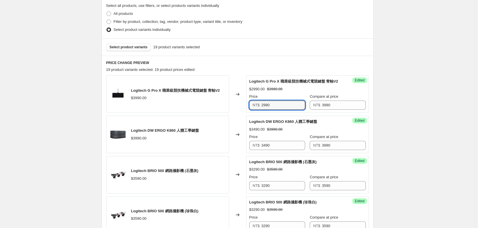
scroll to position [86, 0]
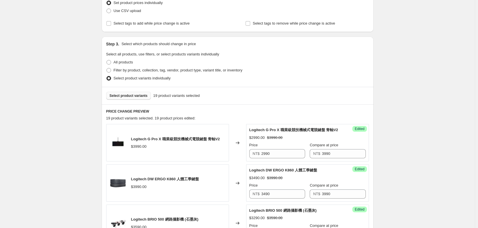
click at [146, 93] on button "Select product variants" at bounding box center [128, 96] width 45 height 8
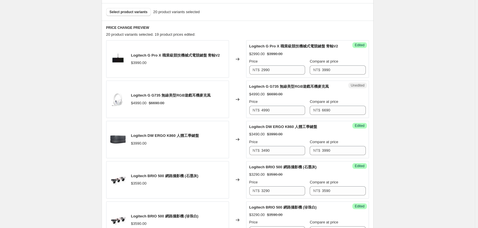
scroll to position [200, 0]
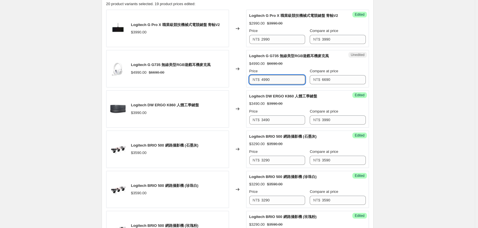
click at [280, 77] on input "4990" at bounding box center [283, 79] width 44 height 9
type input "4690"
click at [317, 52] on div "Success Edited Logitech G G735 無線美型RGB遊戲耳機麥克風 $4690.00 $6690.00 Price NT$ 4690 …" at bounding box center [307, 68] width 123 height 37
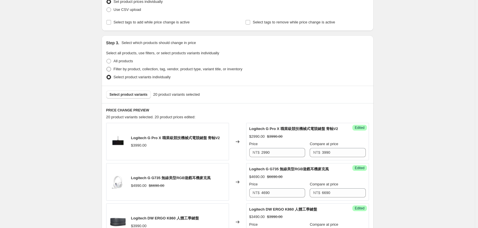
scroll to position [86, 0]
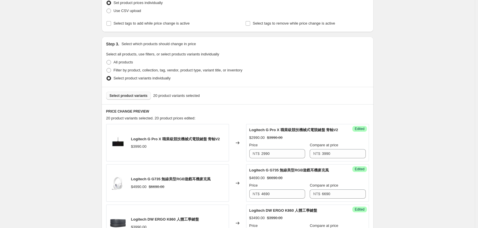
click at [127, 96] on span "Select product variants" at bounding box center [129, 96] width 38 height 5
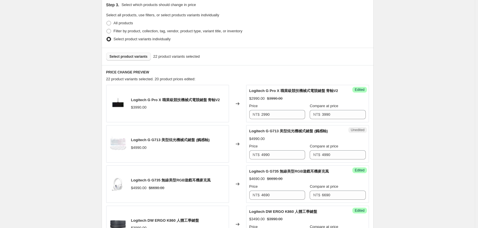
scroll to position [200, 0]
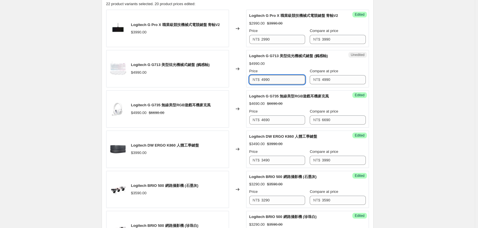
click at [287, 81] on input "4990" at bounding box center [283, 79] width 44 height 9
type input "2990"
click at [287, 81] on input "2990" at bounding box center [283, 79] width 44 height 9
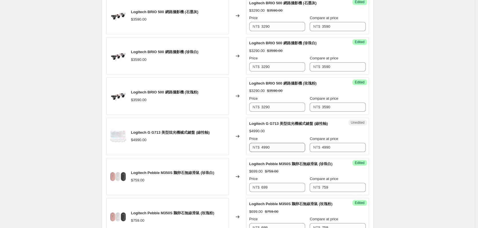
scroll to position [401, 0]
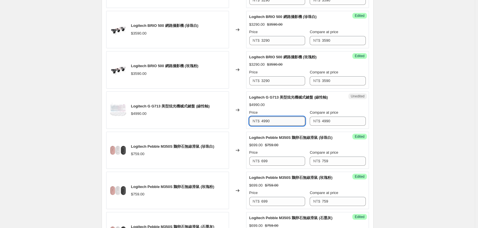
click at [282, 120] on input "4990" at bounding box center [283, 121] width 44 height 9
paste input "2"
type input "2990"
click at [210, 113] on div "$4990.00" at bounding box center [170, 114] width 79 height 6
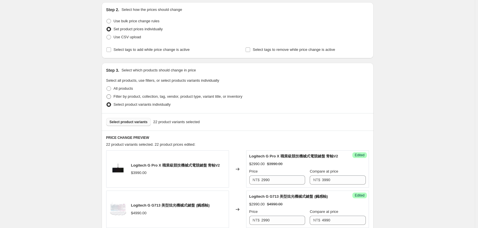
scroll to position [57, 0]
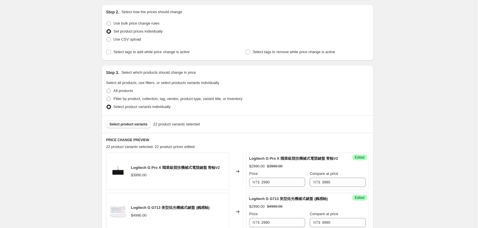
click at [141, 124] on span "Select product variants" at bounding box center [129, 124] width 38 height 5
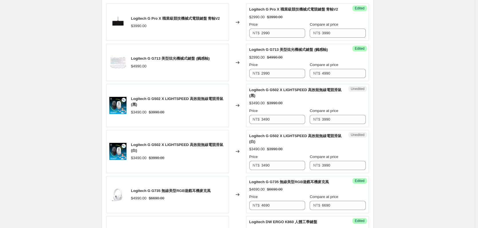
scroll to position [200, 0]
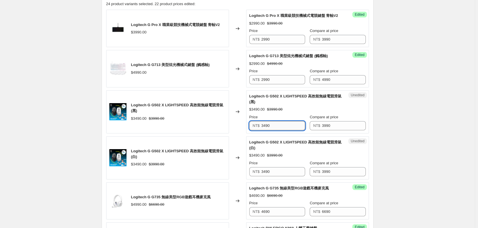
click at [284, 126] on input "3490" at bounding box center [283, 125] width 44 height 9
type input "3190"
click at [284, 126] on input "3190" at bounding box center [283, 125] width 44 height 9
click at [279, 175] on input "3490" at bounding box center [283, 171] width 44 height 9
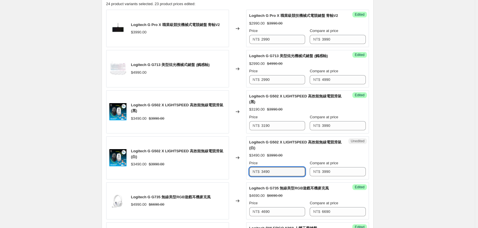
paste input "1"
type input "3190"
click at [281, 147] on div "Logitech G G502 X LIGHTSPEED 高效能無線電競滑鼠 (白)" at bounding box center [296, 145] width 94 height 11
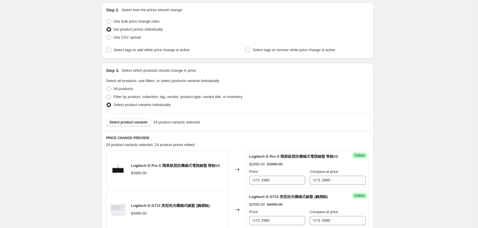
scroll to position [29, 0]
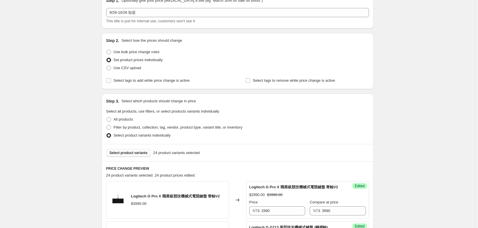
click at [137, 150] on button "Select product variants" at bounding box center [128, 153] width 45 height 8
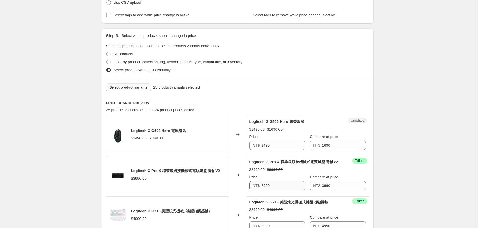
scroll to position [143, 0]
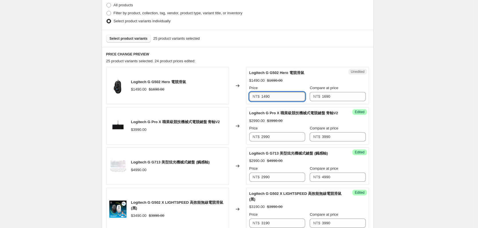
click at [284, 99] on input "1490" at bounding box center [283, 96] width 44 height 9
type input "1290"
click at [284, 98] on input "1290" at bounding box center [283, 96] width 44 height 9
click at [137, 33] on div "Select product variants 25 product variants selected" at bounding box center [238, 38] width 272 height 17
click at [137, 35] on button "Select product variants" at bounding box center [128, 39] width 45 height 8
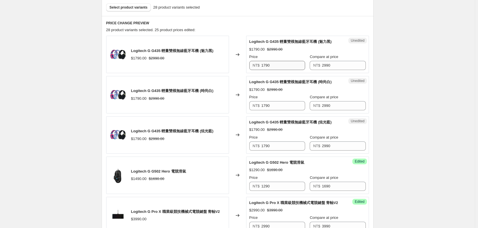
scroll to position [172, 0]
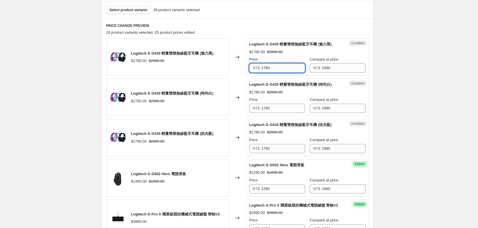
click at [270, 65] on input "1790" at bounding box center [283, 68] width 44 height 9
type input "1590"
click at [270, 65] on input "1590" at bounding box center [283, 68] width 44 height 9
click at [284, 110] on input "1790" at bounding box center [283, 108] width 44 height 9
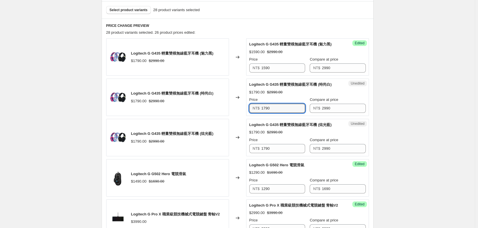
paste input "5"
type input "1590"
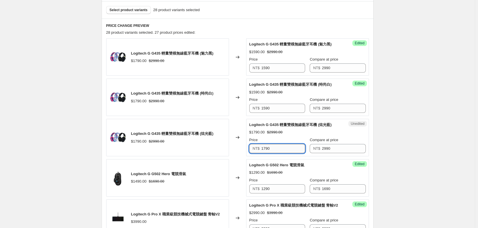
click at [272, 153] on input "1790" at bounding box center [283, 148] width 44 height 9
paste input "5"
type input "1590"
click at [279, 129] on div "Logitech G G435 輕量雙模無線藍牙耳機 (炫光藍) $1790.00 $2990.00 Price NT$ 1590 Compare at pr…" at bounding box center [307, 137] width 116 height 31
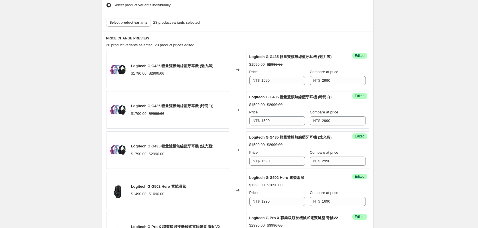
scroll to position [114, 0]
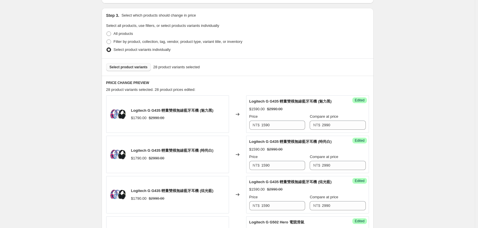
click at [141, 71] on button "Select product variants" at bounding box center [128, 67] width 45 height 8
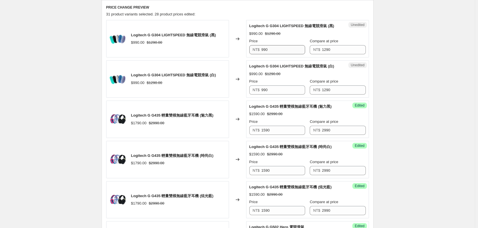
scroll to position [200, 0]
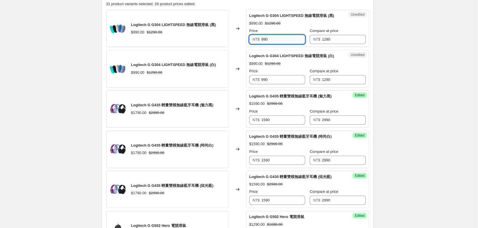
click at [289, 35] on input "990" at bounding box center [283, 39] width 44 height 9
type input "899"
click at [289, 35] on input "899" at bounding box center [283, 39] width 44 height 9
click at [281, 78] on input "990" at bounding box center [283, 79] width 44 height 9
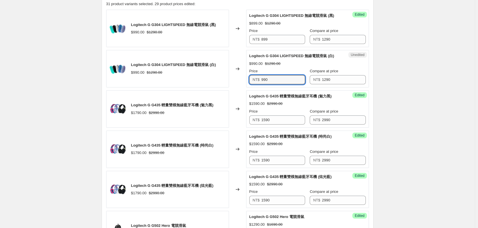
paste input "899"
type input "899"
click at [276, 67] on div "Logitech G G304 LIGHTSPEED 無線電競滑鼠 (白) $990.00 $1290.00 Price NT$ 899 Compare at…" at bounding box center [307, 68] width 116 height 31
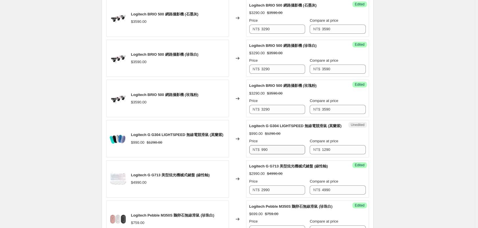
scroll to position [744, 0]
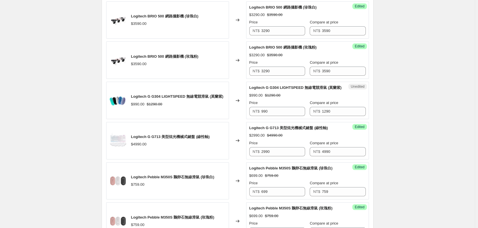
click at [283, 116] on div "Unedited Logitech G G304 LIGHTSPEED 無線電競滑鼠 (莫蘭紫) $990.00 $1290.00 Price NT$ 990…" at bounding box center [307, 100] width 123 height 37
click at [277, 110] on input "990" at bounding box center [283, 111] width 44 height 9
click at [282, 111] on input "990" at bounding box center [283, 111] width 44 height 9
paste input "899"
type input "899"
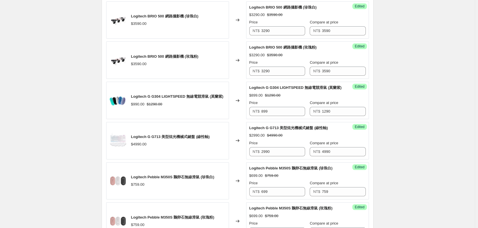
click at [220, 116] on div "Logitech G G304 LIGHTSPEED 無線電競滑鼠 (莫蘭紫) $990.00 $1290.00" at bounding box center [167, 100] width 123 height 37
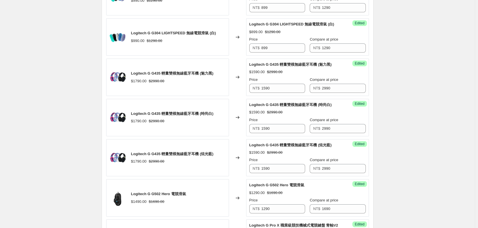
scroll to position [172, 0]
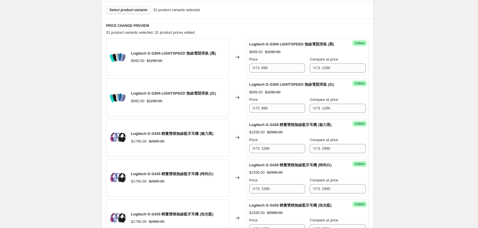
click at [131, 14] on button "Select product variants" at bounding box center [128, 10] width 45 height 8
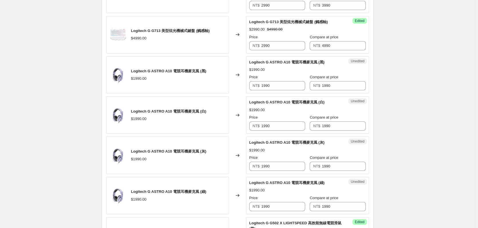
scroll to position [487, 0]
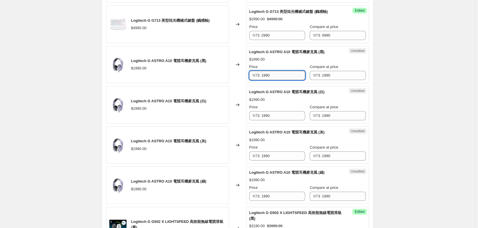
click at [278, 78] on input "1990" at bounding box center [283, 75] width 44 height 9
type input "1690"
click at [277, 77] on input "1690" at bounding box center [283, 75] width 44 height 9
click at [287, 114] on input "1990" at bounding box center [283, 115] width 44 height 9
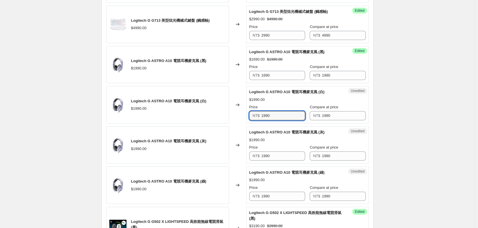
paste input "6"
type input "1690"
click at [274, 153] on input "1990" at bounding box center [283, 156] width 44 height 9
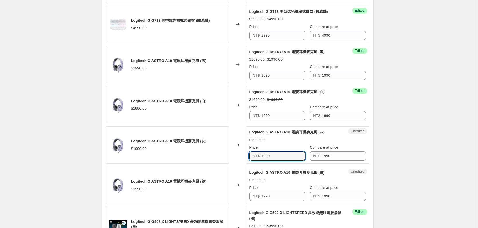
paste input "6"
type input "1690"
click at [276, 194] on input "1990" at bounding box center [283, 196] width 44 height 9
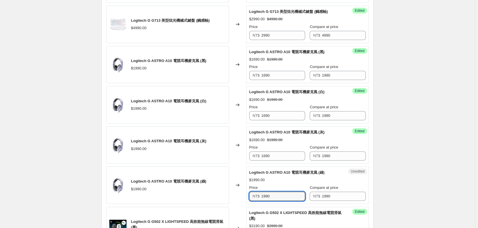
paste input "6"
type input "1690"
click at [274, 180] on div "$1690.00 $1990.00" at bounding box center [307, 180] width 116 height 6
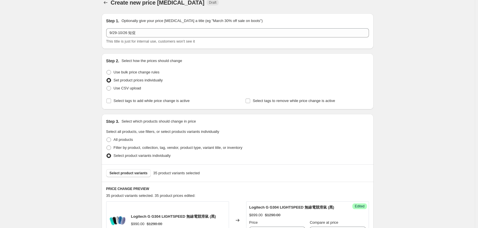
scroll to position [0, 0]
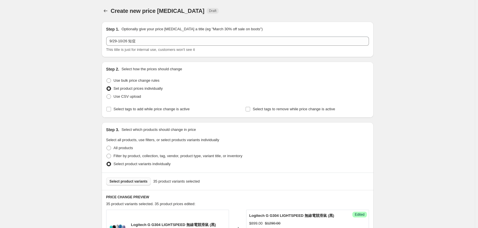
click at [129, 179] on button "Select product variants" at bounding box center [128, 182] width 45 height 8
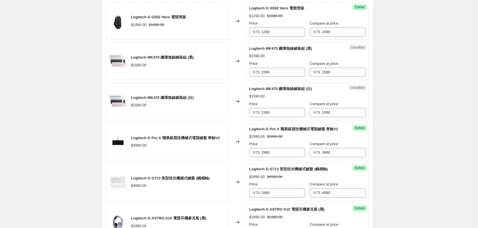
scroll to position [401, 0]
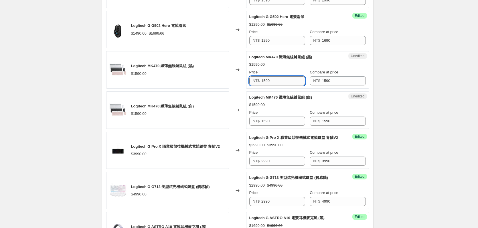
click at [276, 80] on input "1590" at bounding box center [283, 80] width 44 height 9
type input "1490"
click at [276, 80] on input "1490" at bounding box center [283, 80] width 44 height 9
click at [280, 119] on input "1590" at bounding box center [283, 121] width 44 height 9
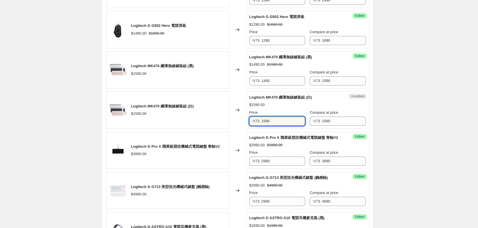
paste input "4"
type input "1490"
click at [287, 100] on div "Logitech MK470 纖薄無線鍵鼠組 (白) $1490.00 $1590.00 Price NT$ 1490 Compare at price NT…" at bounding box center [307, 110] width 116 height 31
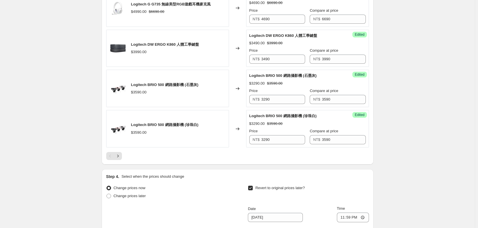
scroll to position [887, 0]
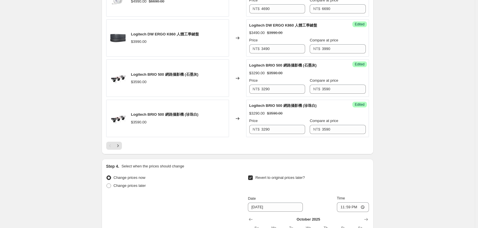
click at [126, 146] on div at bounding box center [237, 146] width 263 height 8
click at [120, 146] on icon "Next" at bounding box center [118, 146] width 6 height 6
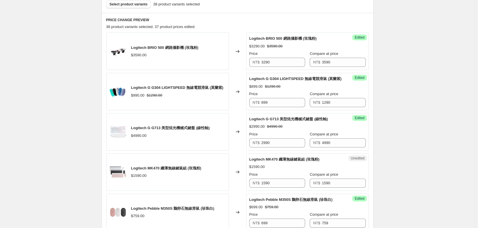
scroll to position [172, 0]
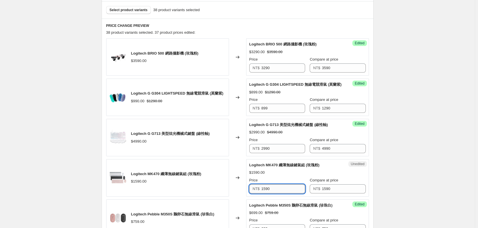
click at [291, 187] on input "1590" at bounding box center [283, 189] width 44 height 9
paste input "4"
type input "1490"
click at [221, 175] on div "Logitech MK470 纖薄無線鍵鼠組 (玫瑰粉) $1590.00" at bounding box center [167, 177] width 123 height 37
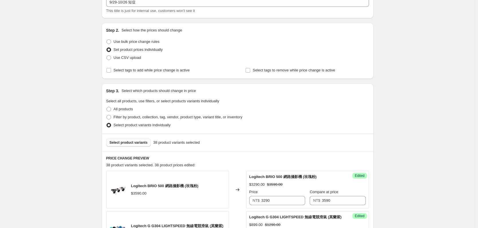
scroll to position [29, 0]
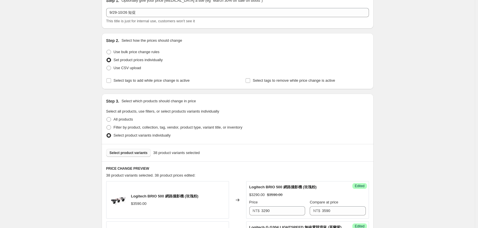
click at [131, 153] on span "Select product variants" at bounding box center [129, 153] width 38 height 5
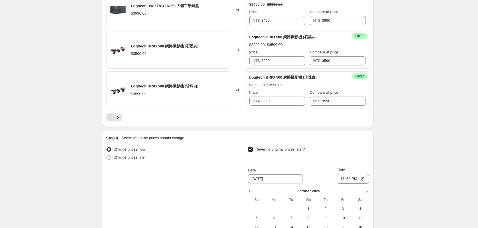
scroll to position [973, 0]
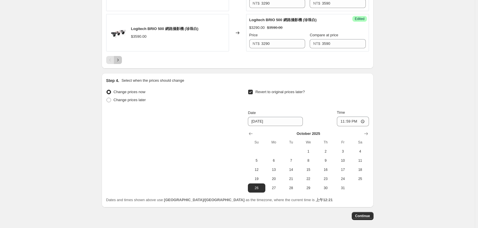
click at [118, 58] on icon "Next" at bounding box center [118, 60] width 6 height 6
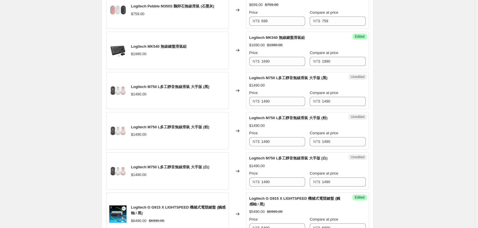
scroll to position [487, 0]
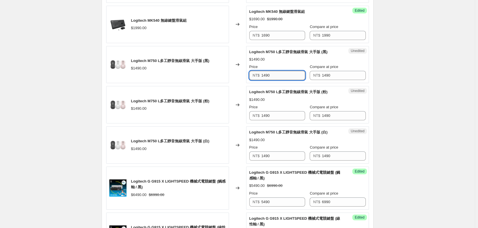
click at [268, 72] on input "1490" at bounding box center [283, 75] width 44 height 9
type input "1390"
click at [268, 72] on input "1390" at bounding box center [283, 75] width 44 height 9
click at [282, 120] on input "1490" at bounding box center [283, 115] width 44 height 9
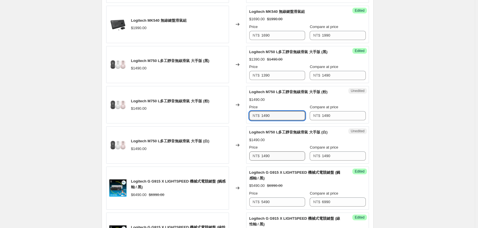
paste input "3"
type input "1390"
click at [278, 155] on input "1490" at bounding box center [283, 156] width 44 height 9
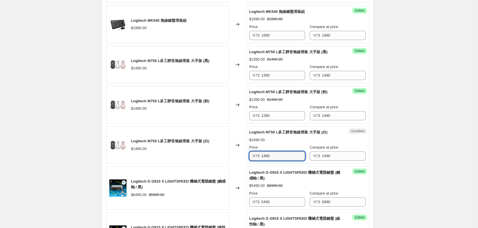
paste input "3"
type input "1390"
click at [280, 137] on div "$1390.00 $1490.00" at bounding box center [307, 140] width 116 height 6
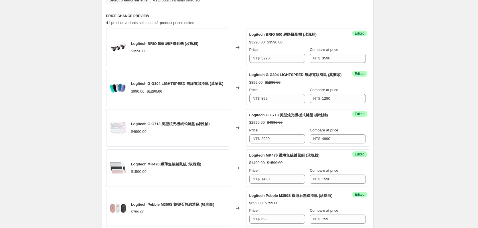
scroll to position [172, 0]
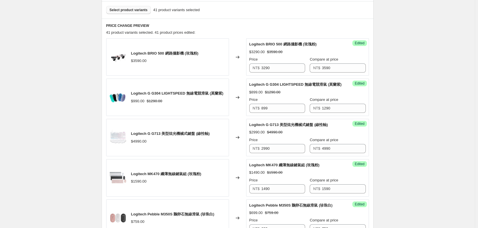
drag, startPoint x: 128, startPoint y: 19, endPoint x: 129, endPoint y: 13, distance: 6.2
click at [129, 13] on button "Select product variants" at bounding box center [128, 10] width 45 height 8
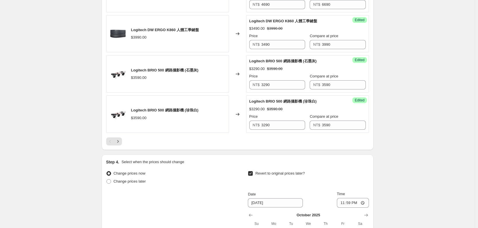
scroll to position [944, 0]
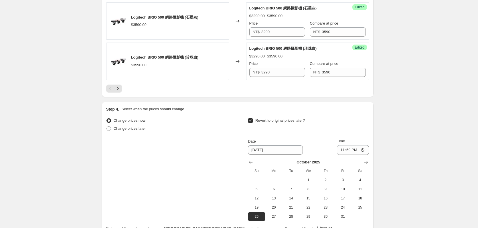
click at [123, 87] on div at bounding box center [237, 89] width 263 height 8
click at [120, 87] on icon "Next" at bounding box center [118, 89] width 6 height 6
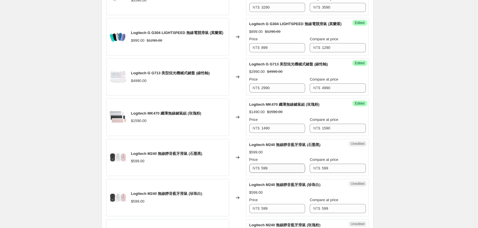
scroll to position [286, 0]
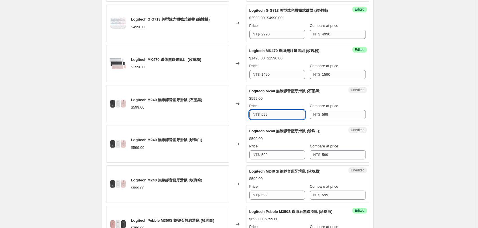
click at [276, 114] on input "599" at bounding box center [283, 114] width 44 height 9
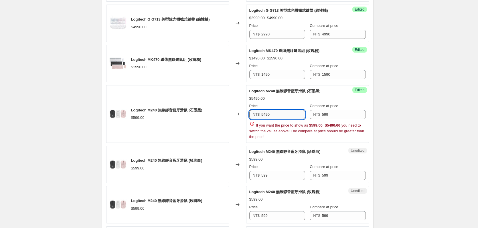
click at [276, 114] on input "5490" at bounding box center [283, 114] width 44 height 9
type input "549"
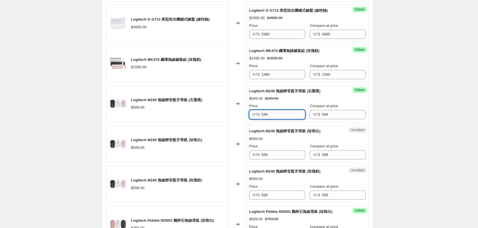
click at [276, 114] on input "549" at bounding box center [283, 114] width 44 height 9
click at [280, 155] on input "599" at bounding box center [283, 155] width 44 height 9
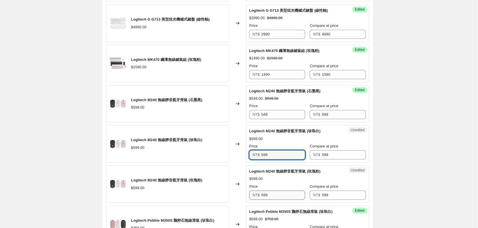
paste input "4"
type input "549"
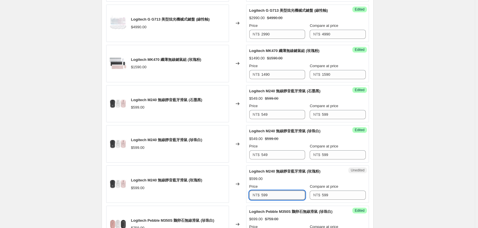
click at [279, 199] on input "599" at bounding box center [283, 195] width 44 height 9
paste input "4"
type input "549"
click at [288, 173] on span "Logitech M240 無線靜音藍牙滑鼠 (玫瑰粉)" at bounding box center [284, 171] width 71 height 4
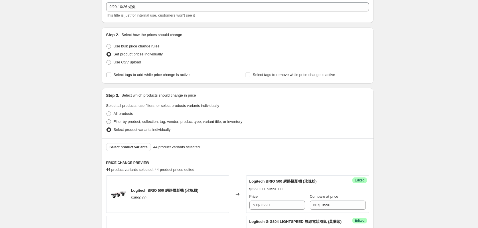
scroll to position [29, 0]
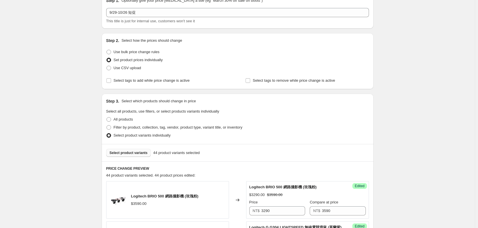
click at [134, 156] on button "Select product variants" at bounding box center [128, 153] width 45 height 8
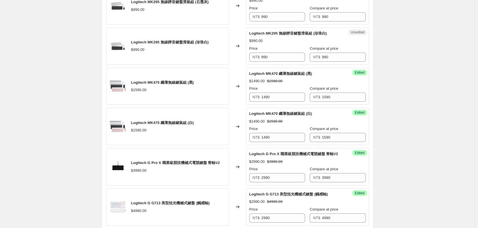
scroll to position [343, 0]
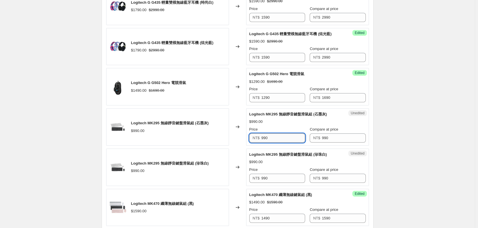
click at [288, 136] on input "990" at bounding box center [283, 138] width 44 height 9
click at [287, 136] on input "89" at bounding box center [283, 138] width 44 height 9
type input "899"
click at [287, 136] on input "899" at bounding box center [283, 138] width 44 height 9
click at [278, 178] on input "990" at bounding box center [283, 178] width 44 height 9
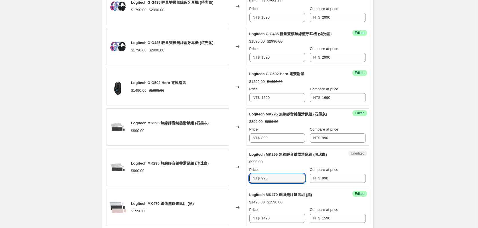
paste input "899"
type input "899"
click at [290, 154] on span "Logitech MK295 無線靜音鍵盤滑鼠組 (珍珠白)" at bounding box center [288, 155] width 78 height 4
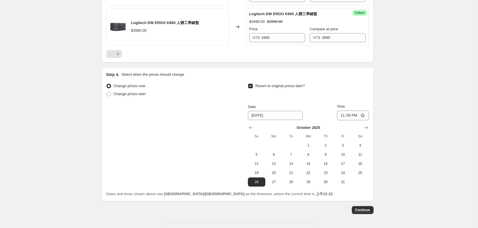
scroll to position [1000, 0]
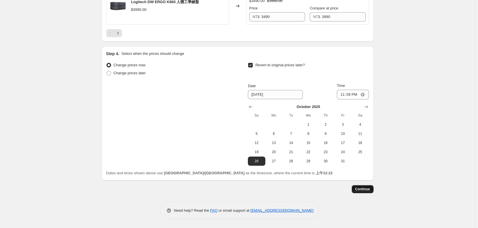
click at [370, 189] on span "Continue" at bounding box center [362, 189] width 15 height 5
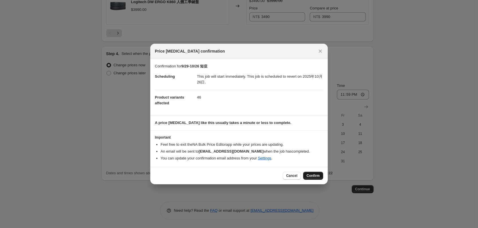
click at [313, 176] on span "Confirm" at bounding box center [313, 176] width 13 height 5
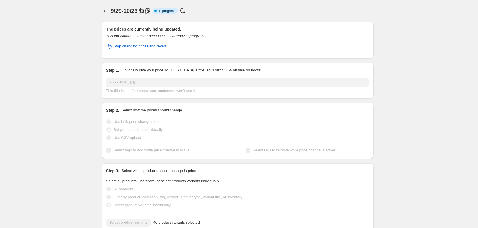
click at [103, 13] on div at bounding box center [106, 11] width 9 height 8
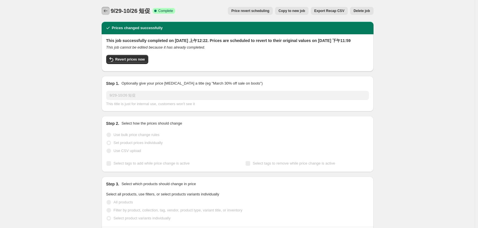
click at [108, 9] on icon "Price change jobs" at bounding box center [106, 11] width 6 height 6
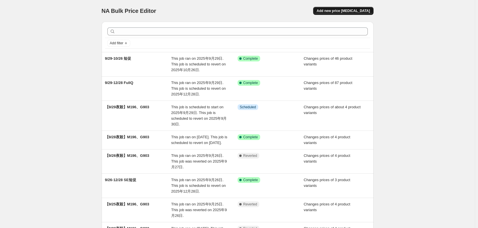
click at [360, 8] on button "Add new price [MEDICAL_DATA]" at bounding box center [343, 11] width 60 height 8
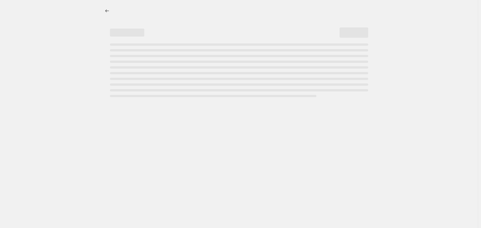
select select "percentage"
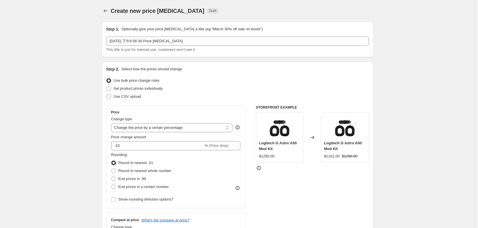
click at [200, 47] on div "This title is just for internal use, customers won't see it" at bounding box center [237, 50] width 263 height 6
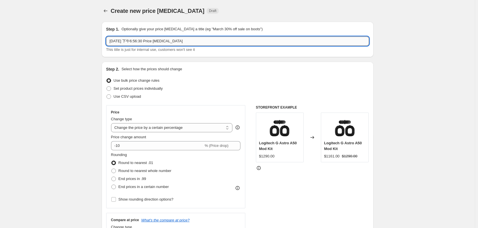
click at [205, 42] on input "[DATE] 下午6:56:30 Price [MEDICAL_DATA]" at bounding box center [237, 41] width 263 height 9
type input "10/1-10/13"
click at [153, 90] on span "Set product prices individually" at bounding box center [138, 88] width 49 height 4
click at [107, 87] on input "Set product prices individually" at bounding box center [106, 86] width 0 height 0
radio input "true"
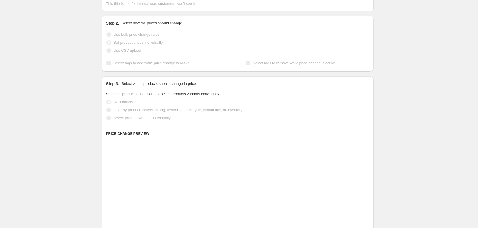
scroll to position [114, 0]
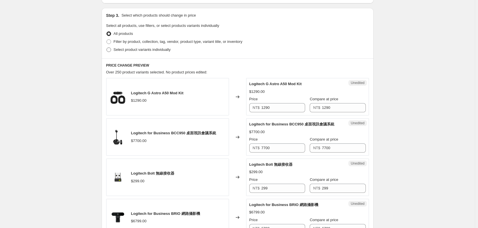
click at [160, 53] on label "Select product variants individually" at bounding box center [138, 50] width 64 height 8
click at [107, 48] on input "Select product variants individually" at bounding box center [106, 48] width 0 height 0
radio input "true"
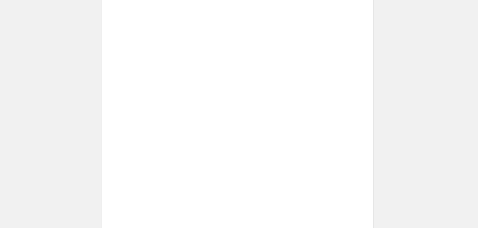
scroll to position [72, 0]
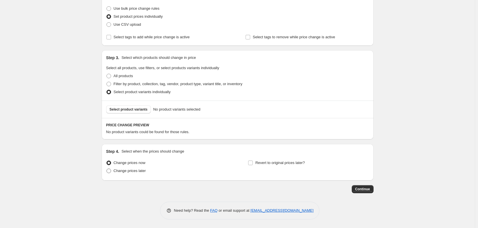
click at [144, 169] on span "Change prices later" at bounding box center [130, 171] width 32 height 4
click at [107, 169] on input "Change prices later" at bounding box center [106, 169] width 0 height 0
radio input "true"
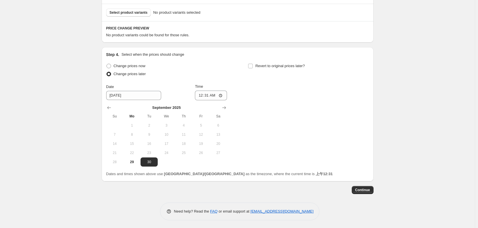
scroll to position [170, 0]
click at [224, 104] on button "Show next month, October 2025" at bounding box center [224, 107] width 8 height 8
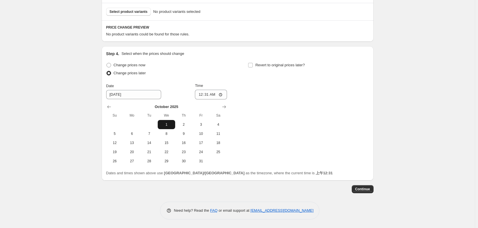
click at [168, 123] on span "1" at bounding box center [166, 124] width 13 height 5
type input "10/1/2025"
click at [207, 93] on input "00:31" at bounding box center [211, 95] width 32 height 10
type input "00:00"
click at [260, 70] on div "Revert to original prices later?" at bounding box center [308, 69] width 121 height 17
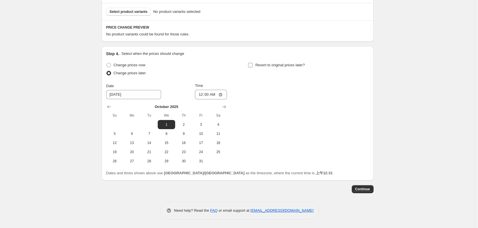
click at [267, 64] on span "Revert to original prices later?" at bounding box center [280, 65] width 50 height 4
click at [253, 64] on input "Revert to original prices later?" at bounding box center [250, 65] width 5 height 5
checkbox input "true"
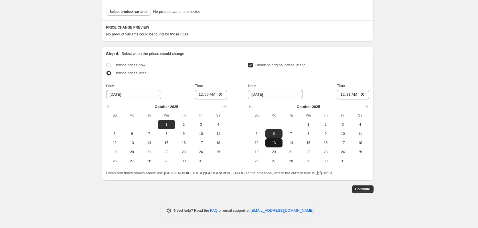
click at [275, 144] on span "13" at bounding box center [274, 143] width 13 height 5
type input "10/13/2025"
click at [354, 94] on input "00:31" at bounding box center [353, 95] width 32 height 10
click at [366, 98] on input "11:59" at bounding box center [353, 95] width 32 height 10
type input "23:59"
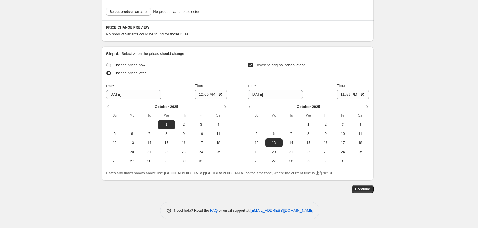
click at [349, 75] on div "Revert to original prices later?" at bounding box center [308, 69] width 121 height 17
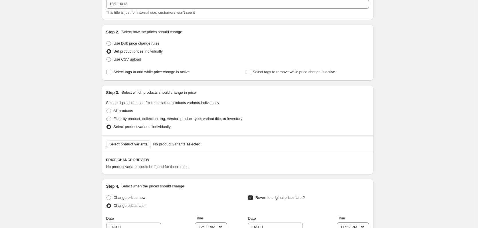
scroll to position [27, 0]
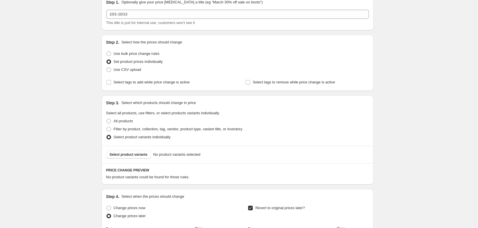
click at [132, 160] on div "Select product variants No product variants selected" at bounding box center [238, 154] width 272 height 17
click at [135, 152] on button "Select product variants" at bounding box center [128, 155] width 45 height 8
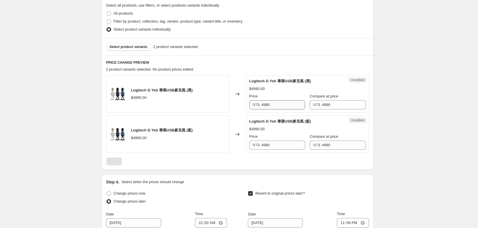
scroll to position [141, 0]
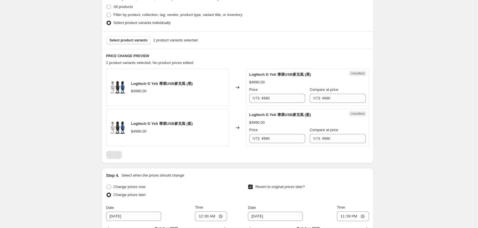
click at [283, 87] on div "Price" at bounding box center [277, 90] width 56 height 6
click at [280, 100] on input "4990" at bounding box center [283, 98] width 44 height 9
type input "4490"
click at [280, 100] on input "4490" at bounding box center [283, 98] width 44 height 9
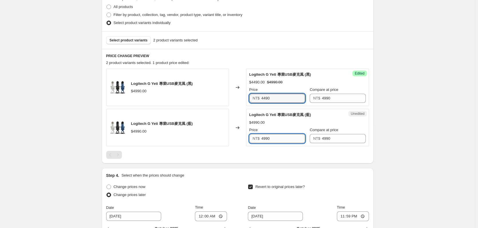
click at [273, 137] on input "4990" at bounding box center [283, 138] width 44 height 9
paste input "4"
type input "4490"
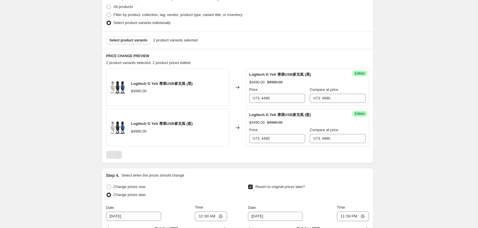
drag, startPoint x: 278, startPoint y: 116, endPoint x: 269, endPoint y: 129, distance: 16.0
click at [279, 117] on span "Logitech G Yeti 專業USB麥克風 (藍)" at bounding box center [280, 115] width 62 height 4
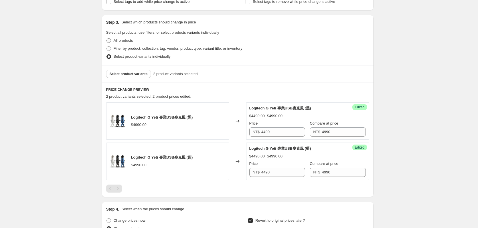
scroll to position [56, 0]
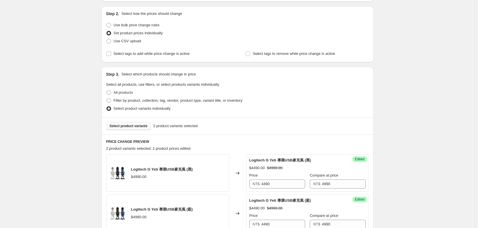
click at [136, 129] on button "Select product variants" at bounding box center [128, 126] width 45 height 8
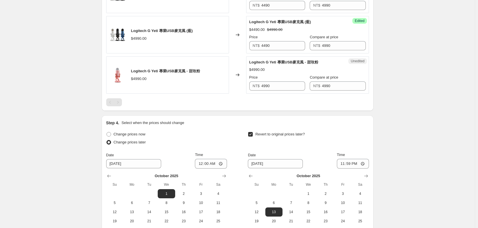
scroll to position [227, 0]
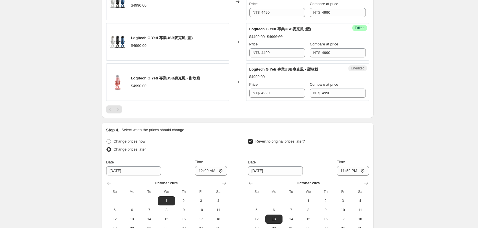
click at [283, 82] on div "Price" at bounding box center [277, 85] width 56 height 6
click at [282, 94] on input "4990" at bounding box center [283, 93] width 44 height 9
type input "4490"
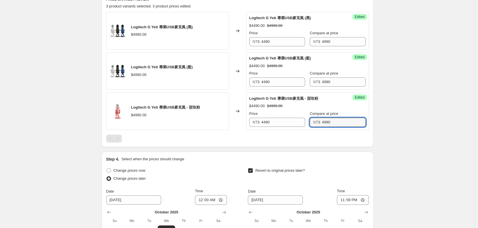
scroll to position [141, 0]
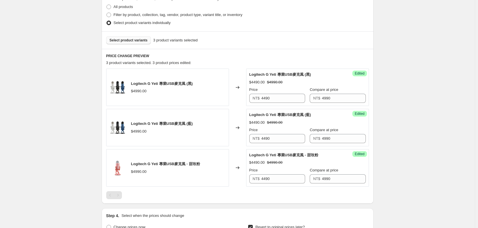
click at [127, 38] on button "Select product variants" at bounding box center [128, 40] width 45 height 8
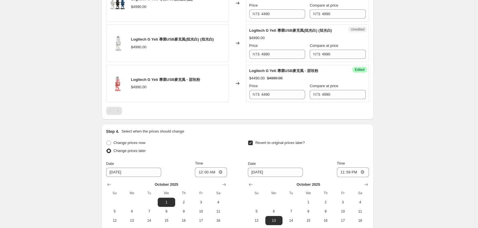
scroll to position [256, 0]
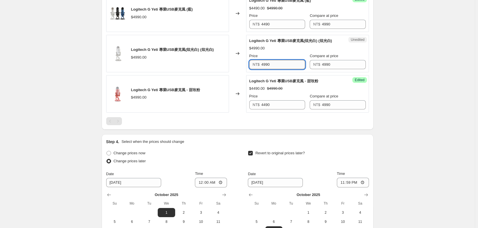
click at [276, 68] on input "4990" at bounding box center [283, 64] width 44 height 9
type input "4490"
click at [276, 68] on input "4490" at bounding box center [283, 64] width 44 height 9
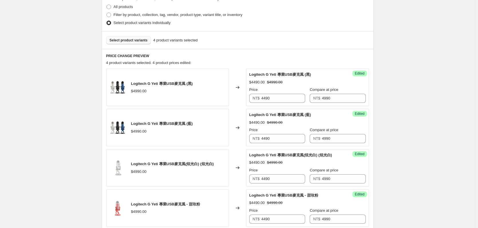
scroll to position [84, 0]
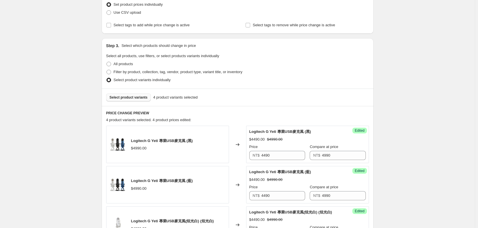
click at [131, 95] on button "Select product variants" at bounding box center [128, 98] width 45 height 8
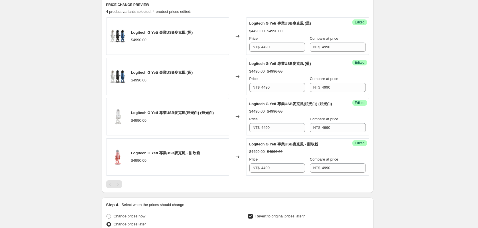
scroll to position [141, 0]
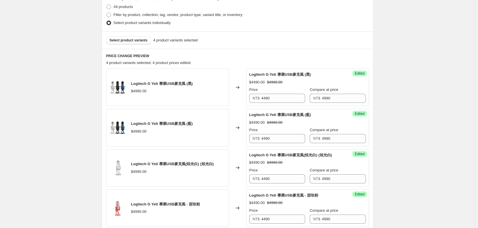
click at [123, 35] on div "Select product variants 4 product variants selected" at bounding box center [238, 39] width 272 height 17
click at [125, 39] on span "Select product variants" at bounding box center [129, 40] width 38 height 5
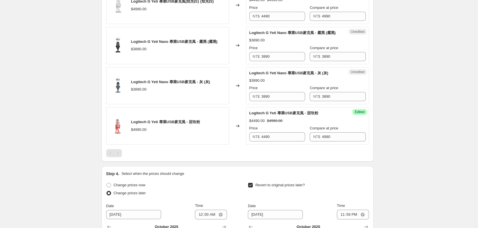
scroll to position [313, 0]
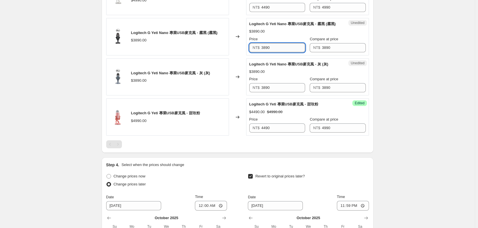
click at [281, 45] on input "3890" at bounding box center [283, 47] width 44 height 9
type input "3490"
click at [281, 45] on input "3490" at bounding box center [283, 47] width 44 height 9
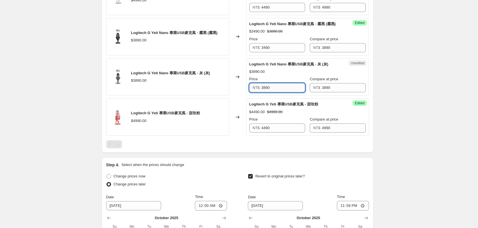
click at [284, 88] on input "3890" at bounding box center [283, 87] width 44 height 9
paste input "4"
type input "3490"
click at [289, 77] on div "Price" at bounding box center [277, 79] width 56 height 6
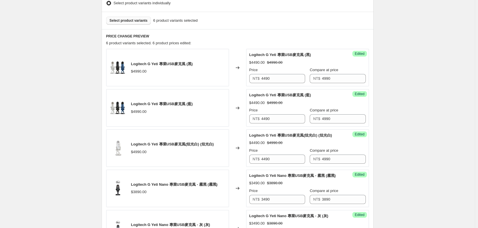
scroll to position [141, 0]
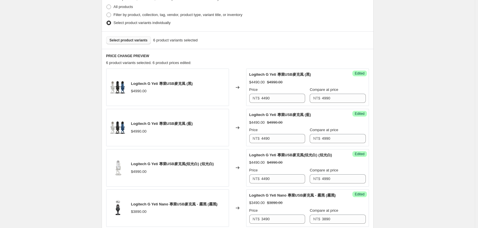
click at [125, 42] on span "Select product variants" at bounding box center [129, 40] width 38 height 5
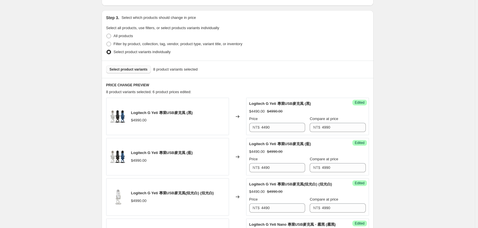
scroll to position [84, 0]
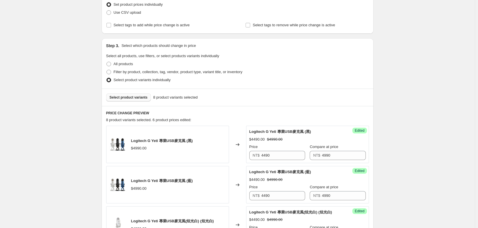
click at [137, 98] on span "Select product variants" at bounding box center [129, 97] width 38 height 5
click at [136, 96] on span "Select product variants" at bounding box center [129, 97] width 38 height 5
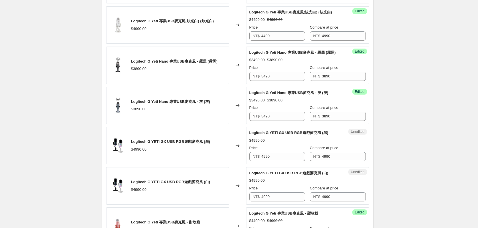
scroll to position [370, 0]
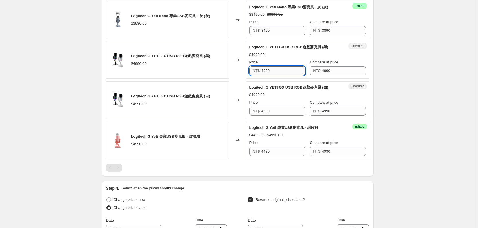
click at [285, 72] on input "4990" at bounding box center [283, 70] width 44 height 9
type input "4690"
click at [286, 73] on input "4690" at bounding box center [283, 70] width 44 height 9
click at [286, 110] on input "4990" at bounding box center [283, 111] width 44 height 9
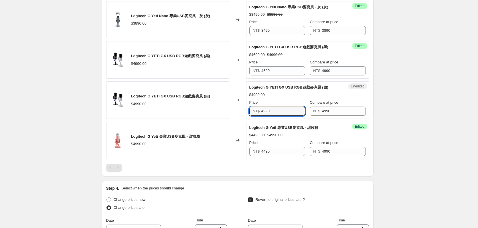
paste input "6"
type input "4690"
click at [284, 99] on div "Logitech G YETI GX USB RGB遊戲麥克風 (白) $4990.00 Price NT$ 4690 Compare at price NT…" at bounding box center [307, 100] width 116 height 31
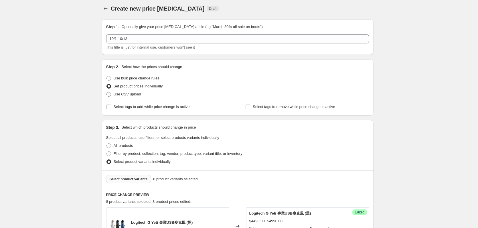
scroll to position [0, 0]
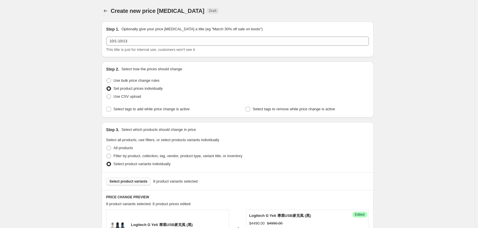
click at [126, 181] on span "Select product variants" at bounding box center [129, 181] width 38 height 5
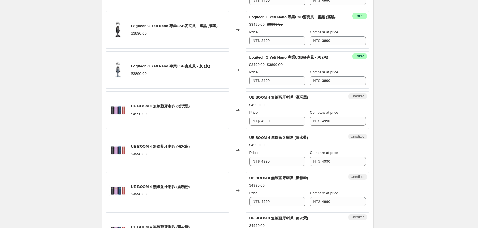
scroll to position [372, 0]
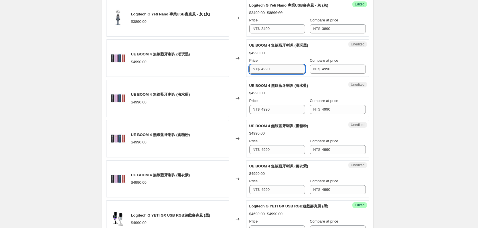
click at [288, 67] on input "4990" at bounding box center [283, 69] width 44 height 9
type input "3990"
click at [288, 67] on input "3990" at bounding box center [283, 69] width 44 height 9
click at [282, 103] on div "Price" at bounding box center [277, 101] width 56 height 6
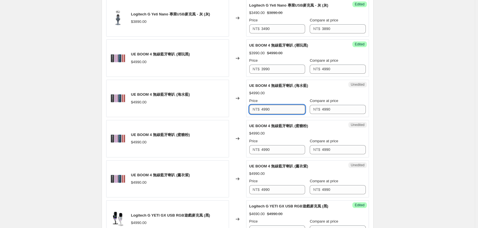
click at [279, 109] on input "4990" at bounding box center [283, 109] width 44 height 9
paste input "3"
type input "3990"
click at [278, 152] on input "4990" at bounding box center [283, 149] width 44 height 9
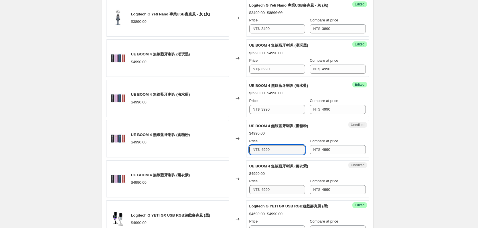
paste input "3"
type input "3990"
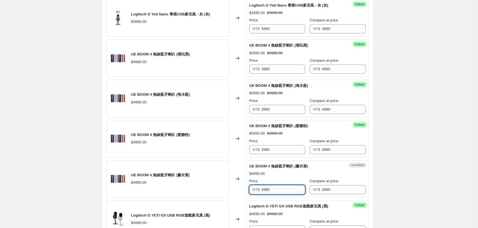
click at [283, 192] on input "4990" at bounding box center [283, 189] width 44 height 9
paste input "3"
type input "3990"
click at [283, 173] on div "$4990.00" at bounding box center [307, 174] width 116 height 6
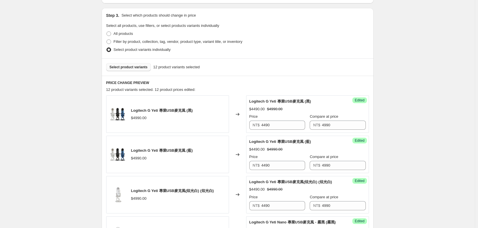
scroll to position [57, 0]
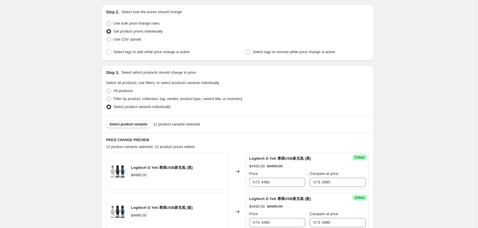
click at [132, 121] on button "Select product variants" at bounding box center [128, 124] width 45 height 8
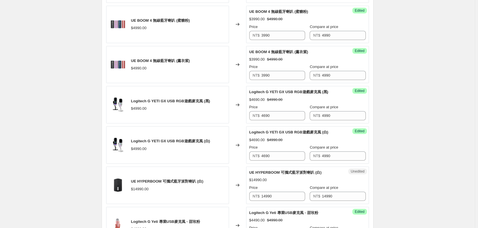
scroll to position [601, 0]
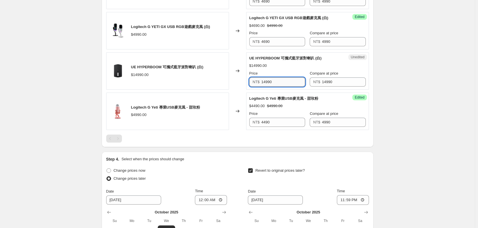
click at [283, 80] on input "14990" at bounding box center [283, 82] width 44 height 9
type input "8990"
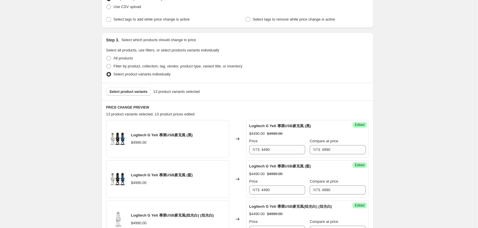
scroll to position [86, 0]
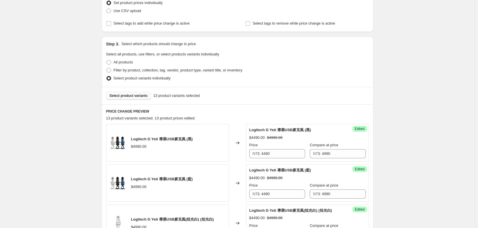
click at [136, 98] on span "Select product variants" at bounding box center [129, 96] width 38 height 5
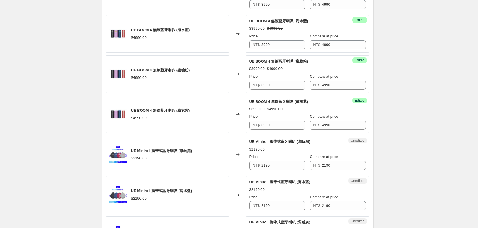
scroll to position [515, 0]
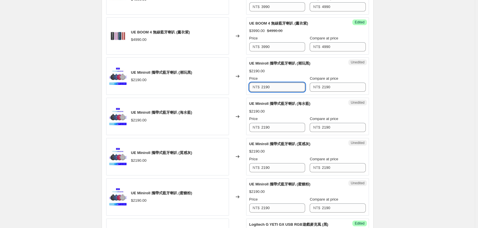
click at [282, 91] on input "2190" at bounding box center [283, 87] width 44 height 9
type input "1890"
click at [282, 91] on input "1890" at bounding box center [283, 87] width 44 height 9
click at [276, 127] on input "2190" at bounding box center [283, 127] width 44 height 9
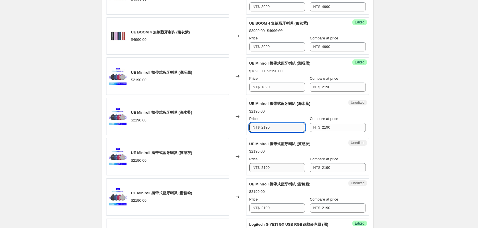
paste input "18"
type input "1890"
click at [278, 168] on input "2190" at bounding box center [283, 167] width 44 height 9
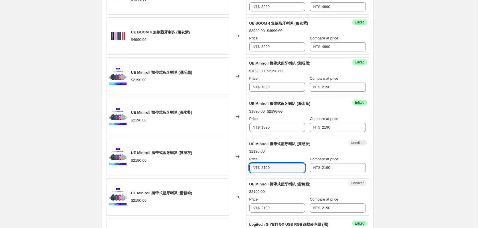
paste input "18"
type input "1890"
click at [283, 197] on div "Price" at bounding box center [277, 200] width 56 height 6
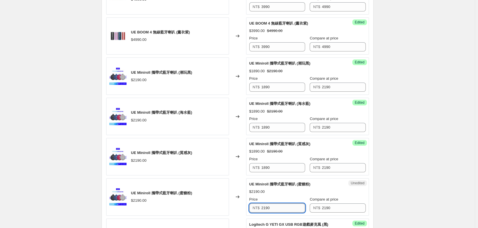
click at [280, 208] on input "2190" at bounding box center [283, 208] width 44 height 9
paste input "18"
type input "1890"
click at [290, 194] on div "$1890.00 $2190.00" at bounding box center [307, 192] width 116 height 6
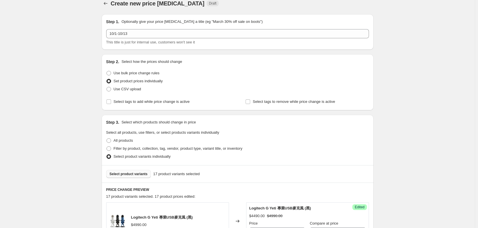
scroll to position [0, 0]
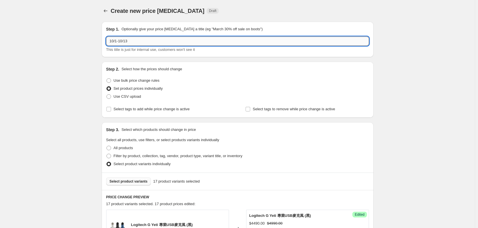
click at [214, 42] on input "10/1-10/13" at bounding box center [237, 41] width 263 height 9
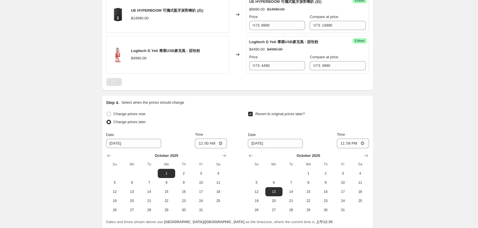
scroll to position [868, 0]
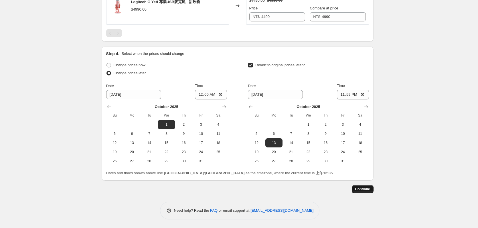
type input "10/1-10/13 BLUE UE短促"
click at [371, 192] on button "Continue" at bounding box center [363, 189] width 22 height 8
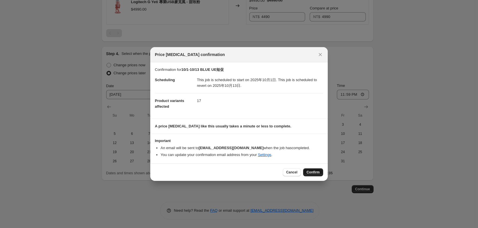
click at [315, 175] on button "Confirm" at bounding box center [313, 173] width 20 height 8
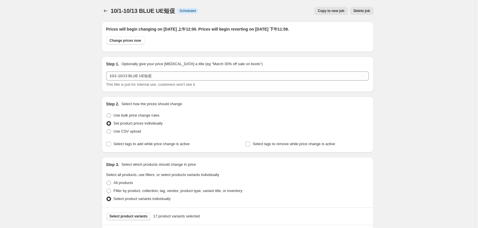
drag, startPoint x: 103, startPoint y: 11, endPoint x: 105, endPoint y: 19, distance: 8.3
click at [105, 19] on div "10/1-10/13 BLUE UE短促. This page is ready 10/1-10/13 BLUE UE短促 Info Scheduled Co…" at bounding box center [238, 11] width 272 height 22
click at [105, 15] on div "10/1-10/13 BLUE UE短促. This page is ready 10/1-10/13 BLUE UE短促 Info Scheduled Co…" at bounding box center [238, 11] width 272 height 22
click at [110, 9] on button "Price change jobs" at bounding box center [106, 11] width 8 height 8
